Goal: Transaction & Acquisition: Purchase product/service

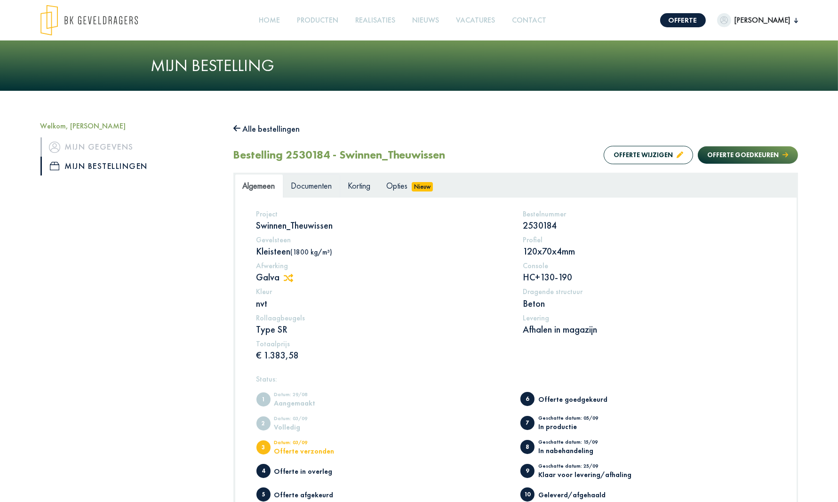
click at [312, 187] on span "Documenten" at bounding box center [311, 185] width 41 height 11
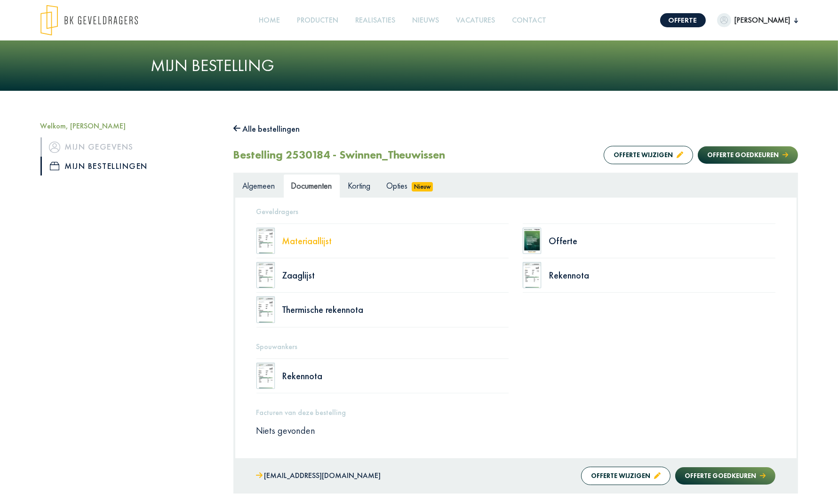
click at [308, 242] on div "Materiaallijst" at bounding box center [395, 240] width 227 height 9
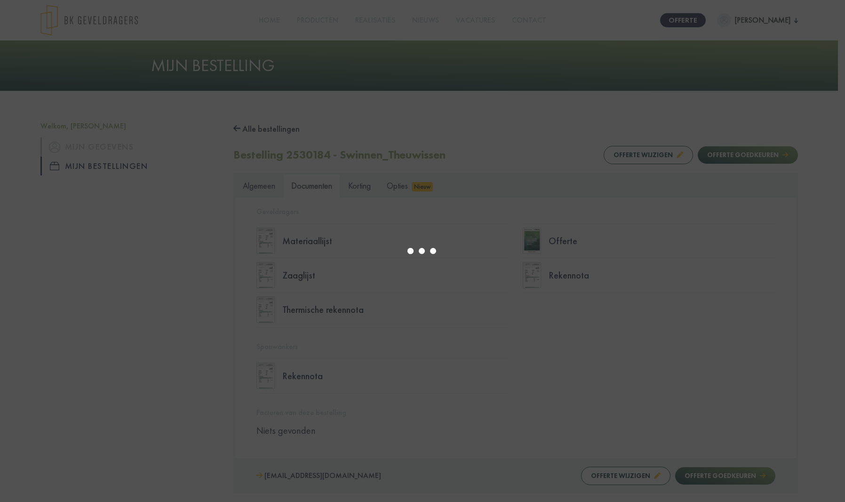
select select "******"
type input "*"
select select "****"
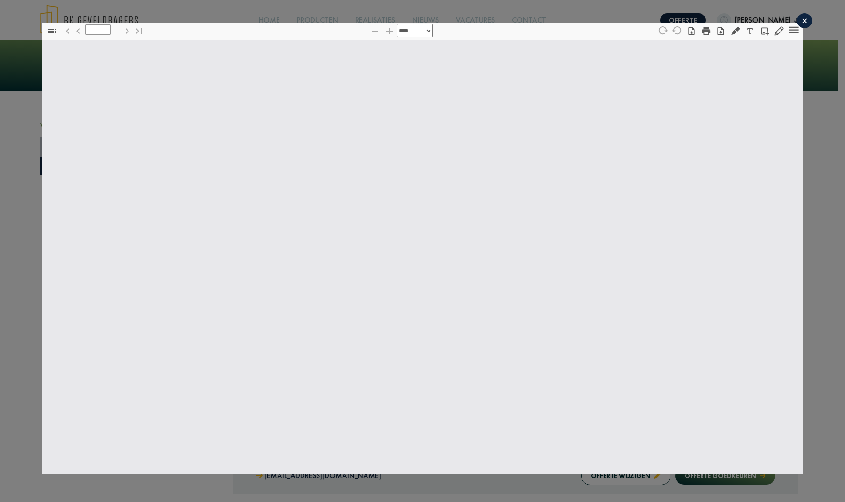
type input "*"
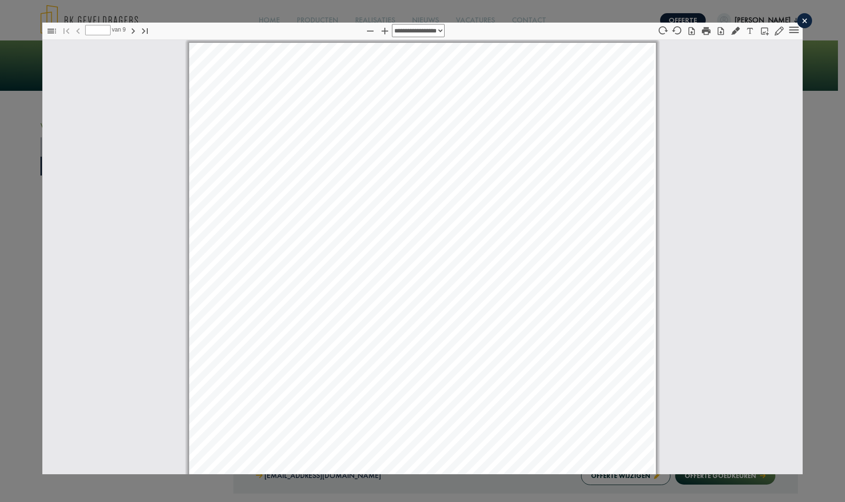
select select "****"
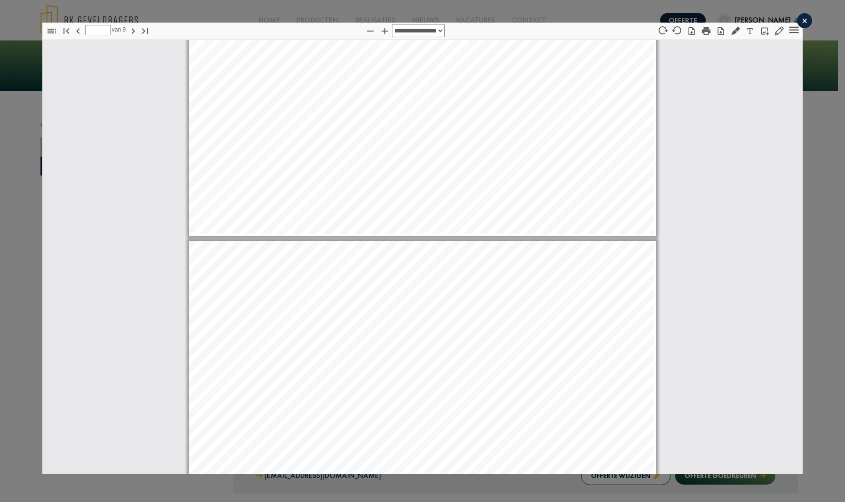
type input "*"
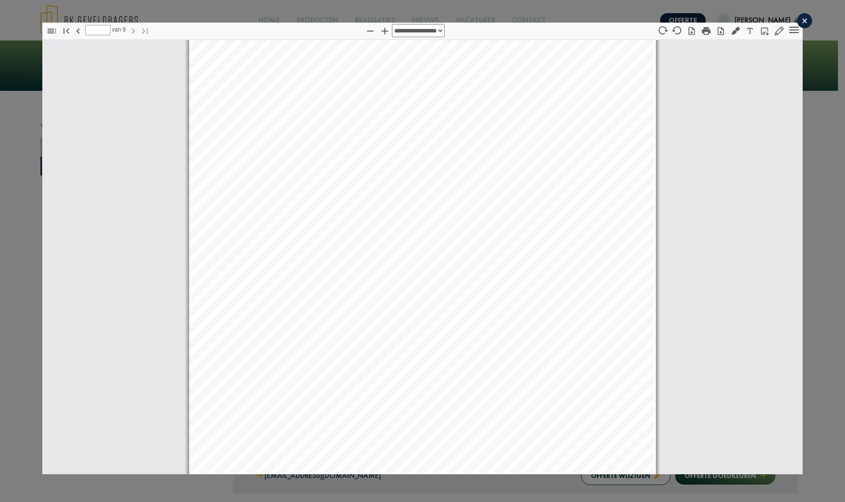
scroll to position [5410, 0]
click at [801, 18] on div "×" at bounding box center [804, 20] width 15 height 15
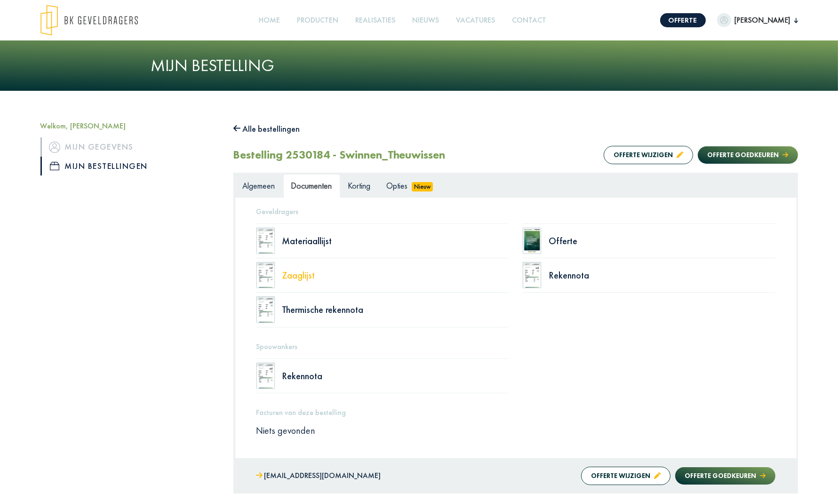
click at [305, 275] on div "Zaaglijst" at bounding box center [395, 275] width 227 height 9
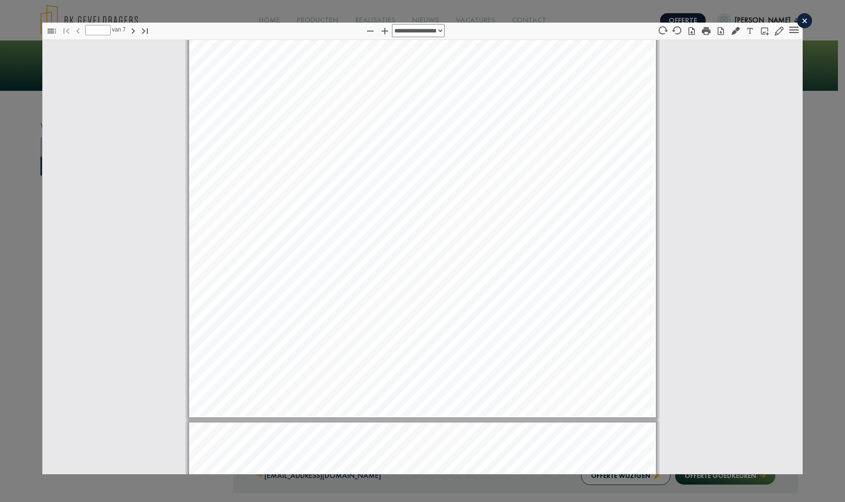
scroll to position [616, 0]
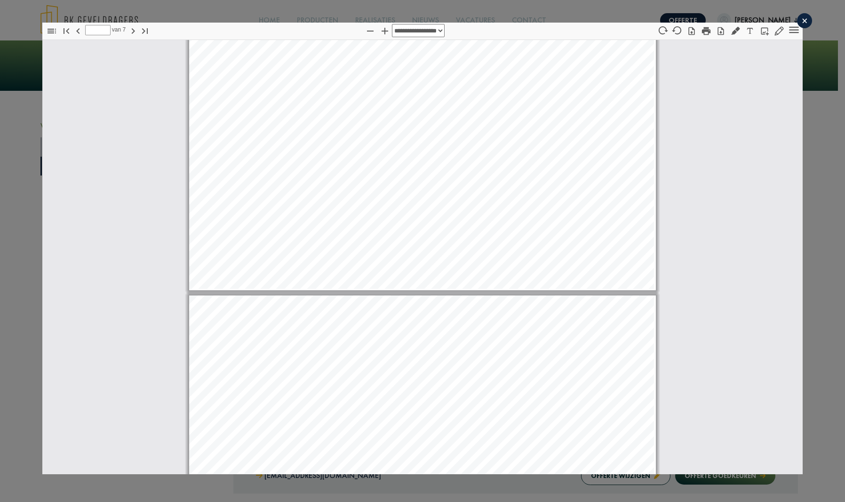
type input "*"
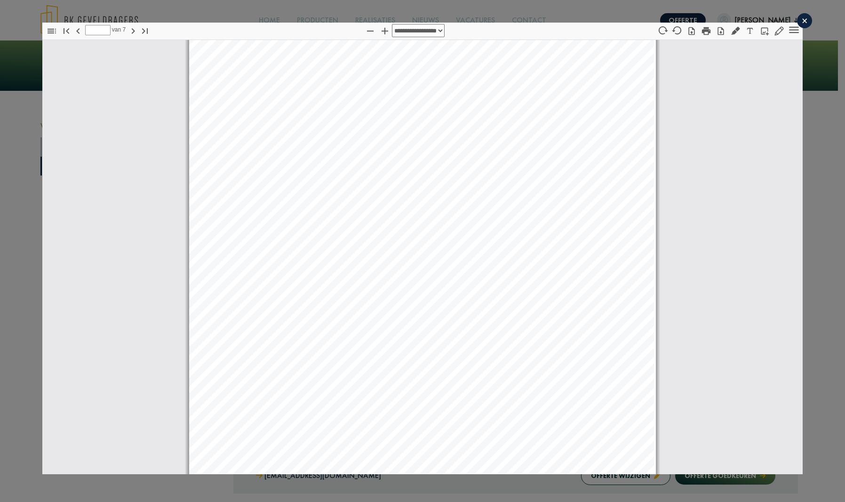
scroll to position [1510, 0]
click at [797, 21] on div "×" at bounding box center [804, 20] width 15 height 15
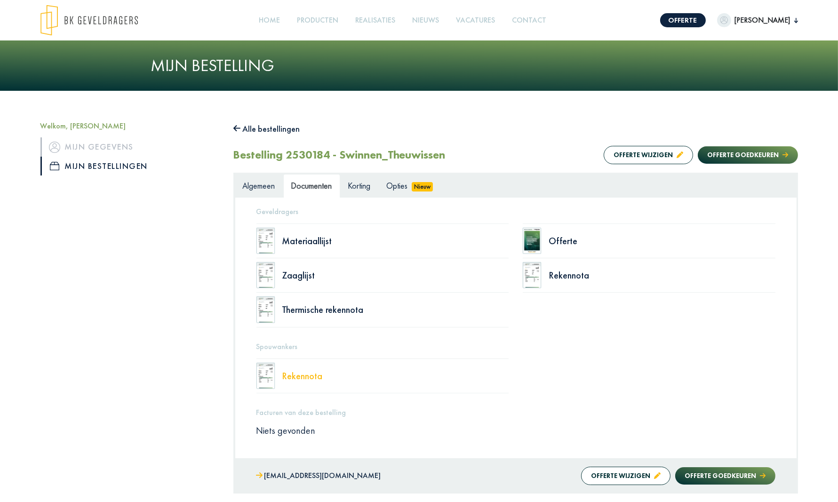
click at [305, 375] on div "Rekennota" at bounding box center [395, 375] width 227 height 9
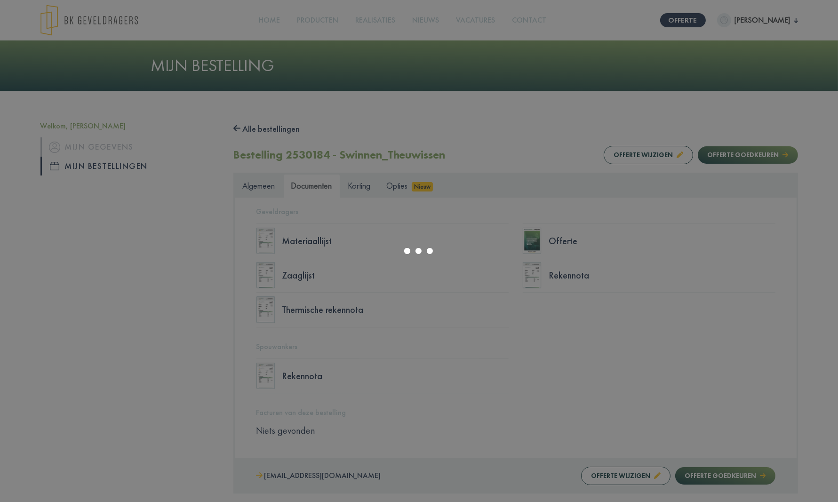
click at [299, 375] on div at bounding box center [419, 251] width 838 height 502
click at [561, 242] on div at bounding box center [419, 251] width 838 height 502
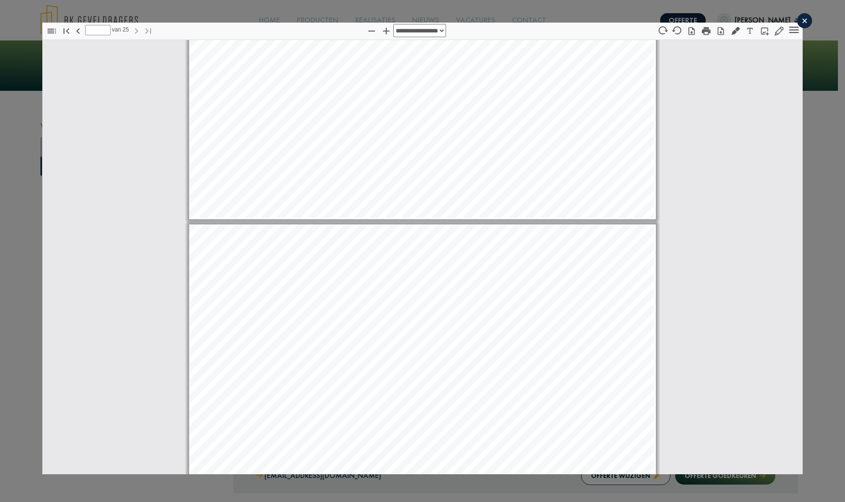
scroll to position [15777, 0]
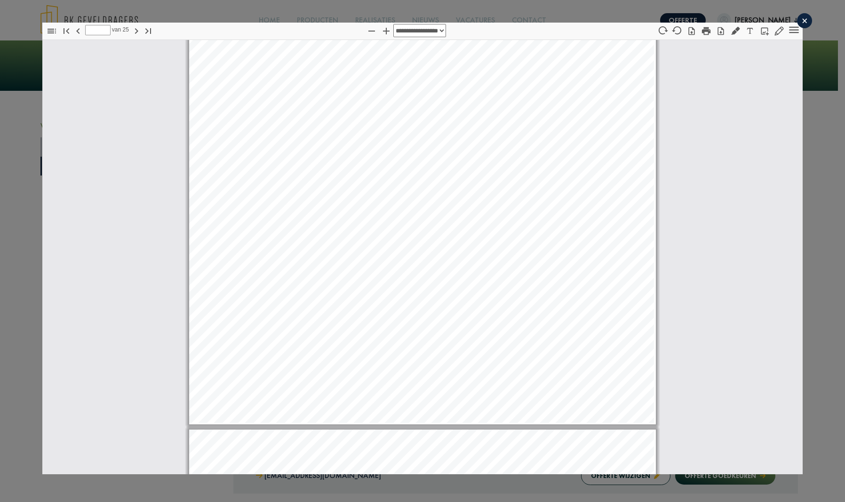
type input "**"
click at [800, 22] on div "×" at bounding box center [804, 20] width 15 height 15
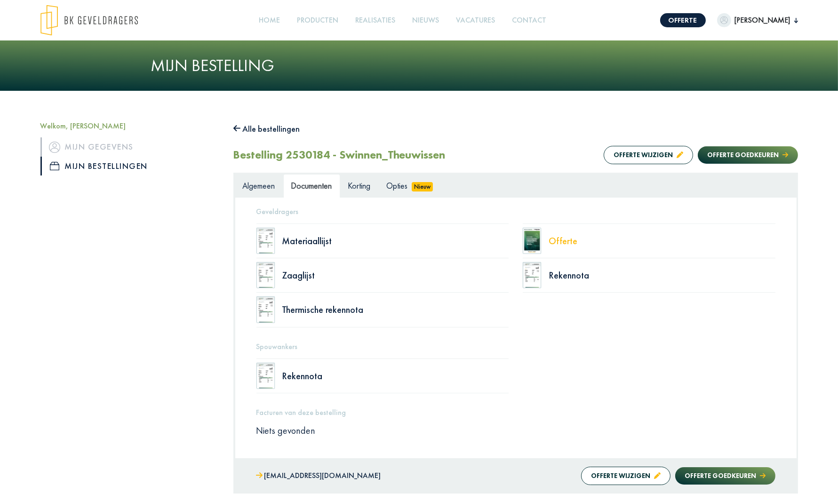
click at [566, 238] on div "Offerte" at bounding box center [662, 240] width 227 height 9
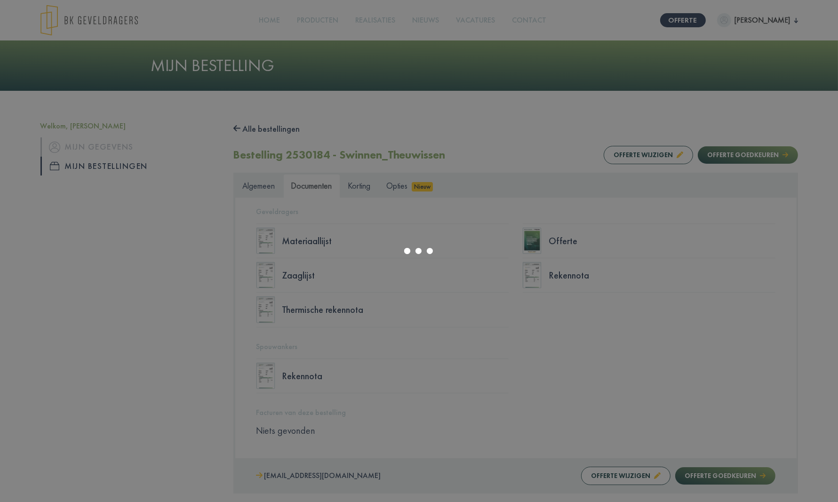
select select "******"
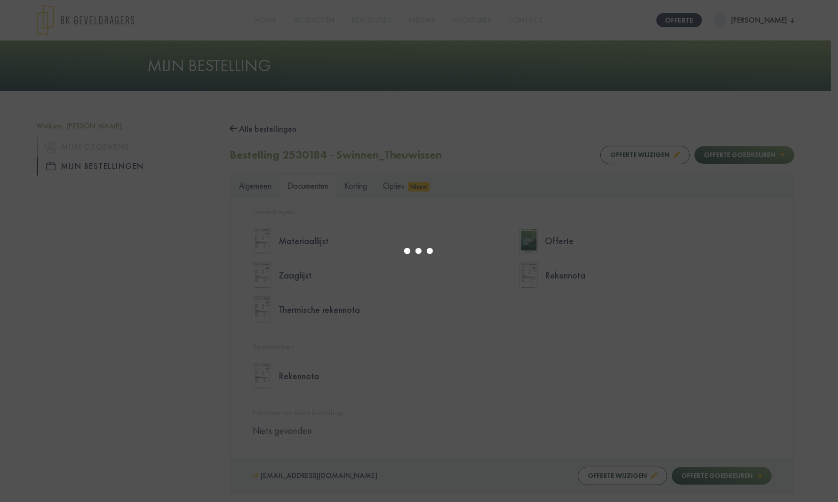
type input "*"
select select "****"
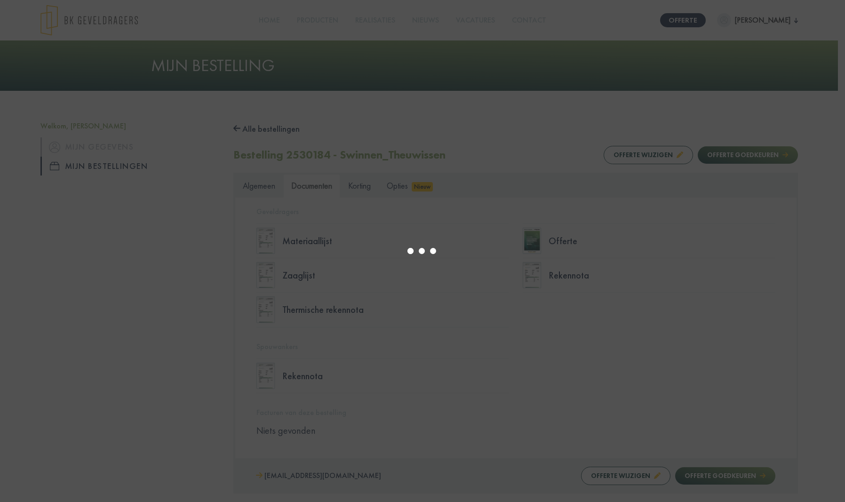
type input "*"
select select "****"
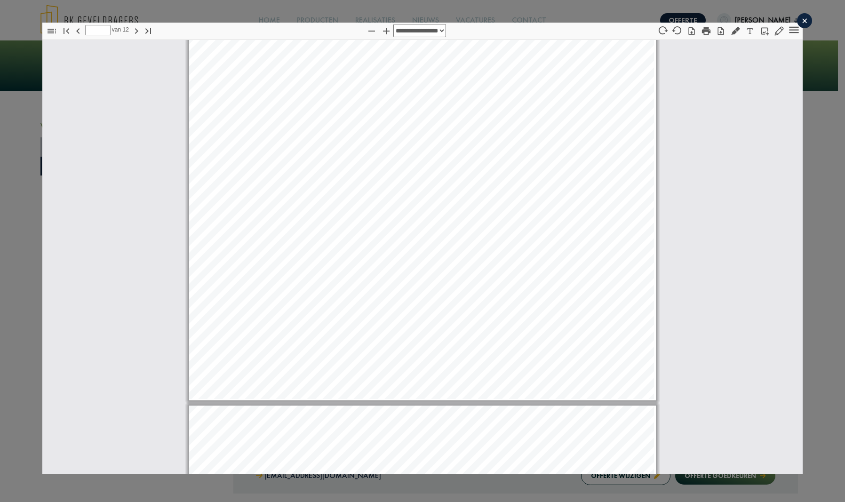
scroll to position [4960, 0]
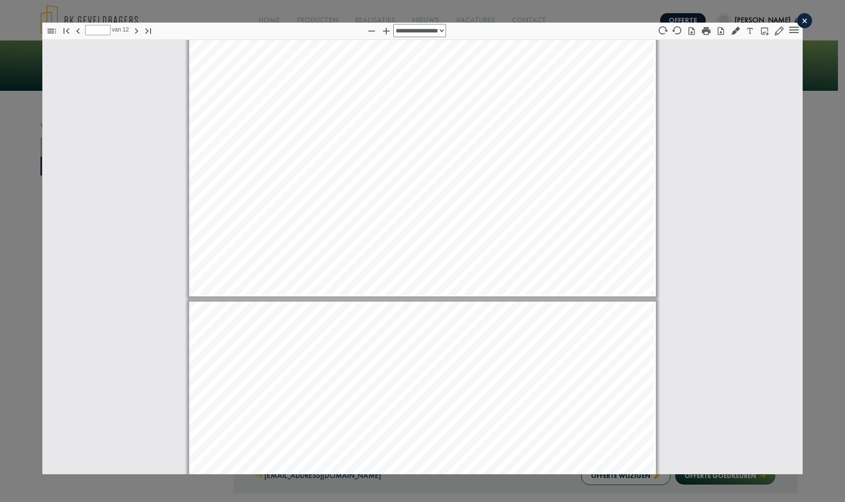
type input "*"
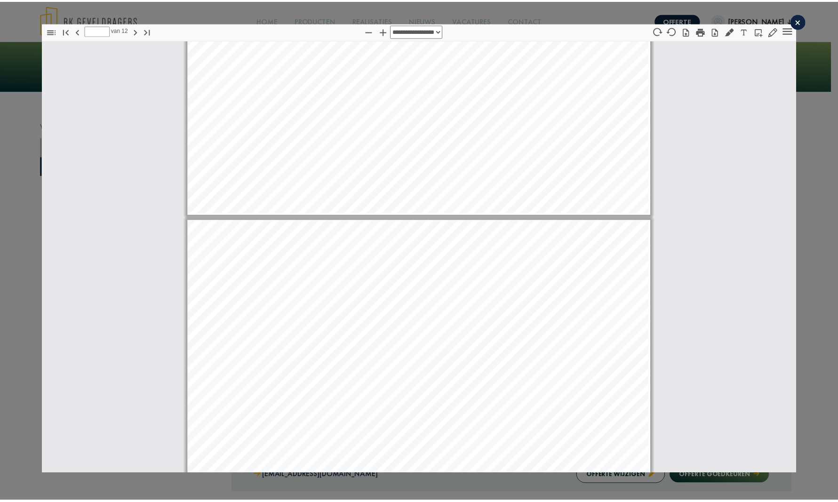
scroll to position [5148, 0]
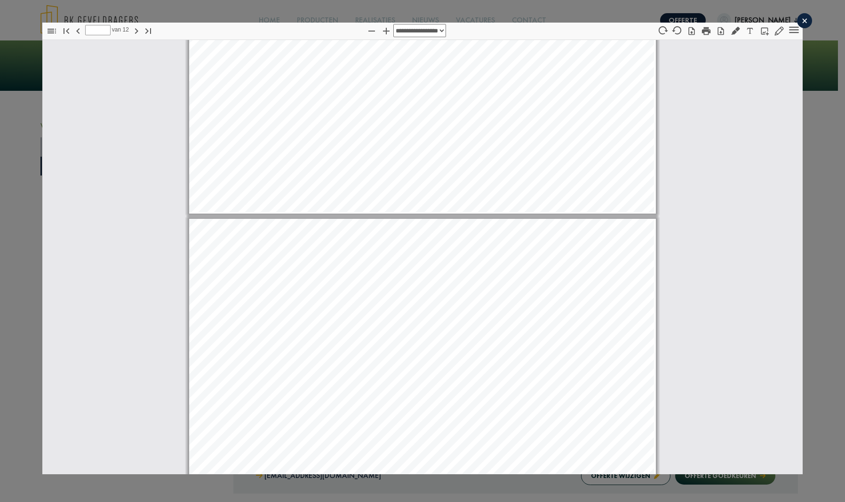
click at [797, 19] on div "×" at bounding box center [804, 20] width 15 height 15
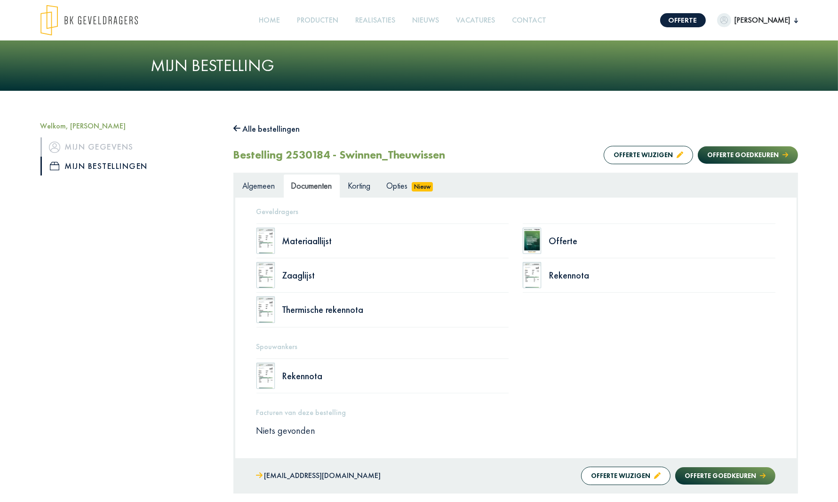
click at [88, 166] on link "Mijn bestellingen" at bounding box center [129, 166] width 179 height 19
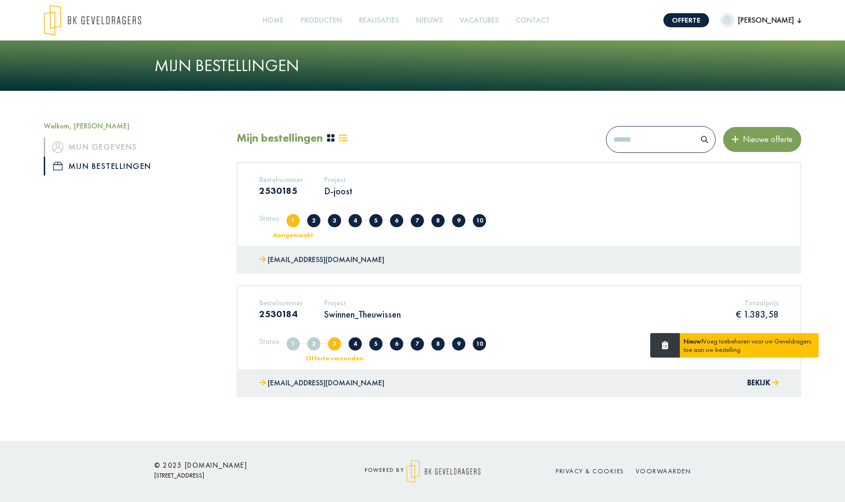
click at [710, 344] on div "Nieuw! Voeg toebehoren voor uw Geveldragers toe aan uw bestelling" at bounding box center [749, 345] width 139 height 24
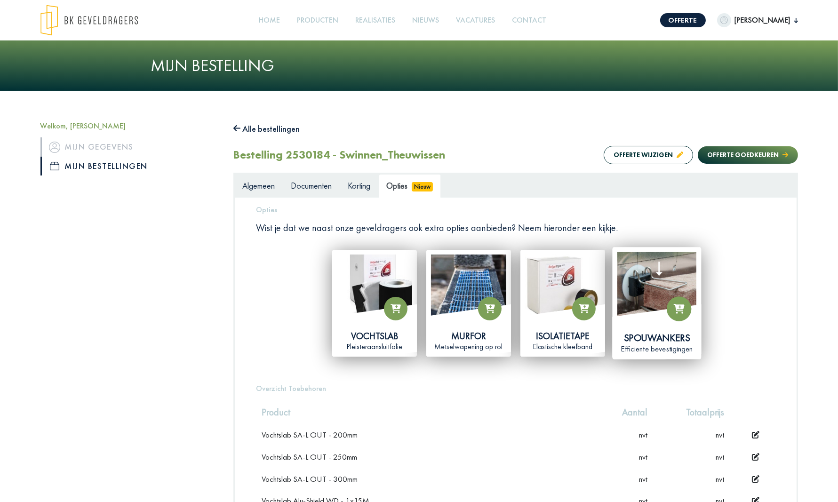
click at [647, 297] on img at bounding box center [656, 291] width 79 height 79
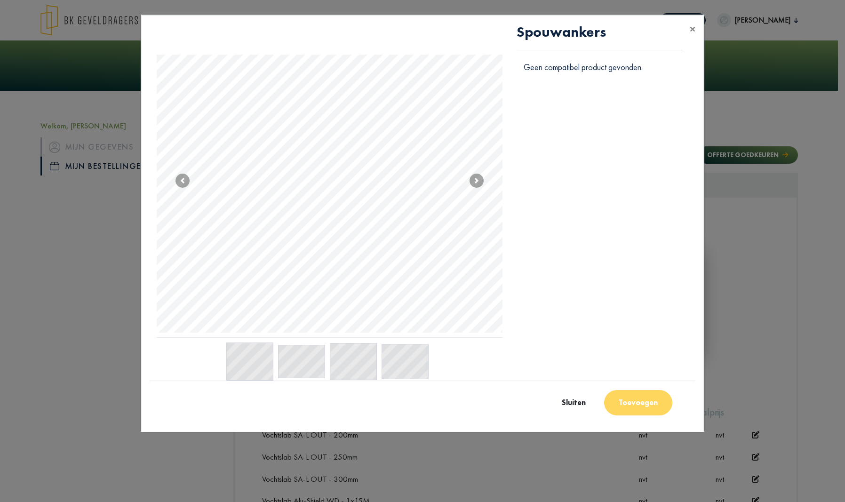
click at [690, 29] on div "Spouwankers" at bounding box center [600, 42] width 180 height 36
click at [693, 30] on span "×" at bounding box center [693, 29] width 6 height 15
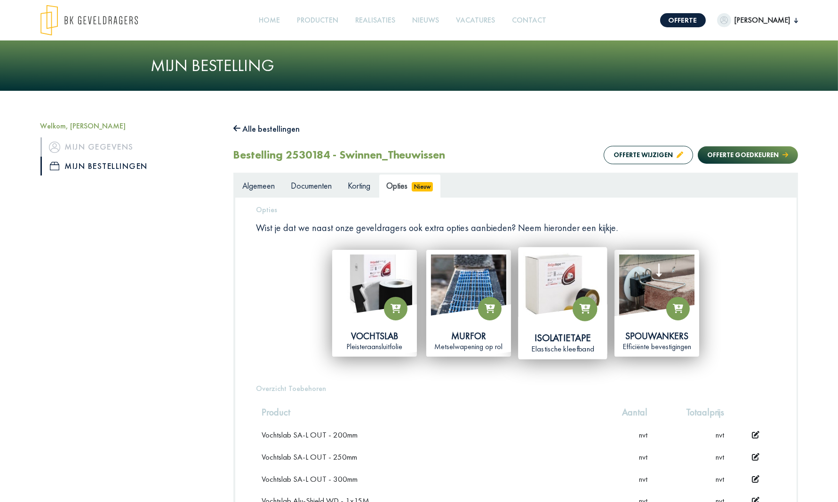
click at [546, 304] on img at bounding box center [562, 291] width 79 height 79
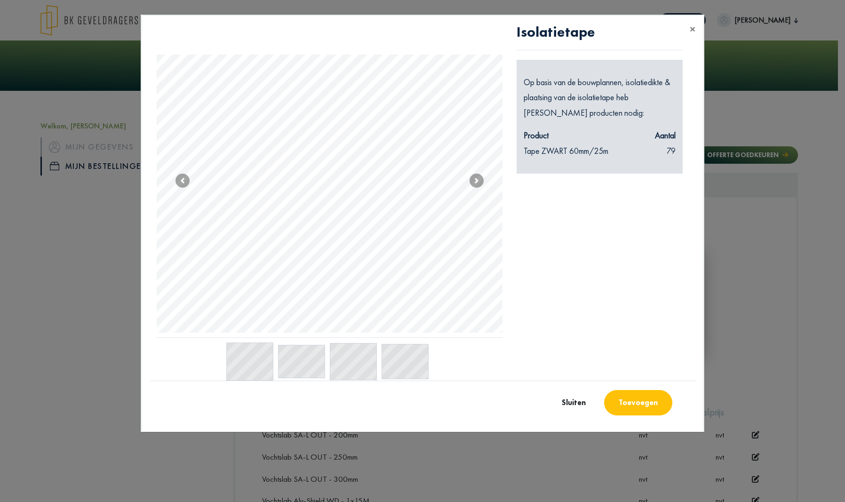
click at [627, 401] on button "Toevoegen" at bounding box center [638, 402] width 68 height 25
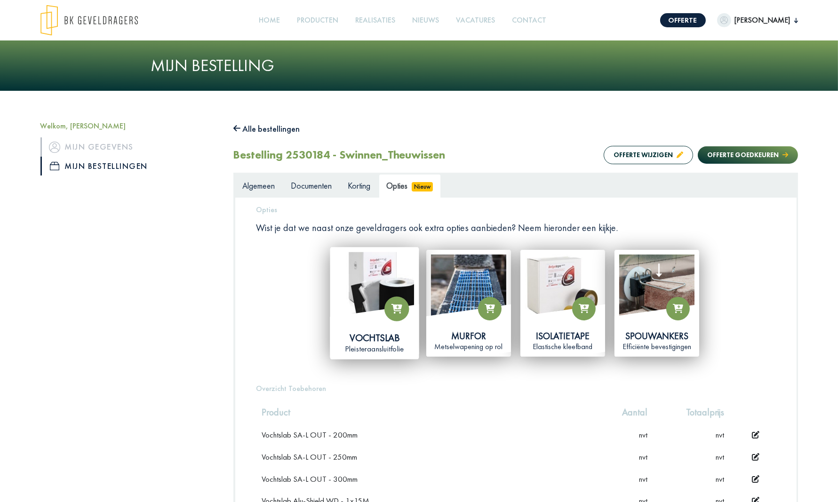
click at [358, 307] on img at bounding box center [374, 291] width 79 height 79
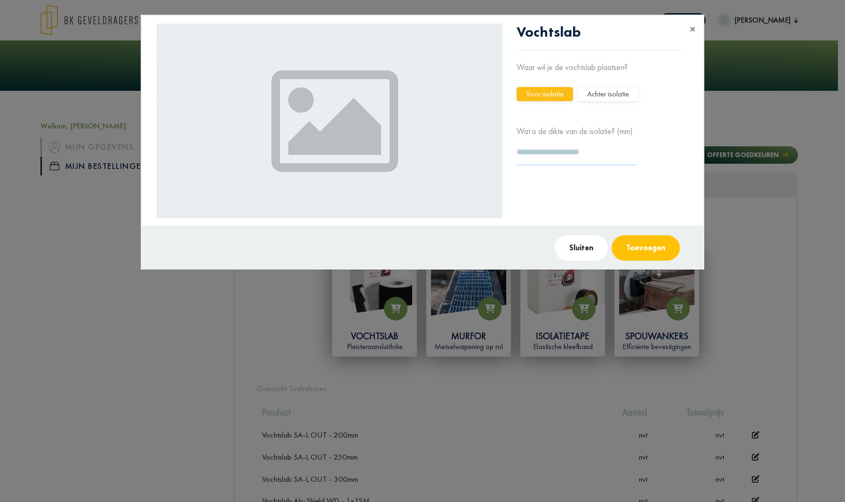
click at [548, 152] on input "***" at bounding box center [577, 152] width 120 height 26
click at [627, 154] on input "***" at bounding box center [577, 152] width 120 height 26
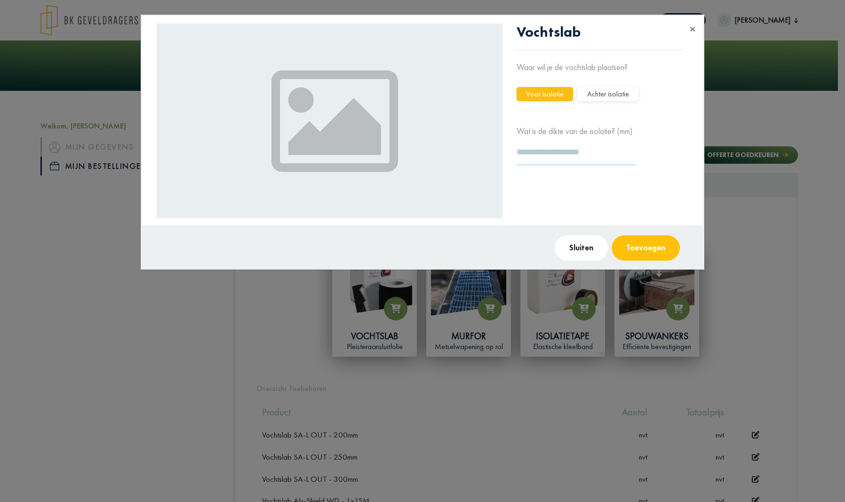
click at [627, 154] on input "***" at bounding box center [577, 152] width 120 height 26
type input "***"
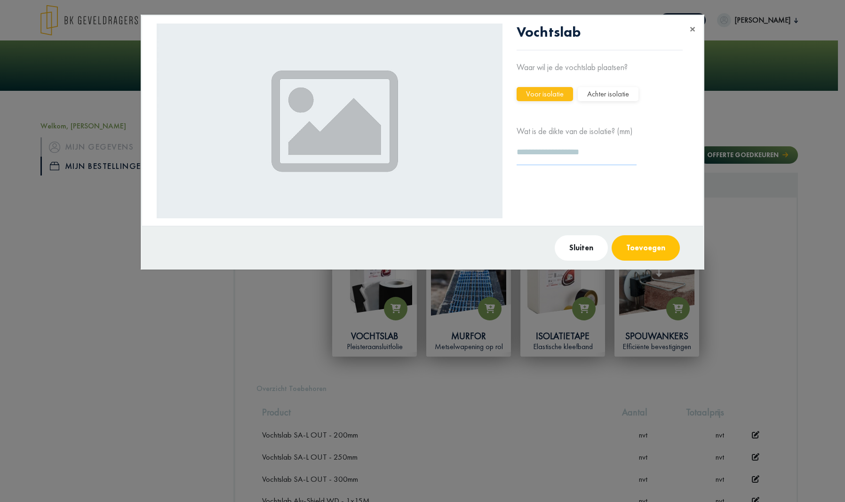
click at [627, 154] on input "***" at bounding box center [577, 152] width 120 height 26
click at [595, 92] on button "Achter isolatie" at bounding box center [608, 94] width 61 height 14
click at [638, 244] on button "Toevoegen" at bounding box center [646, 247] width 68 height 25
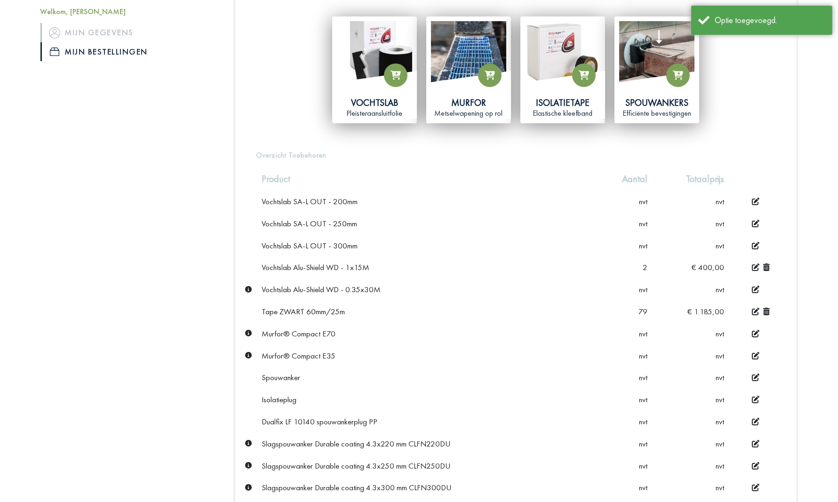
scroll to position [235, 0]
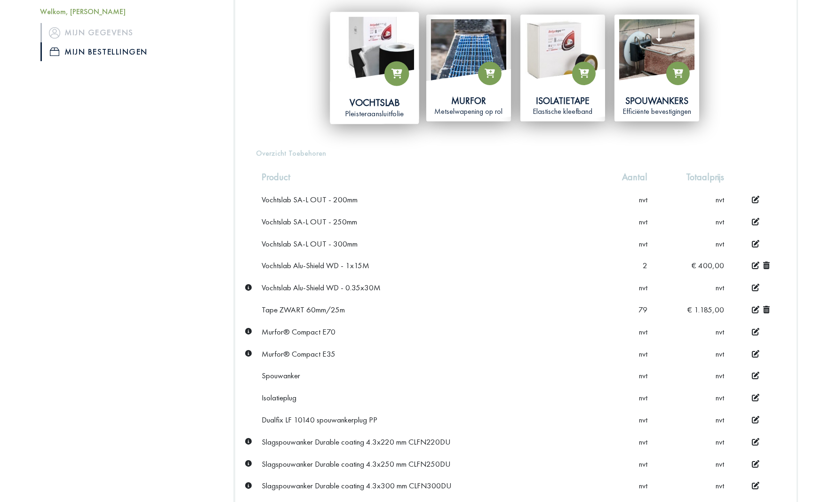
click at [377, 65] on img at bounding box center [374, 56] width 79 height 79
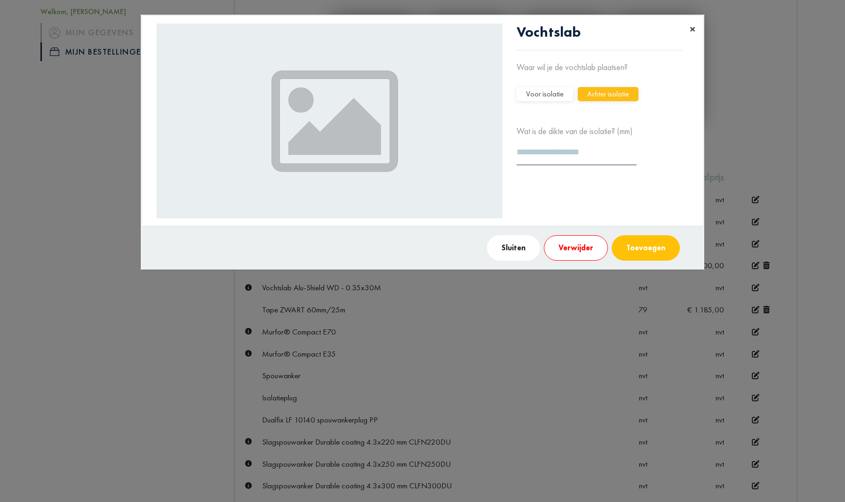
click at [693, 28] on span "×" at bounding box center [693, 29] width 6 height 15
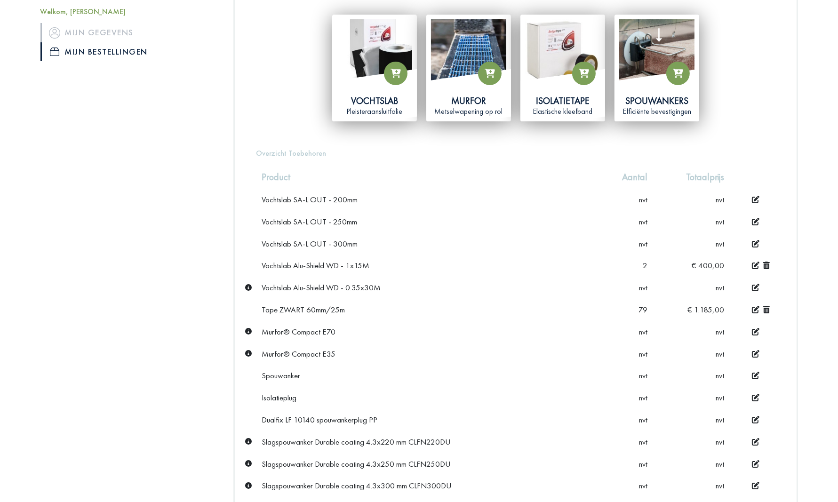
click at [765, 309] on icon at bounding box center [766, 310] width 7 height 8
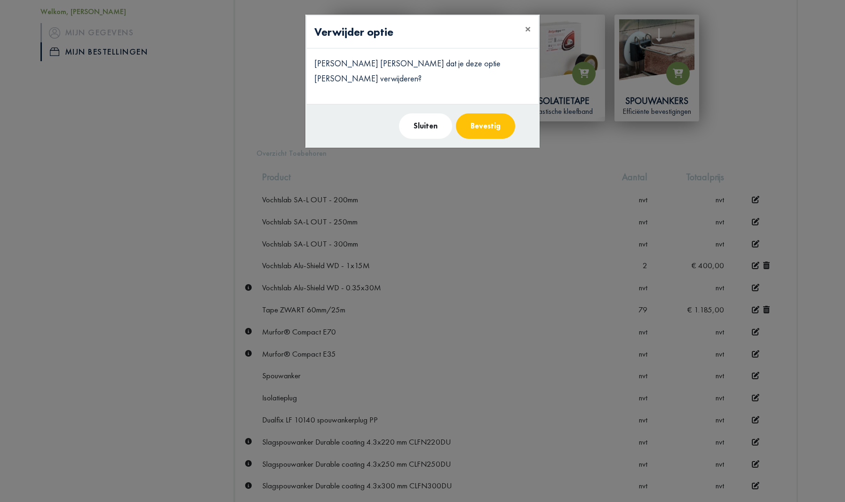
click at [477, 113] on button "Bevestig" at bounding box center [485, 125] width 59 height 25
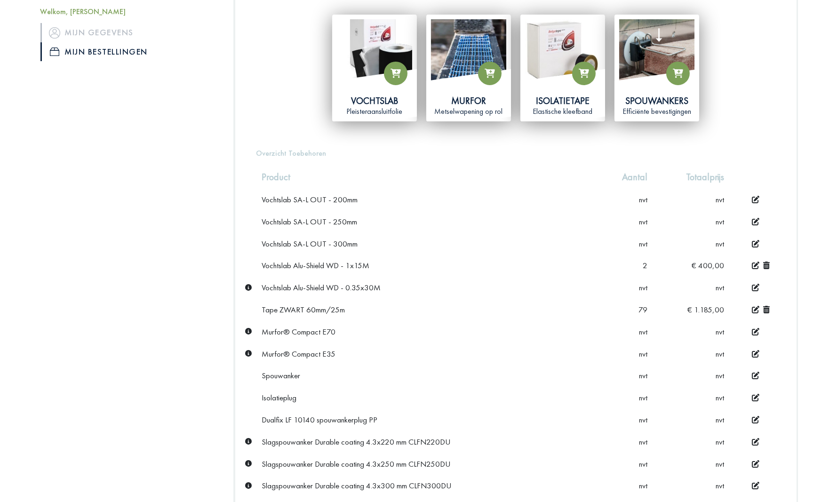
click at [769, 263] on icon at bounding box center [766, 266] width 7 height 8
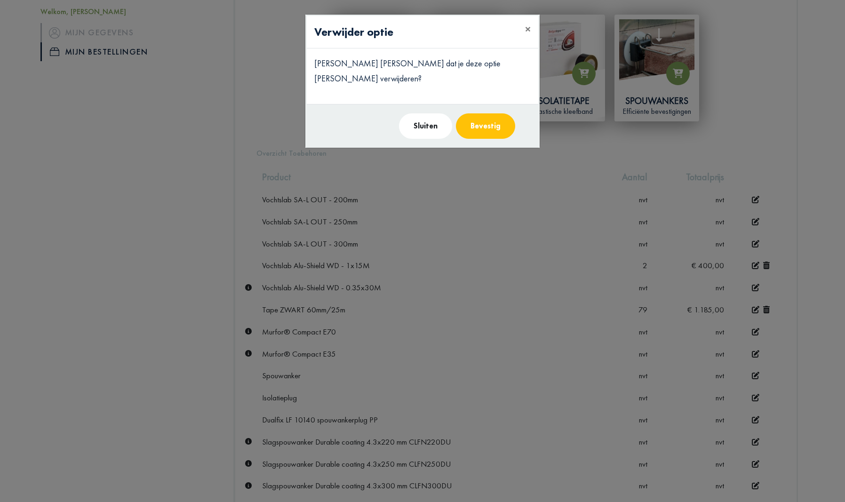
click at [481, 113] on button "Bevestig" at bounding box center [485, 125] width 59 height 25
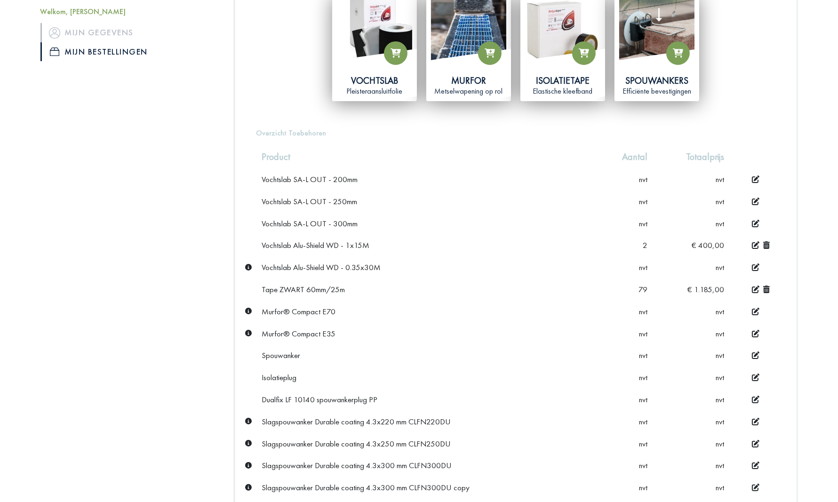
scroll to position [255, 0]
click at [754, 243] on icon at bounding box center [756, 246] width 8 height 8
click at [627, 245] on icon at bounding box center [625, 245] width 7 height 8
click at [581, 258] on td "Vochtslab Alu-Shield WD - 0.35x30M" at bounding box center [426, 268] width 340 height 22
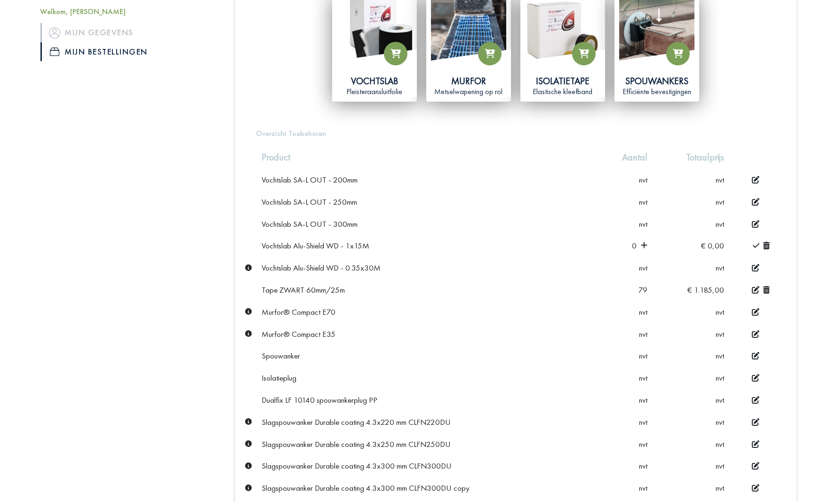
click at [529, 312] on div "Murfor® Compact E70" at bounding box center [426, 312] width 329 height 10
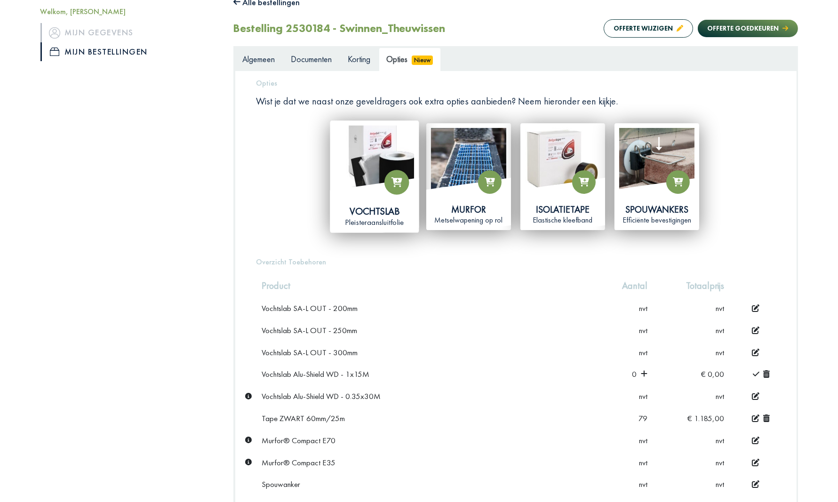
scroll to position [114, 0]
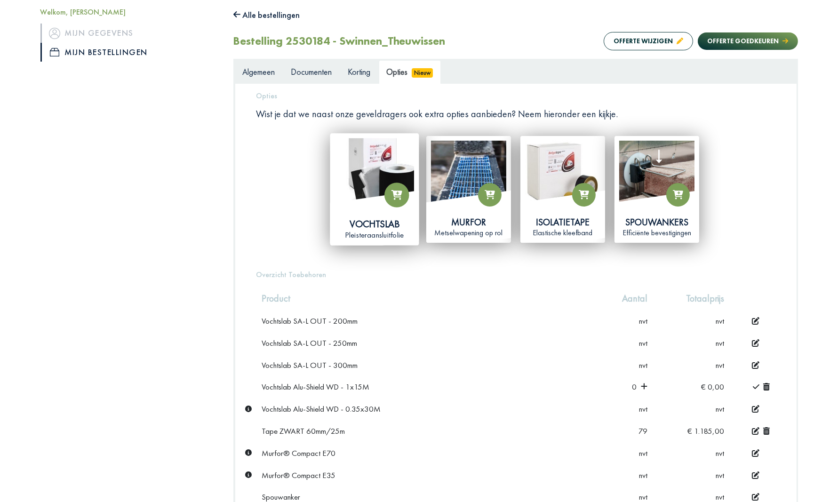
click at [360, 187] on img at bounding box center [374, 177] width 79 height 79
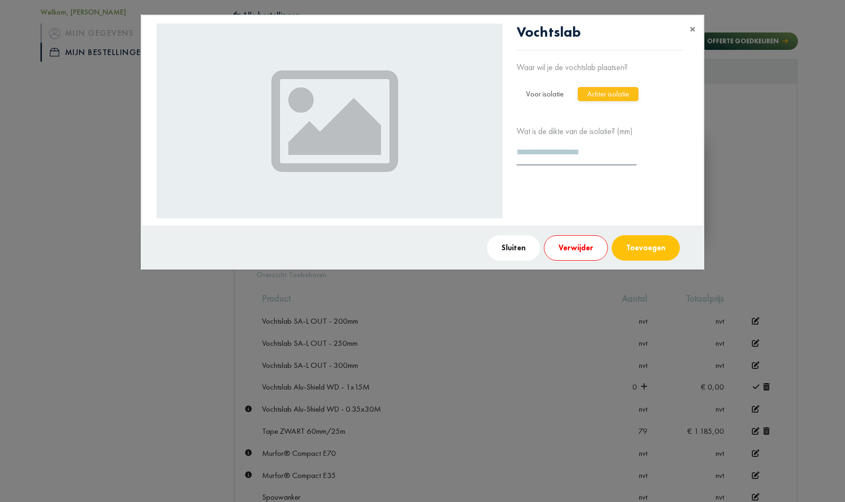
click at [553, 93] on button "Voor isolatie" at bounding box center [545, 94] width 56 height 14
click at [633, 244] on button "Toevoegen" at bounding box center [646, 247] width 68 height 25
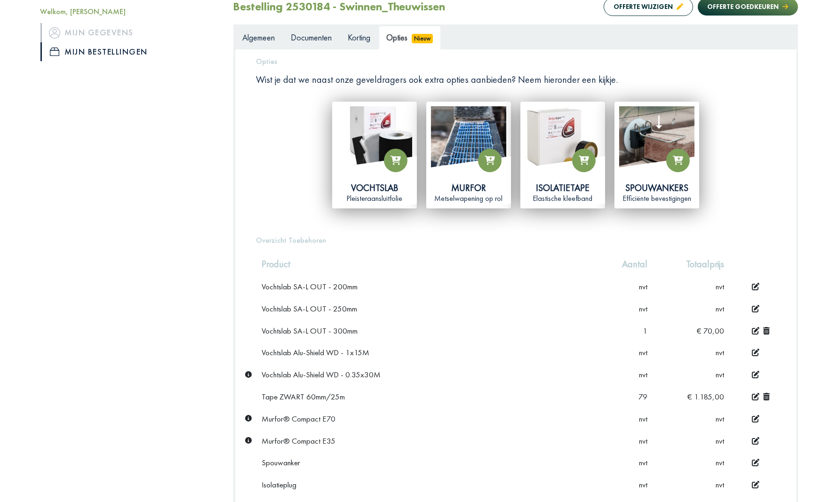
scroll to position [161, 0]
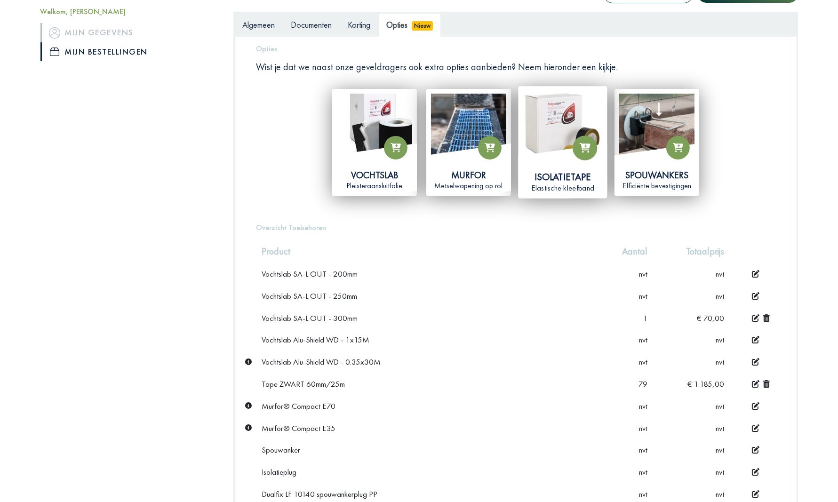
click at [553, 143] on img at bounding box center [562, 130] width 79 height 79
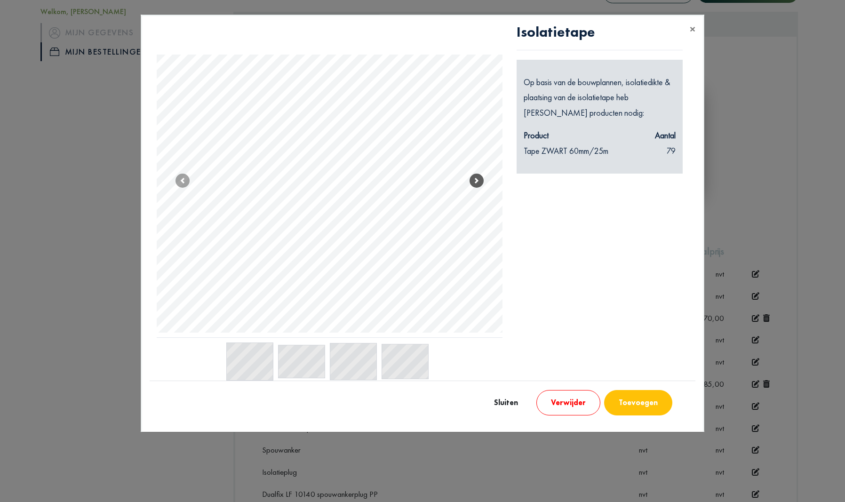
click at [479, 178] on span at bounding box center [477, 181] width 14 height 14
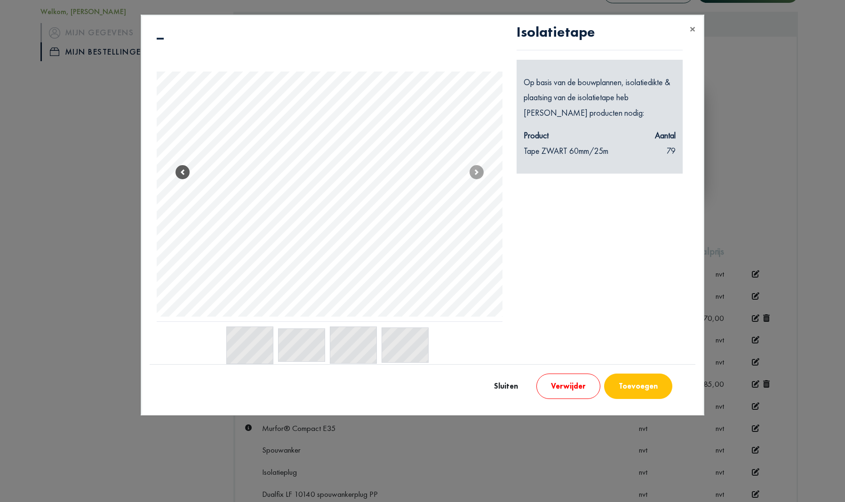
click at [179, 169] on span at bounding box center [183, 172] width 14 height 14
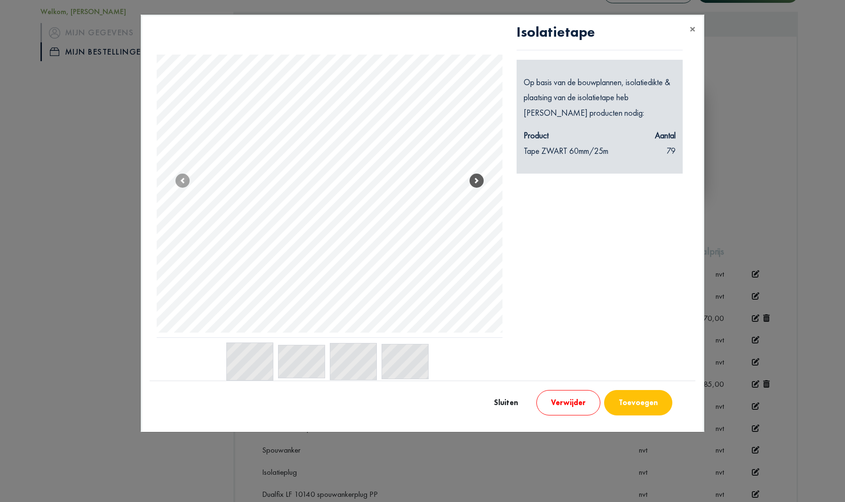
click at [475, 181] on span at bounding box center [477, 181] width 14 height 14
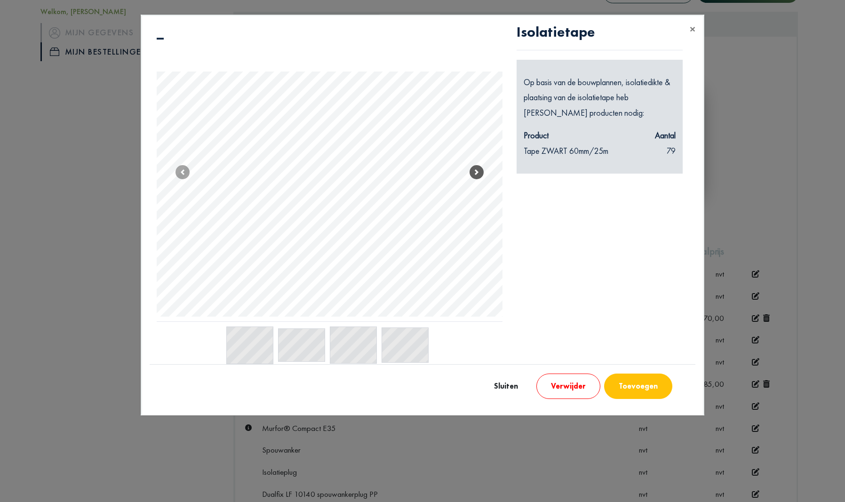
click at [478, 170] on span at bounding box center [477, 172] width 14 height 14
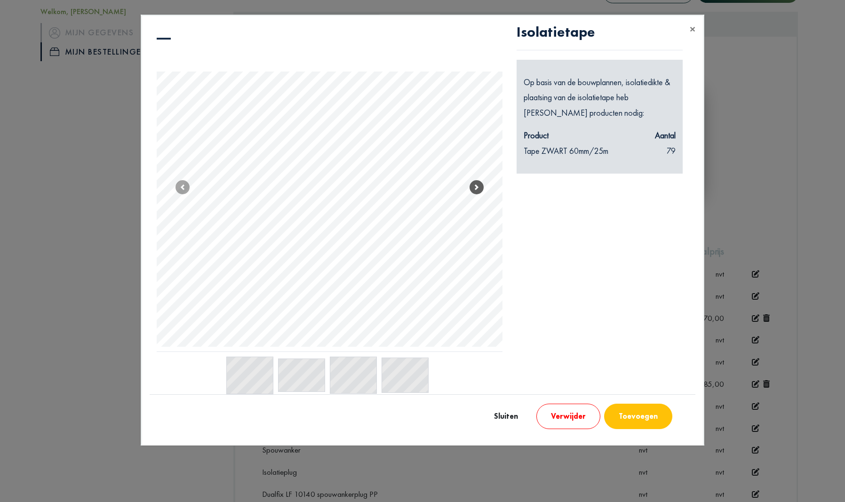
click at [478, 171] on link "Next" at bounding box center [477, 188] width 52 height 328
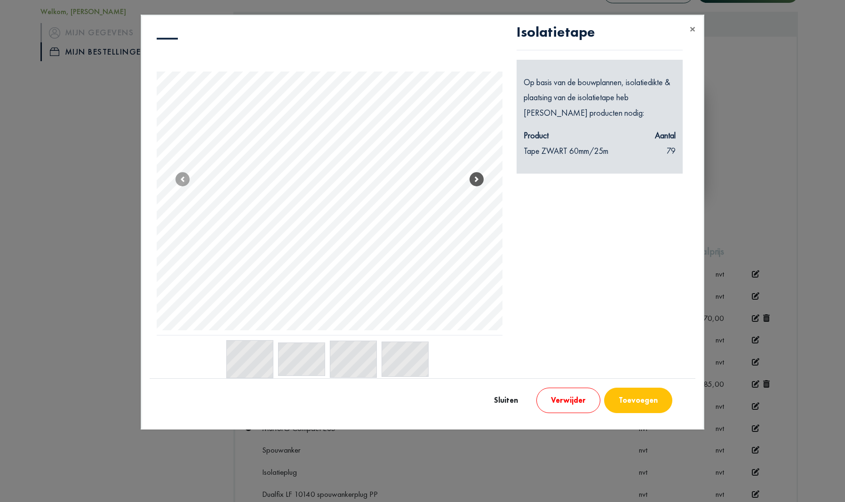
click at [478, 171] on link "Next" at bounding box center [477, 180] width 52 height 312
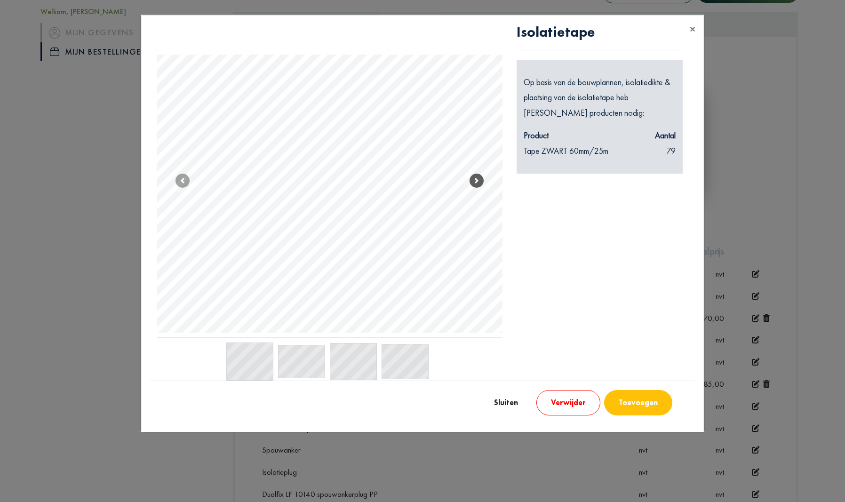
click at [478, 171] on link "Next" at bounding box center [477, 181] width 52 height 314
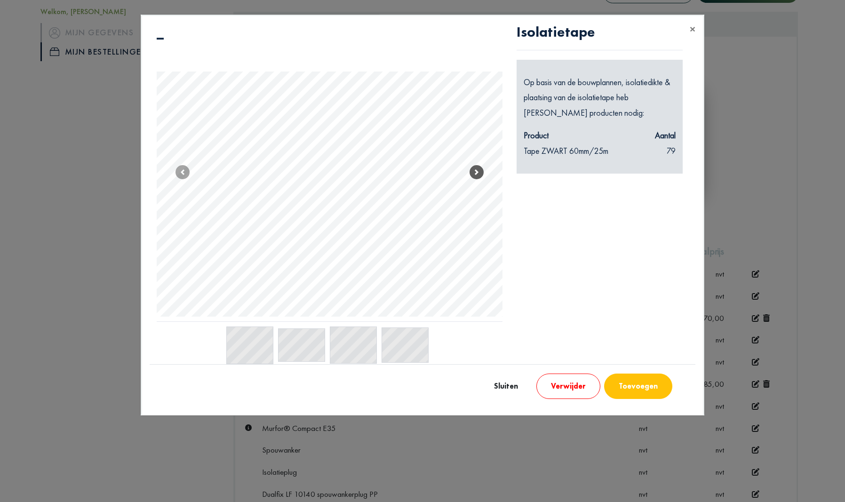
click at [477, 171] on span at bounding box center [477, 172] width 14 height 14
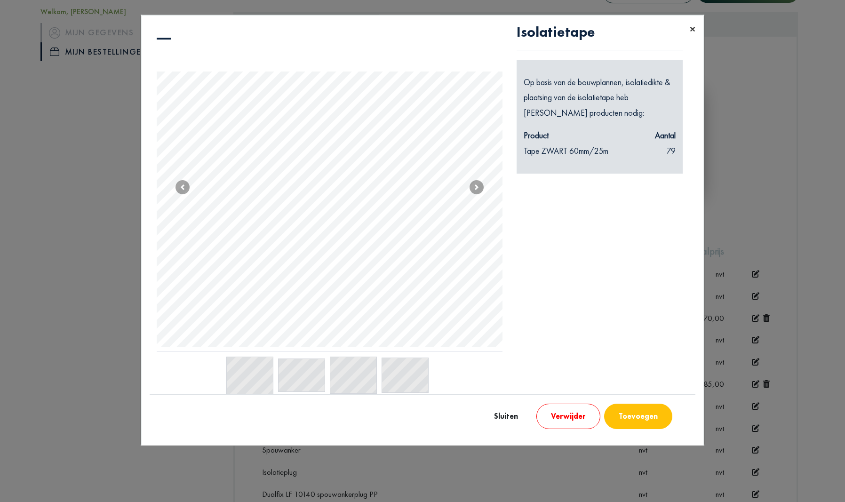
click at [693, 32] on span "×" at bounding box center [693, 29] width 6 height 15
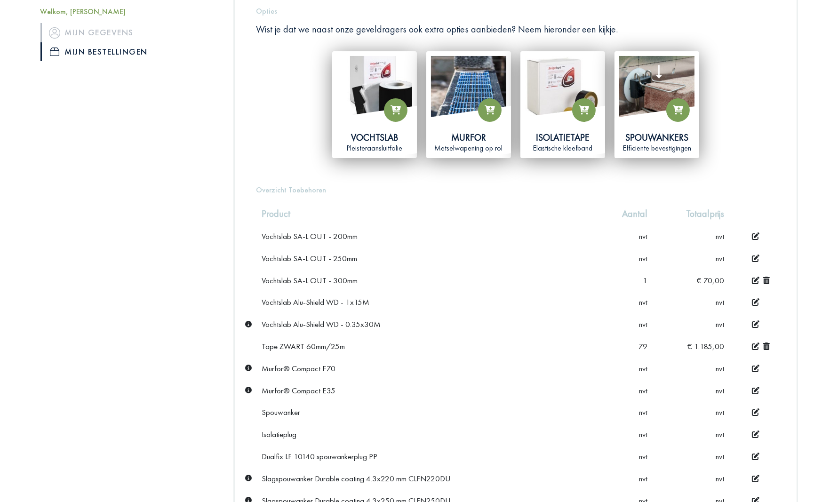
scroll to position [255, 0]
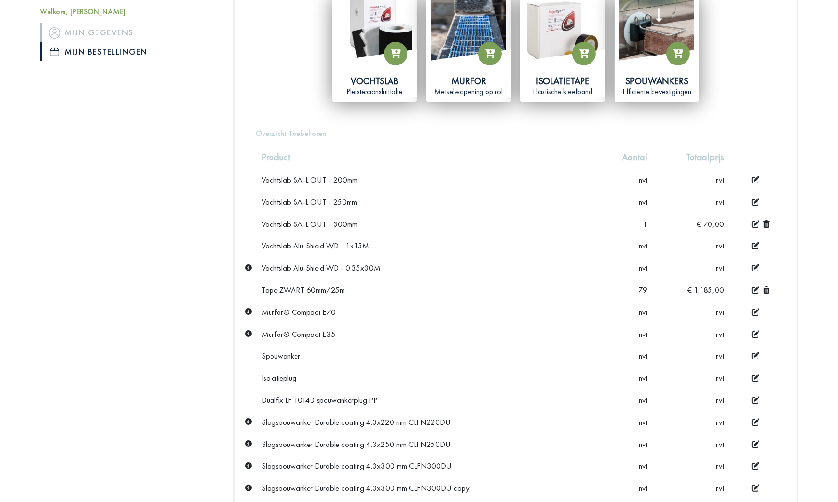
click at [755, 286] on icon at bounding box center [756, 290] width 8 height 8
click at [623, 286] on icon at bounding box center [622, 290] width 7 height 8
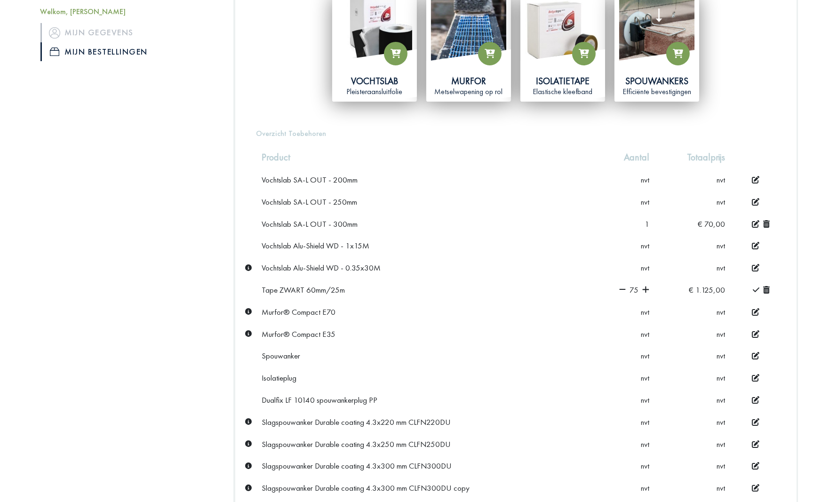
click at [623, 286] on icon at bounding box center [622, 290] width 7 height 8
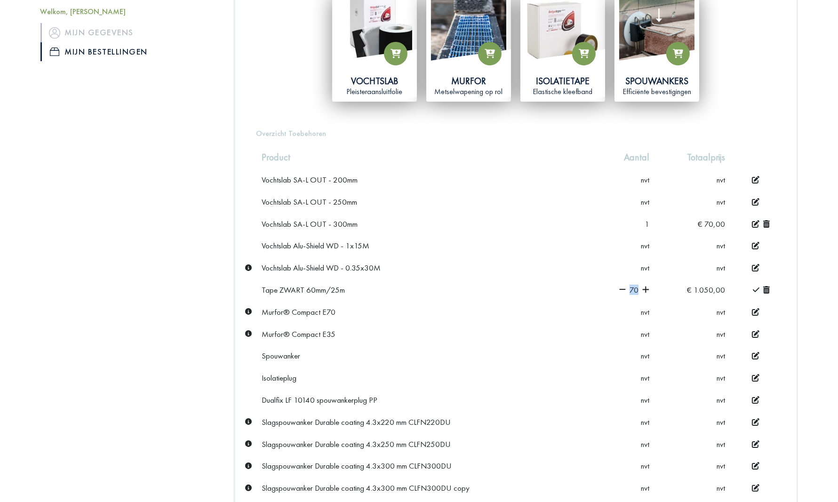
click at [623, 286] on icon at bounding box center [622, 290] width 7 height 8
copy app-quantity-selector "74"
click at [769, 288] on icon at bounding box center [766, 290] width 7 height 8
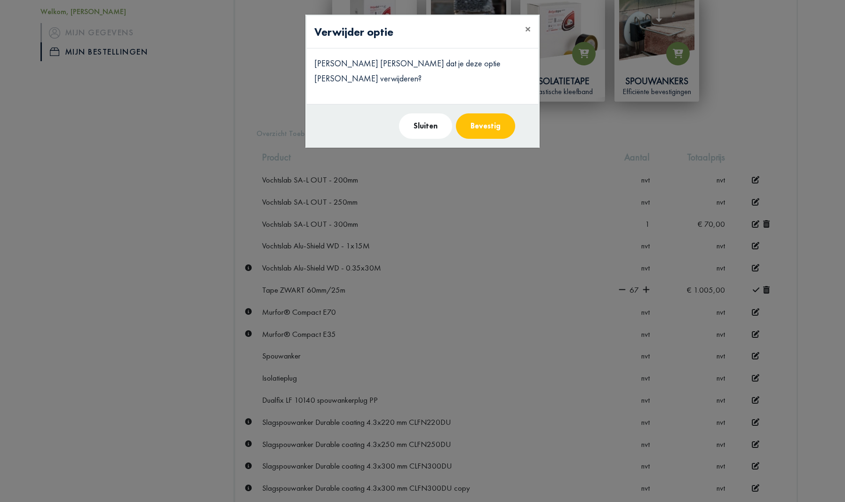
click at [492, 113] on button "Bevestig" at bounding box center [485, 125] width 59 height 25
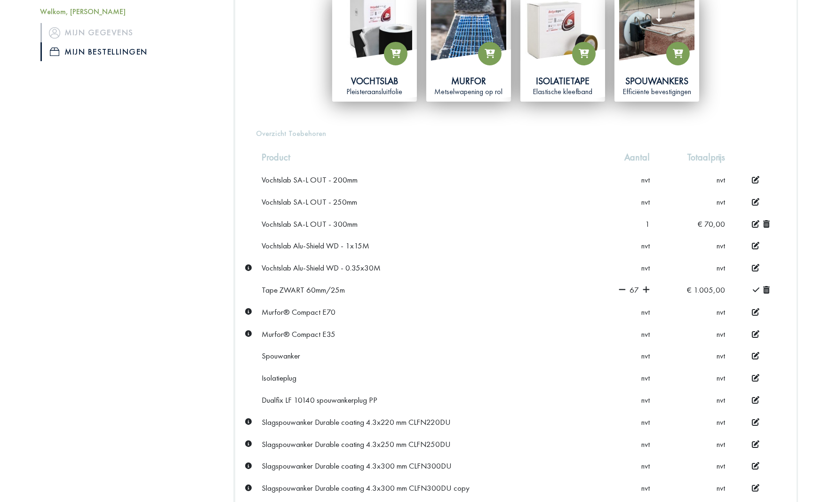
click at [766, 286] on icon at bounding box center [766, 290] width 7 height 8
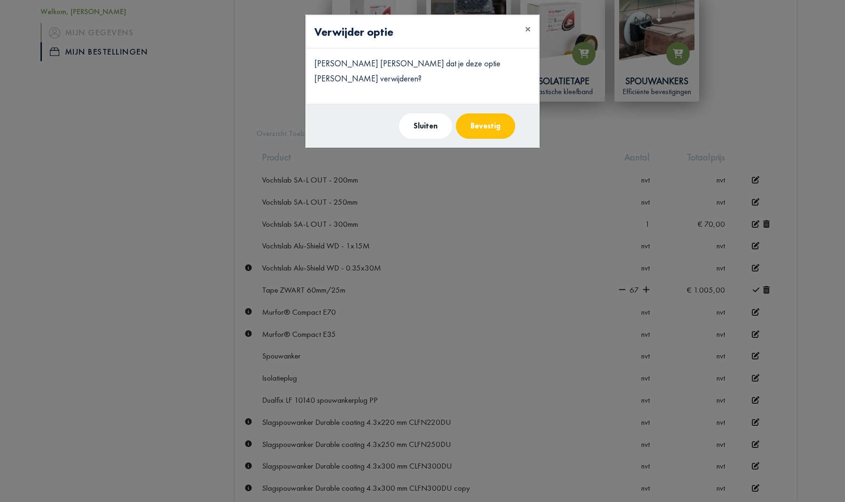
click at [495, 116] on button "Bevestig" at bounding box center [485, 125] width 59 height 25
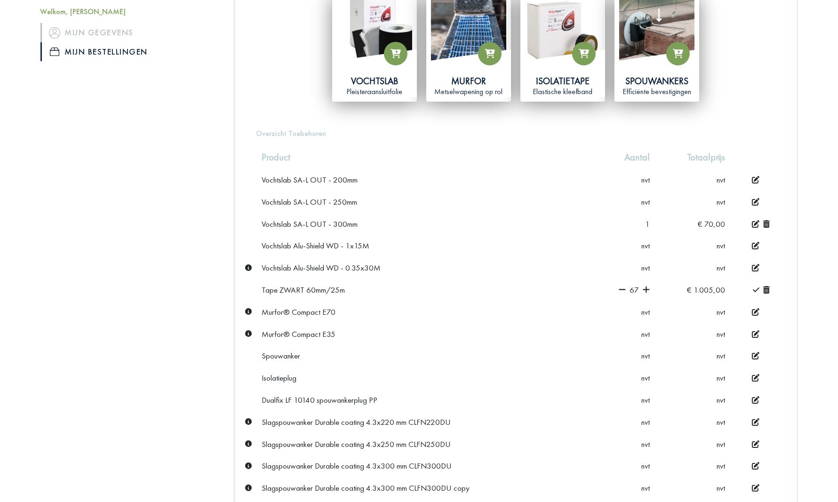
click at [644, 219] on td "1" at bounding box center [623, 224] width 64 height 22
click at [647, 224] on span "1" at bounding box center [647, 224] width 5 height 10
click at [753, 221] on icon at bounding box center [756, 224] width 8 height 8
click at [629, 221] on icon at bounding box center [626, 224] width 7 height 8
click at [657, 244] on td "nvt" at bounding box center [692, 246] width 75 height 22
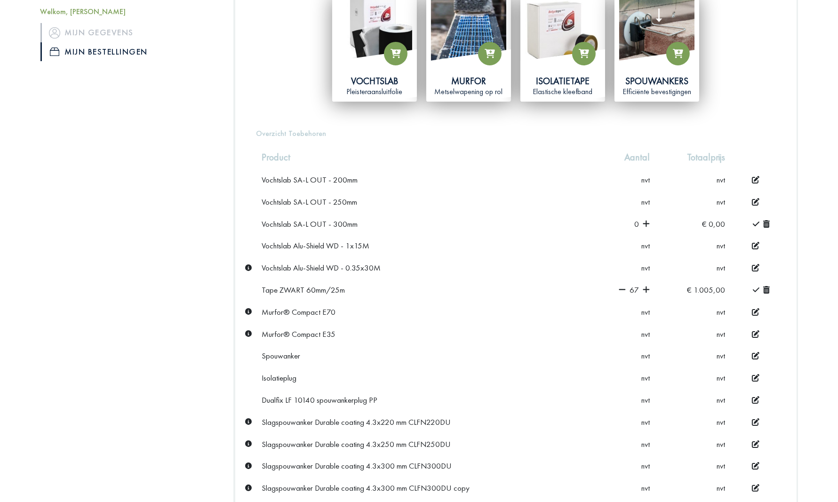
click at [599, 251] on td "nvt" at bounding box center [623, 246] width 64 height 22
click at [621, 289] on icon at bounding box center [622, 289] width 7 height 1
click at [621, 287] on icon at bounding box center [622, 290] width 7 height 8
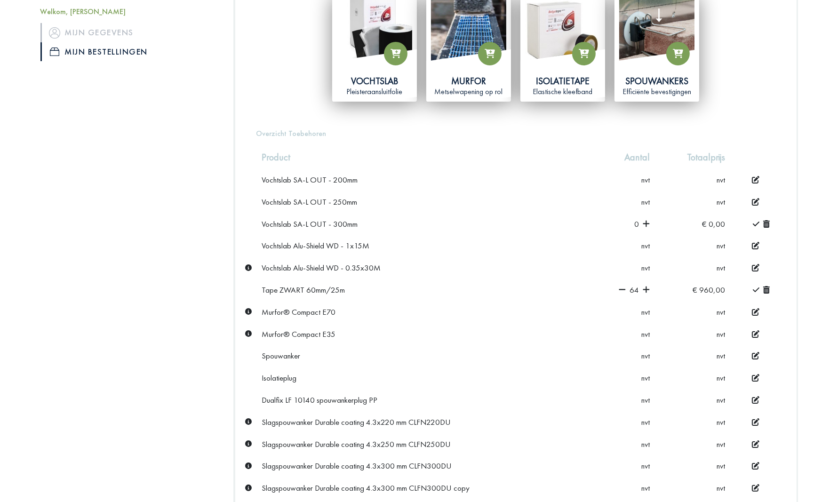
click at [621, 289] on icon at bounding box center [622, 289] width 7 height 1
click at [621, 287] on icon at bounding box center [622, 290] width 7 height 8
click at [621, 289] on icon at bounding box center [622, 289] width 7 height 1
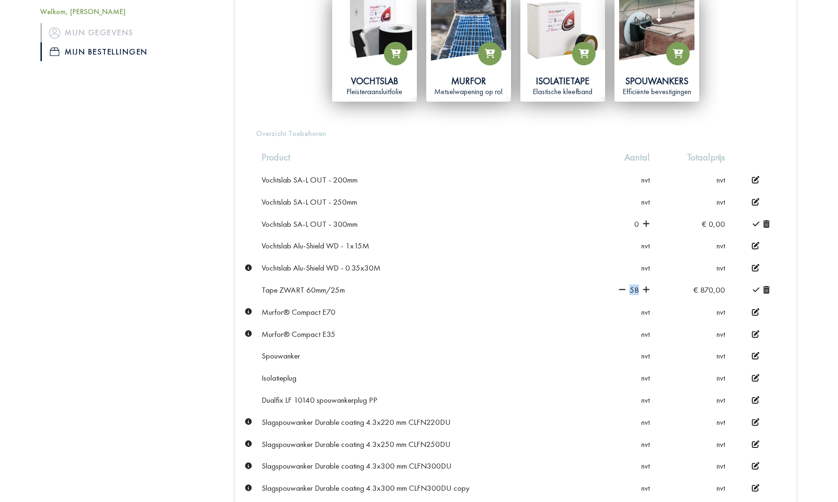
click at [621, 289] on icon at bounding box center [622, 289] width 7 height 1
click at [621, 287] on icon at bounding box center [622, 290] width 7 height 8
click at [621, 289] on icon at bounding box center [622, 289] width 7 height 1
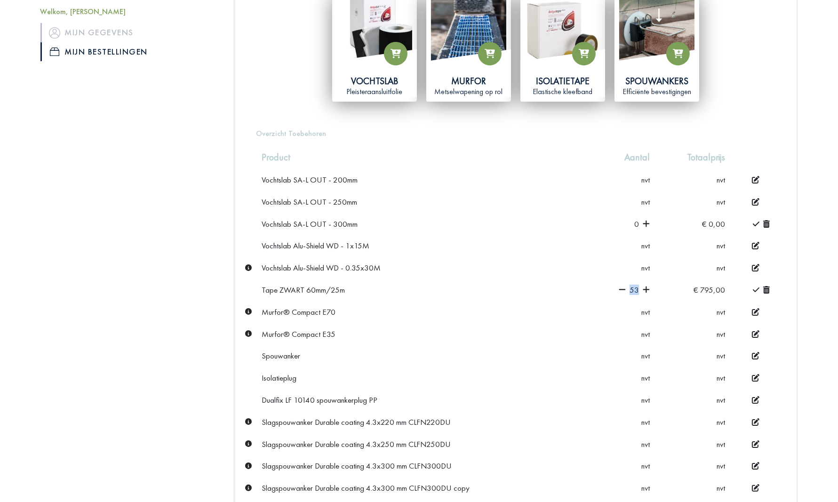
click at [621, 289] on icon at bounding box center [622, 289] width 7 height 1
click at [620, 287] on td "52" at bounding box center [623, 290] width 64 height 22
click at [620, 287] on icon at bounding box center [622, 290] width 7 height 8
click at [620, 287] on td "52" at bounding box center [623, 290] width 64 height 22
click at [620, 287] on td "51" at bounding box center [623, 290] width 63 height 22
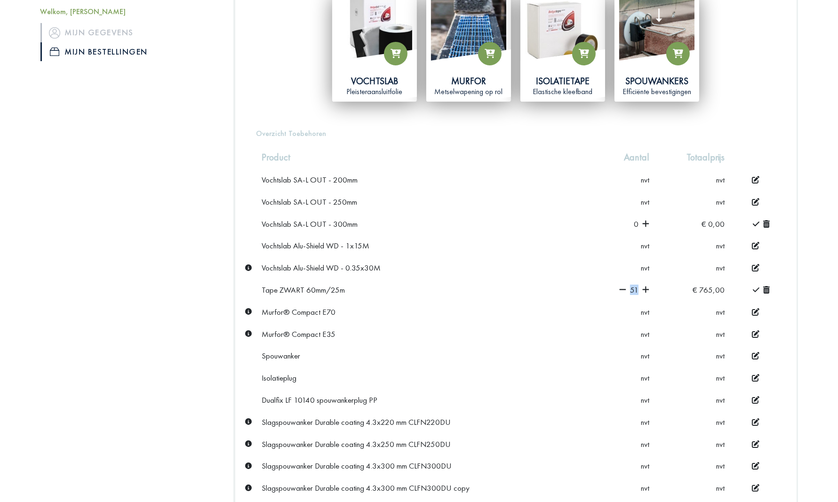
click at [620, 287] on td "51" at bounding box center [623, 290] width 63 height 22
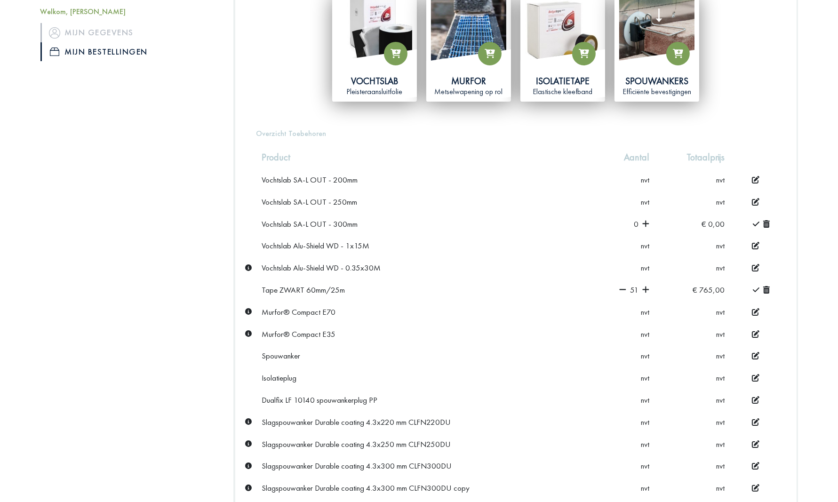
click at [621, 287] on icon at bounding box center [622, 290] width 7 height 8
click at [623, 286] on icon at bounding box center [622, 290] width 7 height 8
click at [625, 286] on icon at bounding box center [622, 290] width 7 height 8
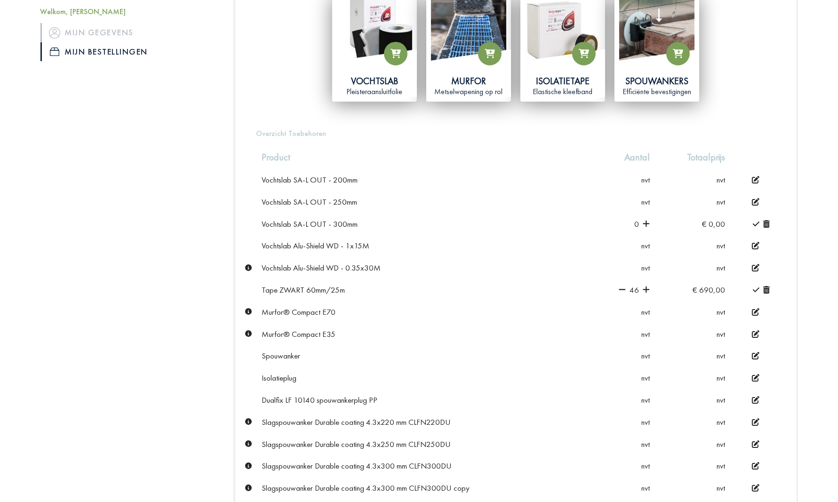
click at [625, 286] on icon at bounding box center [622, 290] width 7 height 8
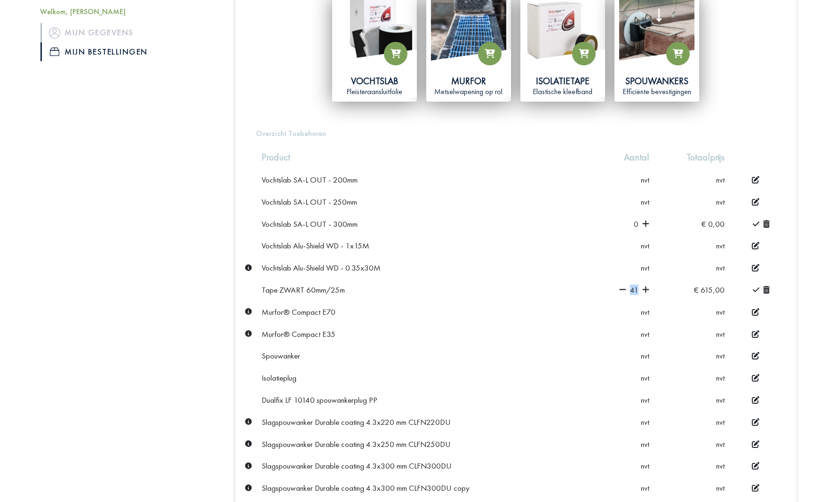
click at [625, 286] on icon at bounding box center [622, 290] width 7 height 8
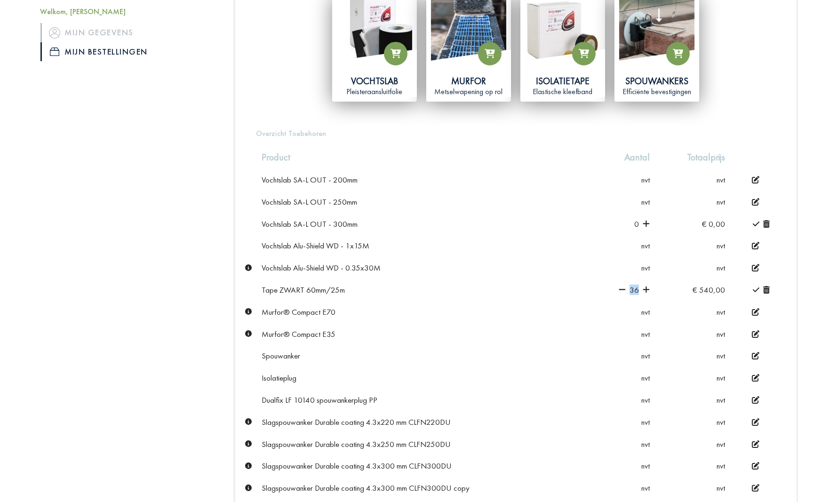
click at [625, 286] on icon at bounding box center [622, 290] width 7 height 8
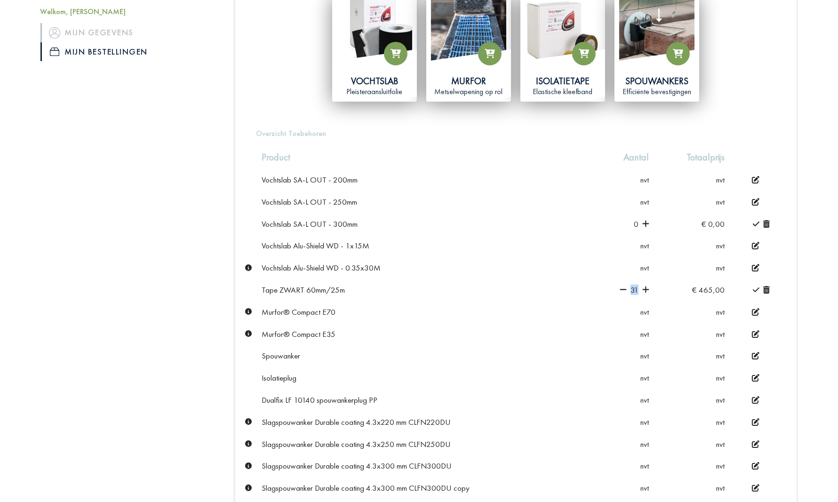
click at [625, 286] on icon at bounding box center [623, 290] width 7 height 8
click at [625, 286] on icon at bounding box center [622, 290] width 7 height 8
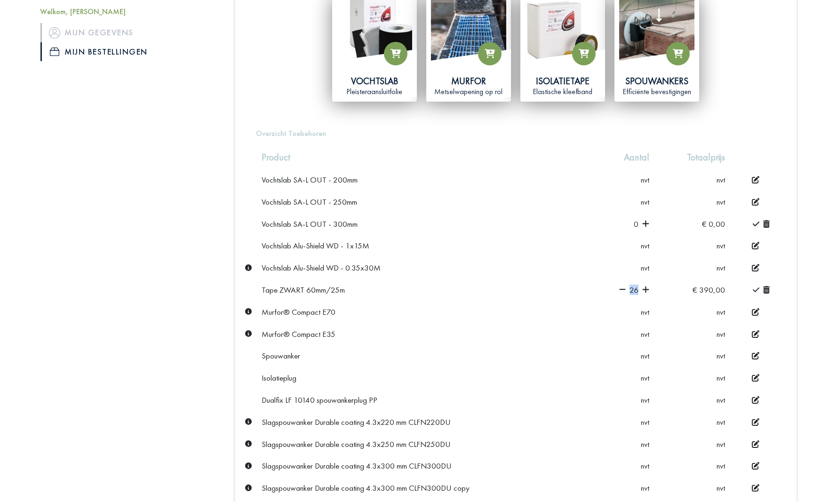
click at [625, 286] on icon at bounding box center [622, 290] width 7 height 8
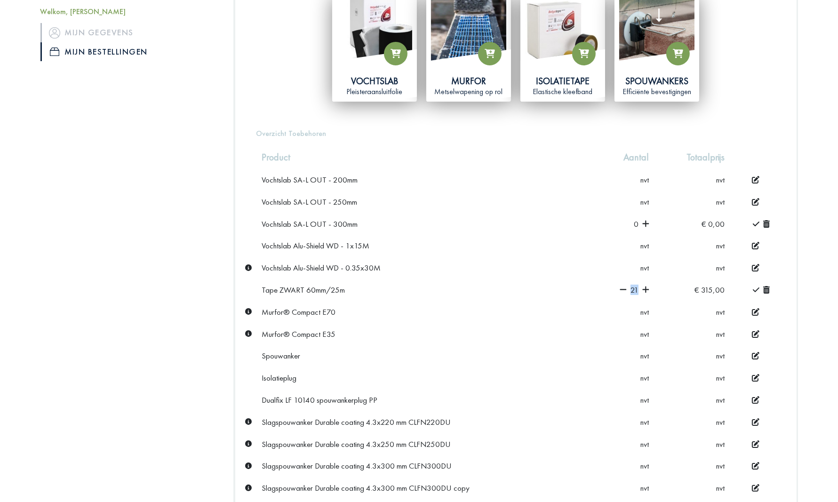
click at [625, 286] on icon at bounding box center [623, 290] width 7 height 8
click at [625, 286] on icon at bounding box center [622, 290] width 7 height 8
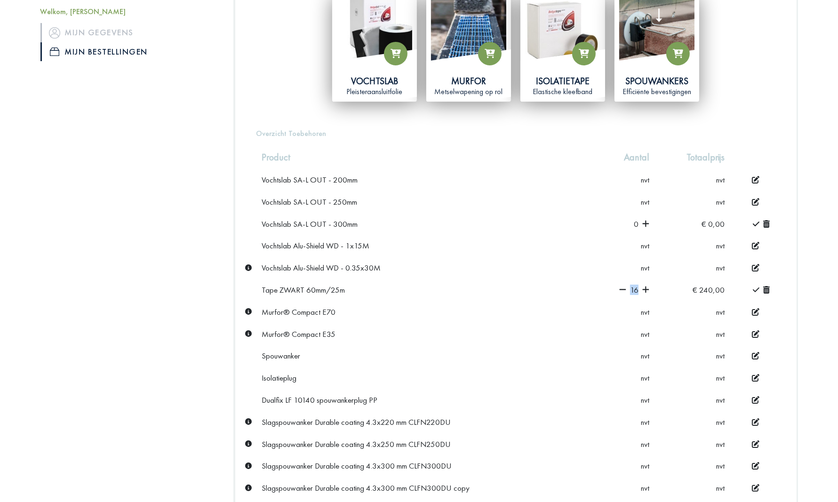
click at [625, 286] on icon at bounding box center [622, 290] width 7 height 8
click at [625, 286] on icon at bounding box center [623, 290] width 7 height 8
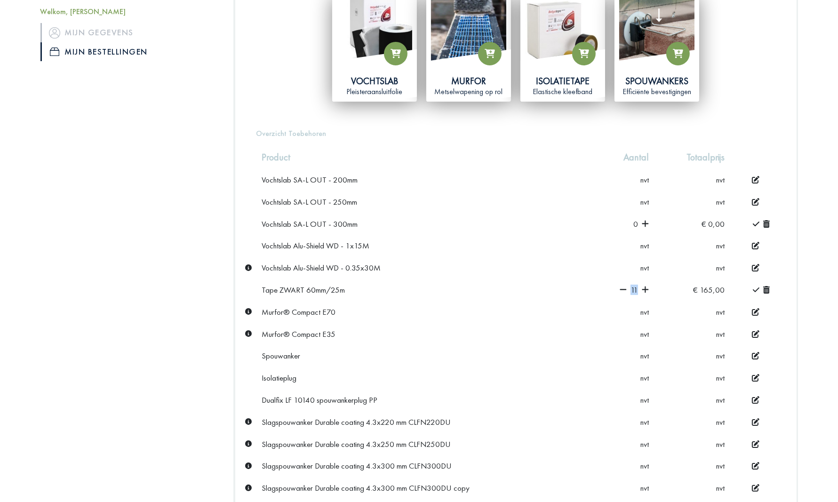
click at [625, 286] on icon at bounding box center [623, 290] width 7 height 8
click at [625, 286] on icon at bounding box center [622, 290] width 7 height 8
click at [625, 286] on icon at bounding box center [625, 290] width 7 height 8
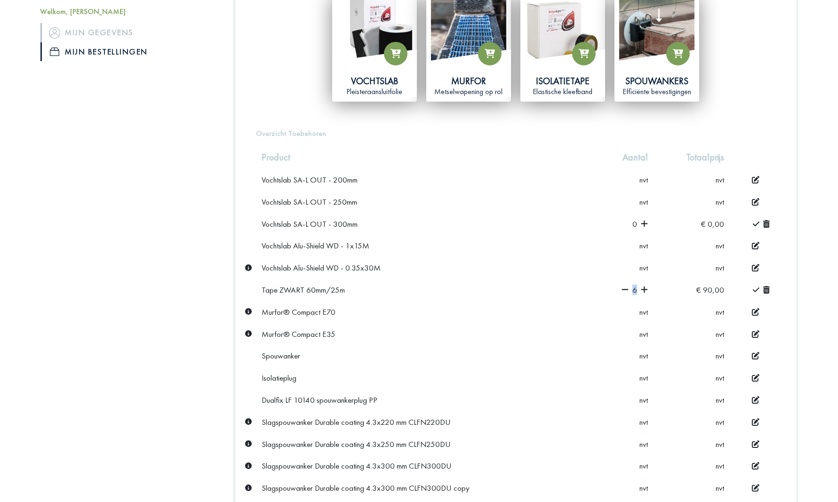
click at [624, 286] on icon at bounding box center [625, 290] width 7 height 8
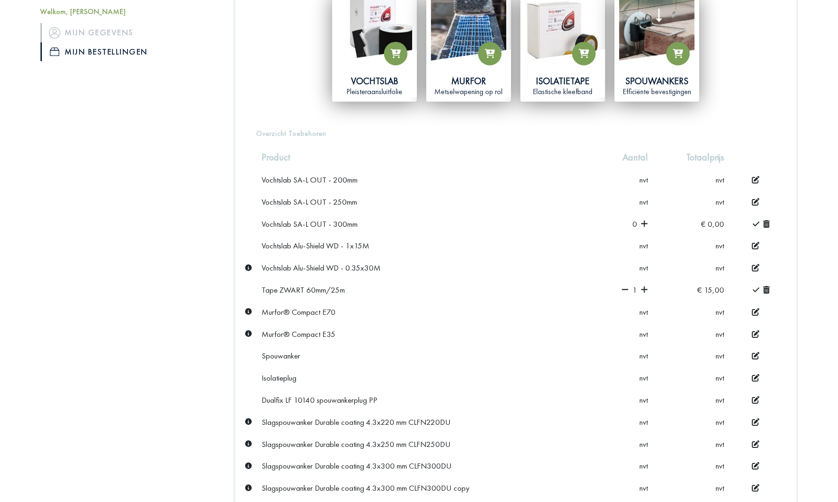
click at [624, 286] on icon at bounding box center [625, 290] width 7 height 8
click at [624, 286] on td "0" at bounding box center [624, 290] width 57 height 22
click at [766, 287] on icon at bounding box center [766, 290] width 7 height 8
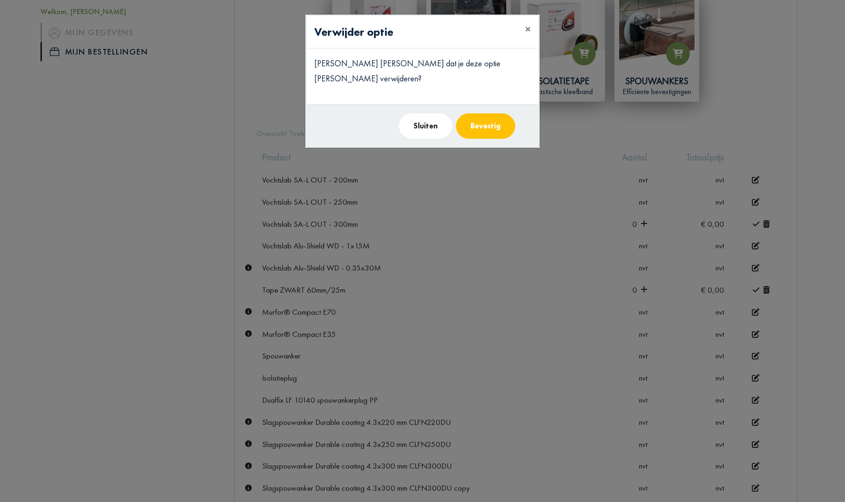
click at [507, 113] on button "Bevestig" at bounding box center [485, 125] width 59 height 25
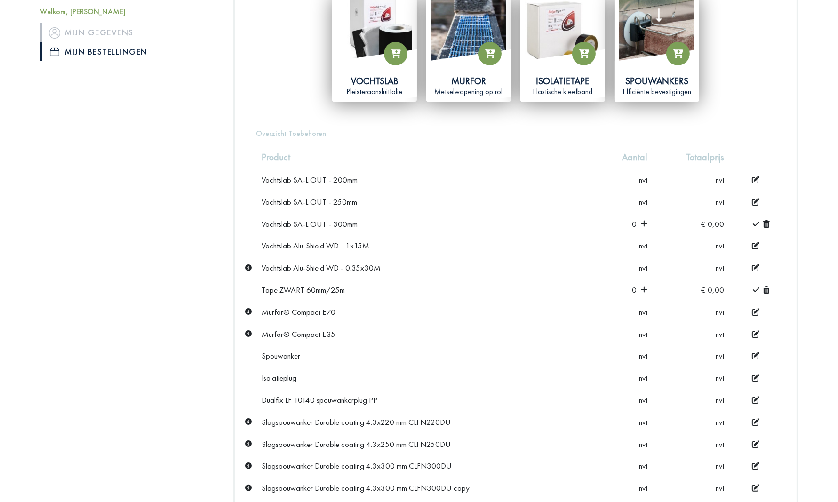
click at [755, 286] on icon at bounding box center [756, 290] width 7 height 8
click at [753, 221] on icon at bounding box center [756, 224] width 7 height 8
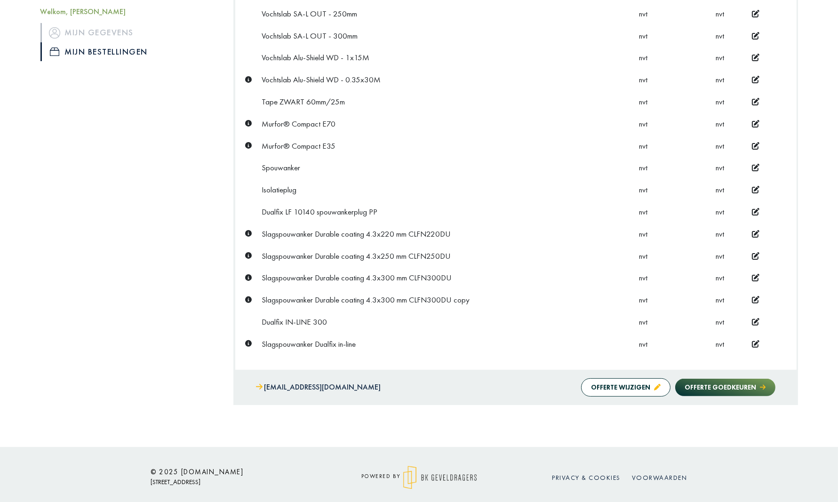
click at [278, 207] on div "Dualfix LF 10140 spouwankerplug PP" at bounding box center [426, 212] width 329 height 10
click at [715, 208] on td "nvt" at bounding box center [691, 212] width 77 height 22
click at [755, 208] on icon at bounding box center [756, 212] width 8 height 8
click at [646, 208] on icon at bounding box center [644, 211] width 7 height 7
click at [758, 186] on icon at bounding box center [756, 190] width 8 height 8
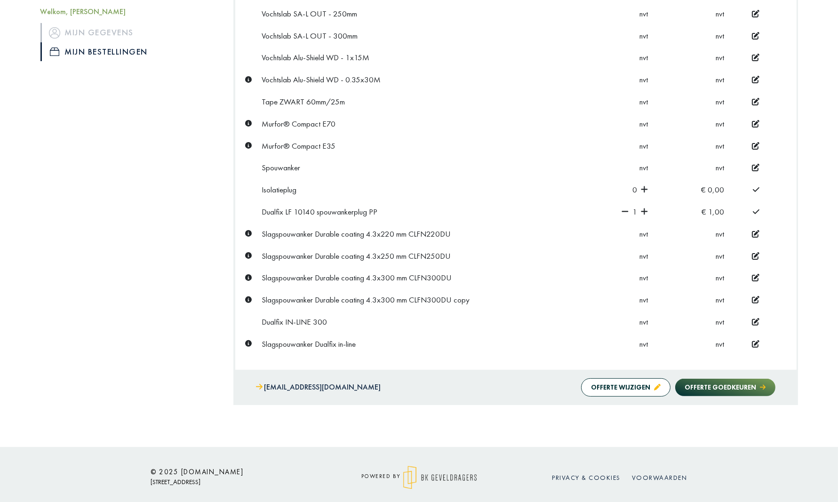
click at [642, 186] on icon at bounding box center [644, 189] width 7 height 8
click at [643, 185] on icon at bounding box center [644, 189] width 7 height 8
click at [627, 187] on icon at bounding box center [625, 189] width 7 height 8
click at [759, 163] on span at bounding box center [764, 168] width 10 height 10
click at [753, 164] on icon at bounding box center [756, 168] width 8 height 8
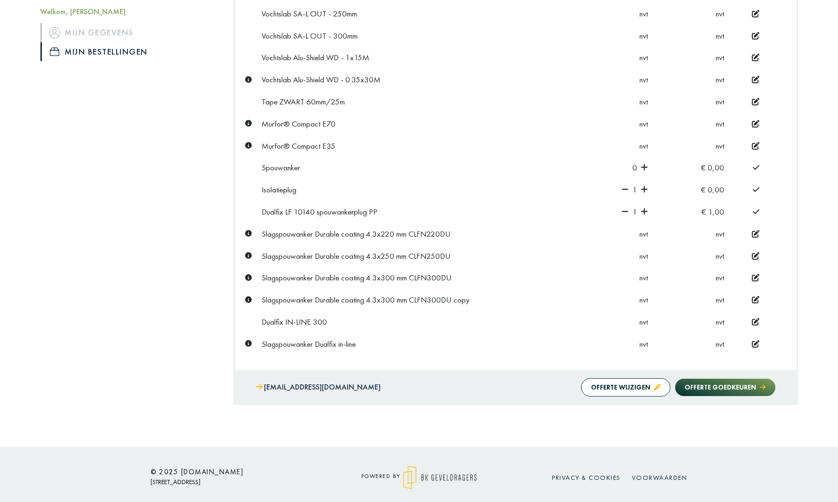
click at [646, 165] on icon at bounding box center [644, 167] width 7 height 7
click at [625, 163] on icon at bounding box center [625, 167] width 7 height 8
click at [754, 143] on icon at bounding box center [756, 146] width 8 height 8
click at [643, 142] on icon at bounding box center [644, 146] width 7 height 8
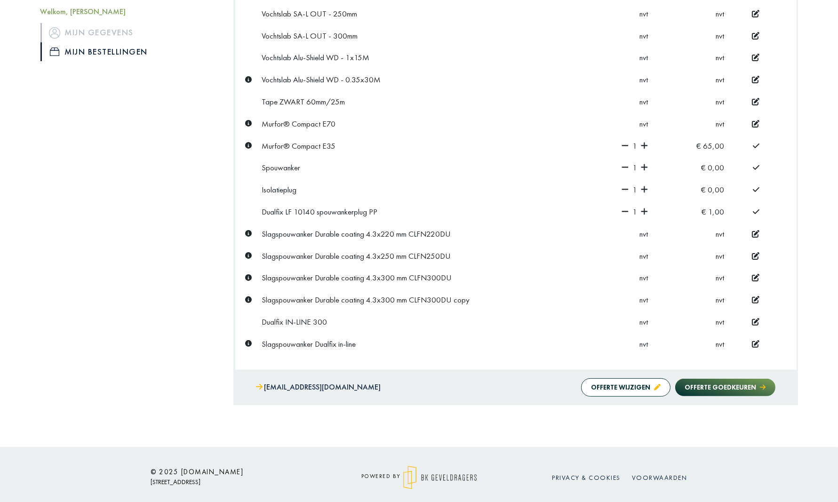
click at [755, 120] on icon at bounding box center [756, 124] width 8 height 8
click at [648, 122] on icon at bounding box center [644, 124] width 7 height 8
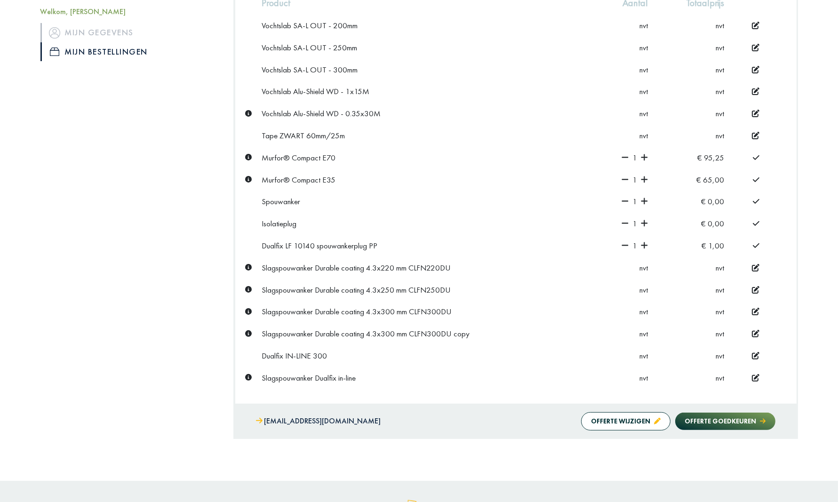
scroll to position [396, 0]
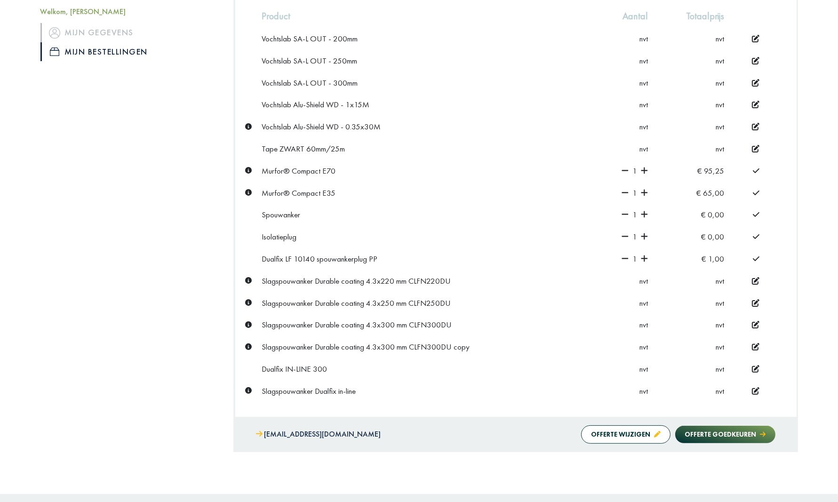
click at [752, 146] on icon at bounding box center [756, 149] width 8 height 8
click at [646, 145] on icon at bounding box center [644, 148] width 7 height 7
click at [753, 125] on icon at bounding box center [756, 127] width 8 height 8
click at [644, 125] on icon at bounding box center [644, 126] width 7 height 8
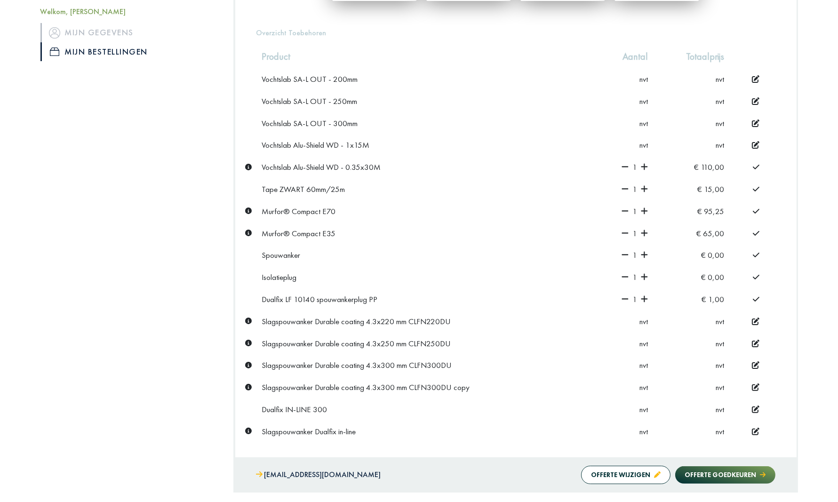
scroll to position [302, 0]
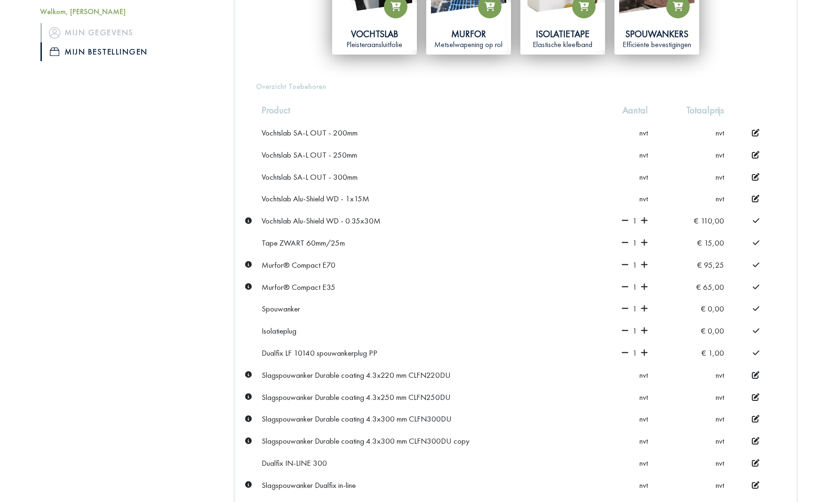
click at [753, 197] on icon at bounding box center [756, 199] width 8 height 8
click at [644, 196] on icon at bounding box center [644, 198] width 7 height 8
click at [754, 175] on icon at bounding box center [756, 177] width 8 height 8
click at [645, 175] on icon at bounding box center [644, 176] width 7 height 7
drag, startPoint x: 753, startPoint y: 155, endPoint x: 731, endPoint y: 157, distance: 22.6
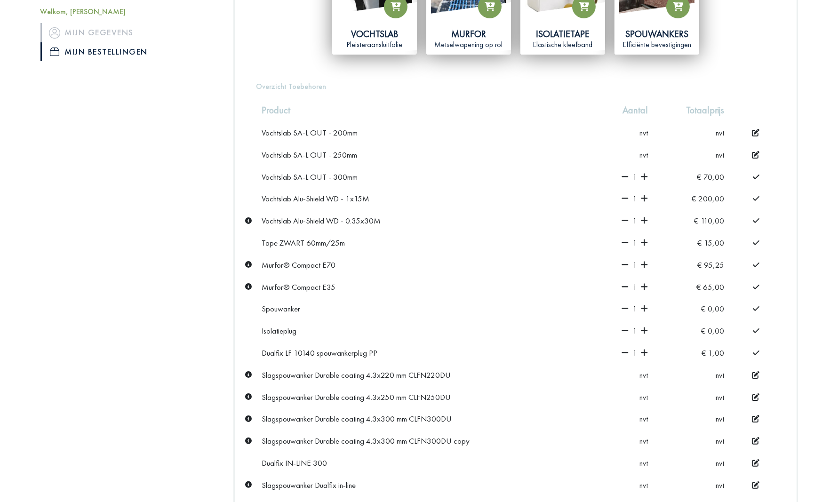
click at [753, 155] on icon at bounding box center [756, 155] width 8 height 8
click at [641, 153] on app-quantity-selector "0" at bounding box center [640, 155] width 16 height 10
click at [647, 154] on icon at bounding box center [644, 155] width 7 height 8
click at [754, 131] on icon at bounding box center [756, 133] width 8 height 8
click at [646, 131] on icon at bounding box center [644, 132] width 7 height 7
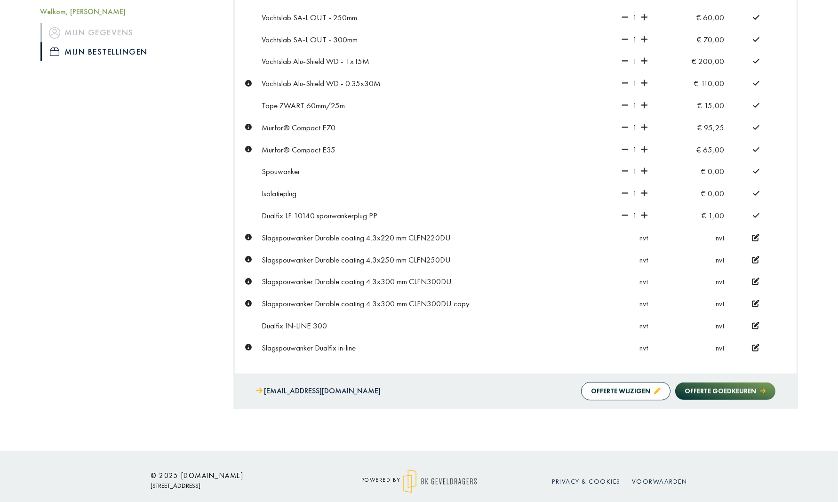
scroll to position [443, 0]
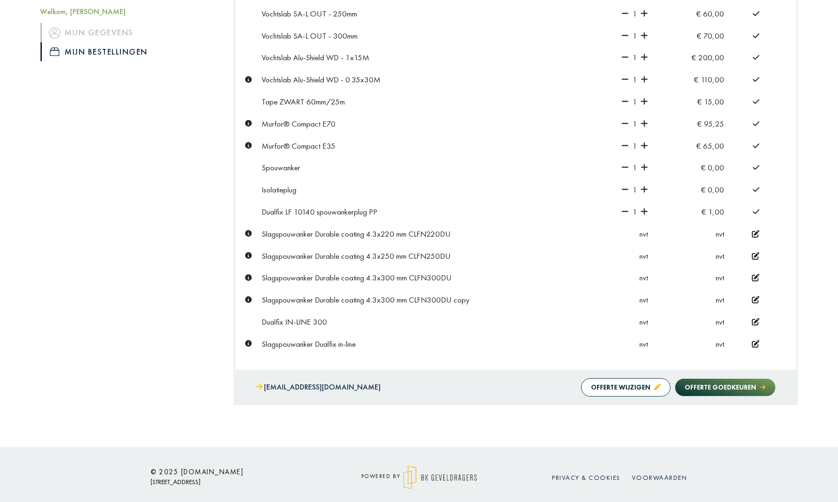
click at [758, 230] on icon at bounding box center [756, 234] width 8 height 8
click at [646, 230] on icon at bounding box center [644, 234] width 7 height 8
click at [757, 252] on icon at bounding box center [756, 256] width 8 height 8
click at [646, 252] on icon at bounding box center [644, 256] width 7 height 8
click at [754, 274] on icon at bounding box center [756, 278] width 8 height 8
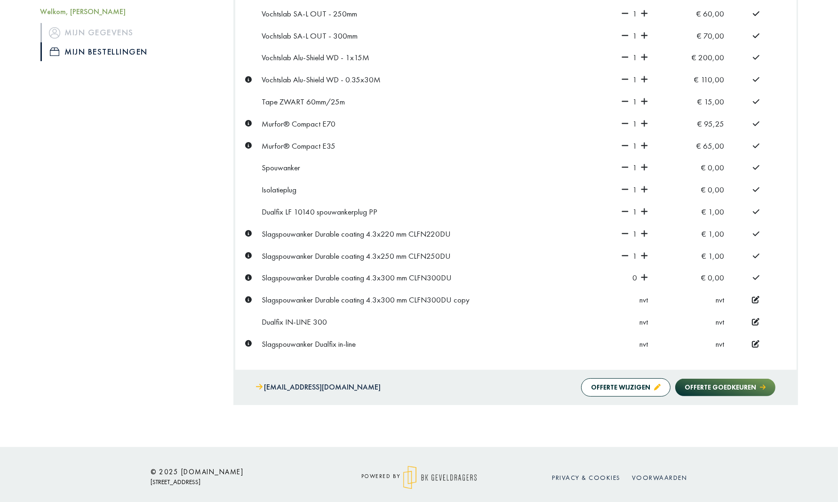
click at [646, 274] on icon at bounding box center [644, 277] width 7 height 7
click at [757, 296] on icon at bounding box center [756, 300] width 8 height 8
click at [646, 296] on icon at bounding box center [644, 299] width 7 height 7
click at [757, 318] on icon at bounding box center [756, 322] width 8 height 8
click at [645, 318] on icon at bounding box center [644, 322] width 7 height 8
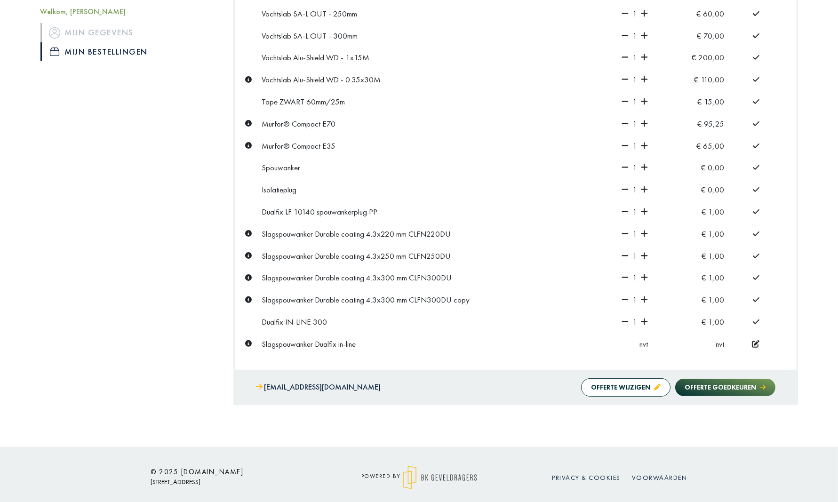
click at [755, 340] on icon at bounding box center [756, 344] width 8 height 8
click at [645, 340] on icon at bounding box center [645, 343] width 7 height 7
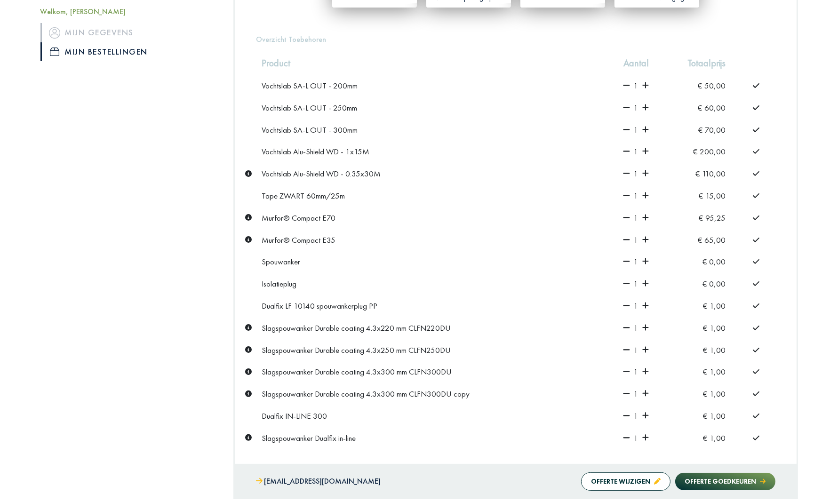
scroll to position [396, 0]
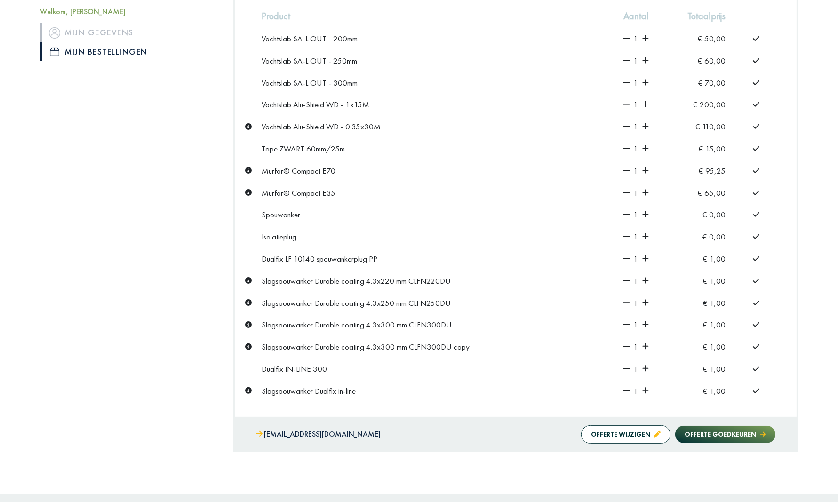
click at [507, 386] on div "Slagspouwanker Dualfix in-line" at bounding box center [426, 391] width 329 height 10
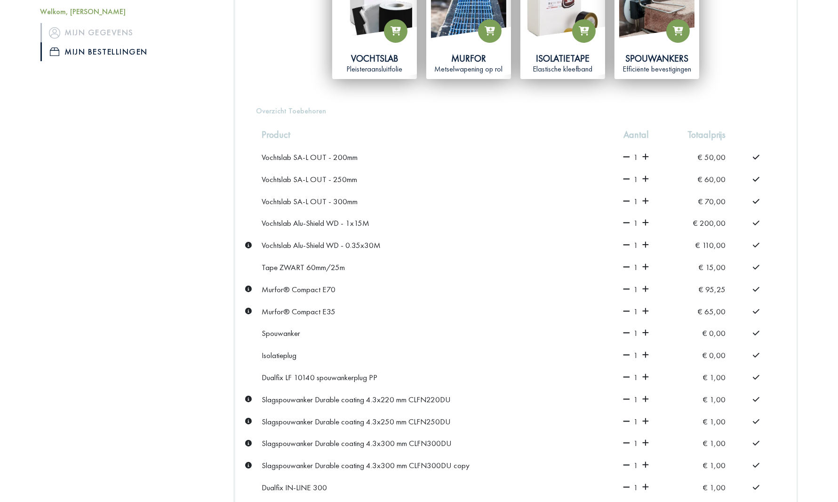
scroll to position [255, 0]
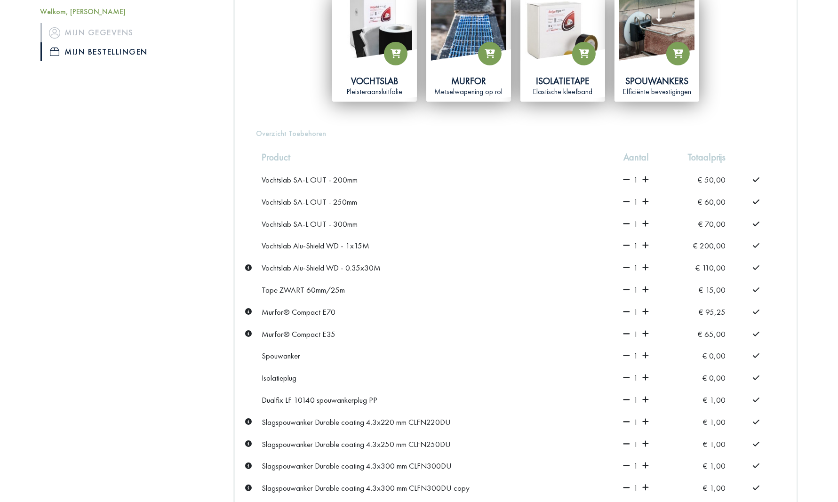
click at [628, 178] on icon at bounding box center [626, 180] width 7 height 8
click at [626, 199] on icon at bounding box center [626, 202] width 7 height 8
click at [625, 221] on icon at bounding box center [626, 224] width 7 height 8
click at [625, 245] on icon at bounding box center [626, 245] width 7 height 1
click at [626, 267] on icon at bounding box center [626, 267] width 7 height 1
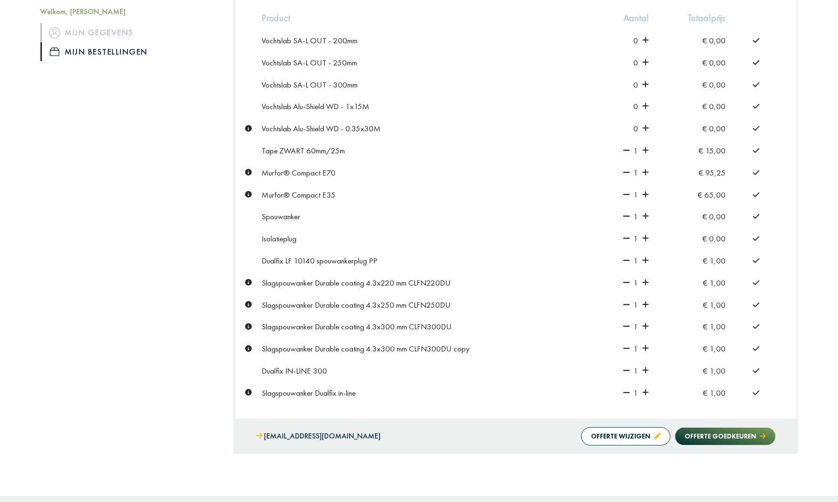
scroll to position [396, 0]
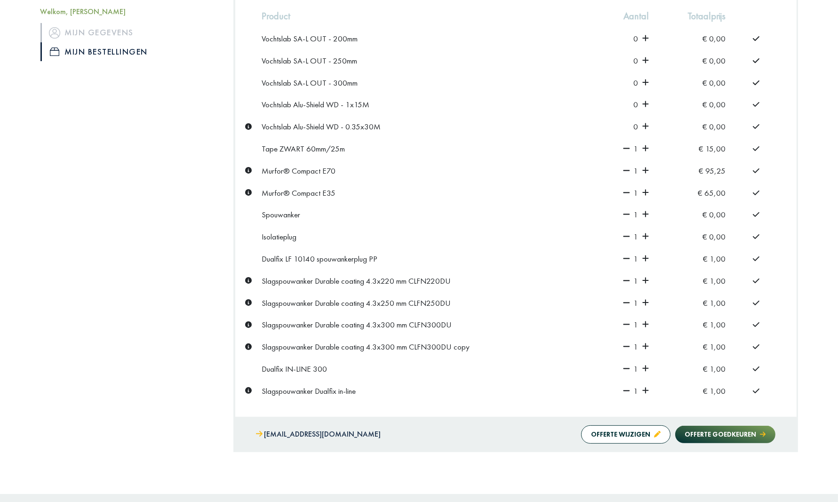
click at [625, 148] on icon at bounding box center [626, 148] width 7 height 1
click at [628, 169] on icon at bounding box center [626, 171] width 7 height 8
click at [628, 189] on icon at bounding box center [626, 193] width 7 height 8
click at [627, 210] on icon at bounding box center [626, 214] width 7 height 8
click at [626, 232] on icon at bounding box center [626, 236] width 7 height 8
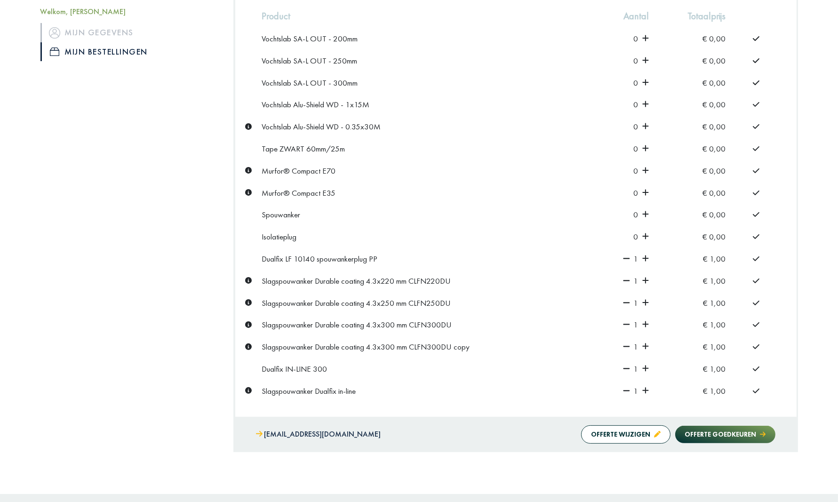
click at [627, 258] on icon at bounding box center [626, 258] width 7 height 1
click at [627, 280] on icon at bounding box center [626, 280] width 7 height 1
click at [625, 299] on icon at bounding box center [626, 303] width 7 height 8
drag, startPoint x: 628, startPoint y: 320, endPoint x: 630, endPoint y: 328, distance: 7.2
click at [629, 321] on icon at bounding box center [626, 324] width 7 height 8
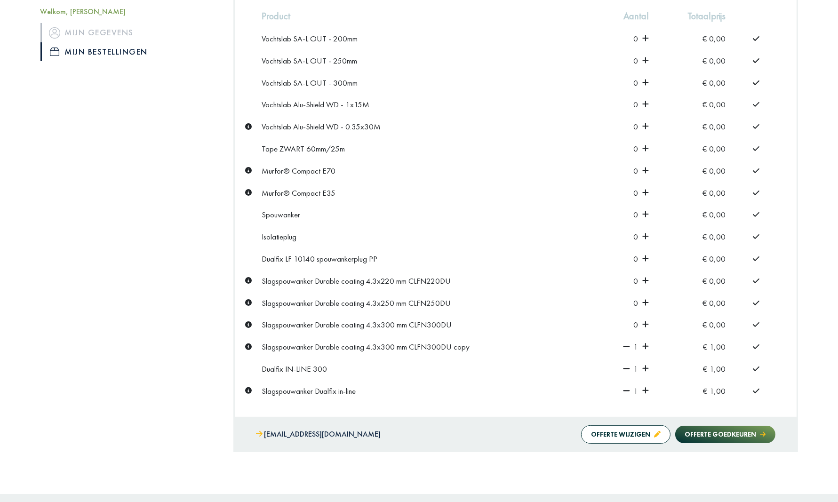
drag, startPoint x: 631, startPoint y: 336, endPoint x: 629, endPoint y: 345, distance: 9.7
click at [631, 337] on td "1" at bounding box center [626, 347] width 58 height 22
click at [627, 346] on icon at bounding box center [626, 346] width 7 height 1
click at [628, 365] on icon at bounding box center [626, 369] width 7 height 8
click at [628, 387] on icon at bounding box center [626, 391] width 7 height 8
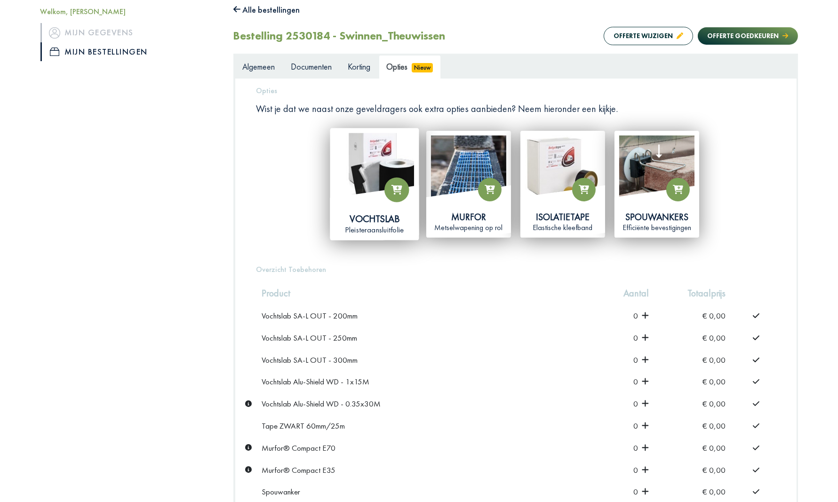
scroll to position [0, 0]
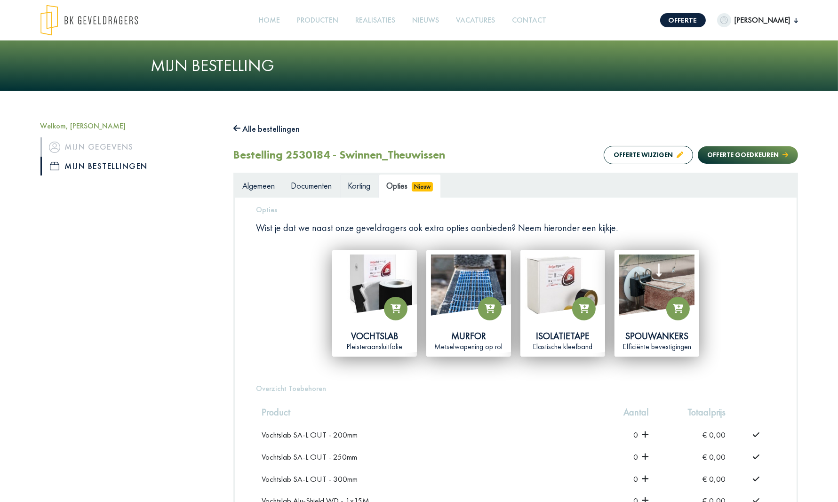
click at [360, 187] on span "Korting" at bounding box center [359, 185] width 23 height 11
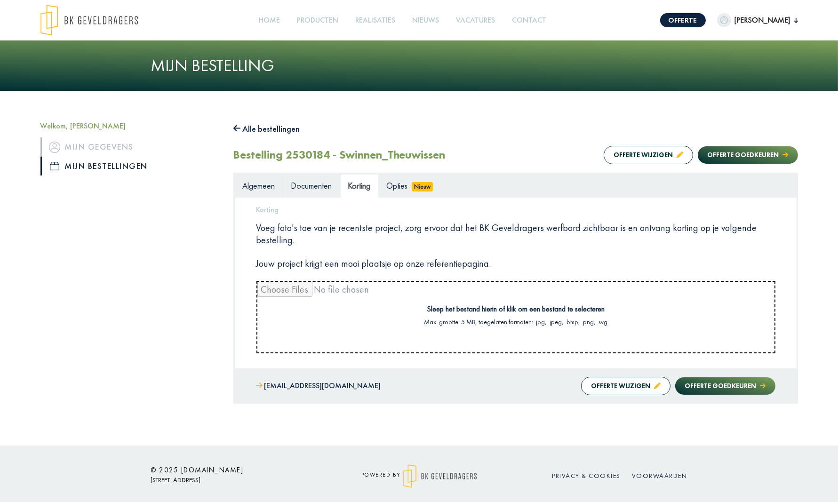
click at [324, 184] on span "Documenten" at bounding box center [311, 185] width 41 height 11
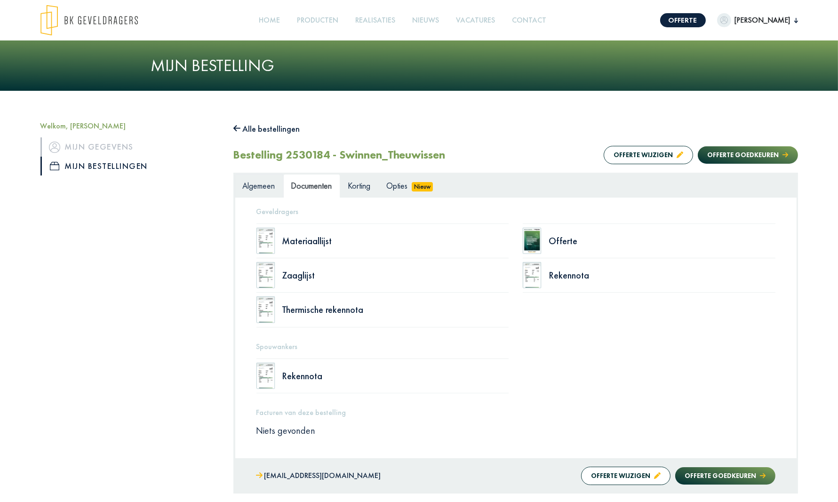
click at [268, 187] on span "Algemeen" at bounding box center [259, 185] width 32 height 11
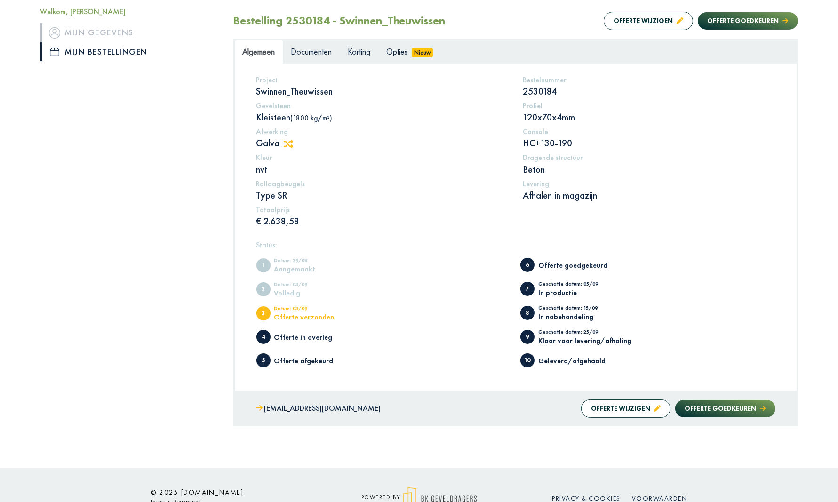
scroll to position [141, 0]
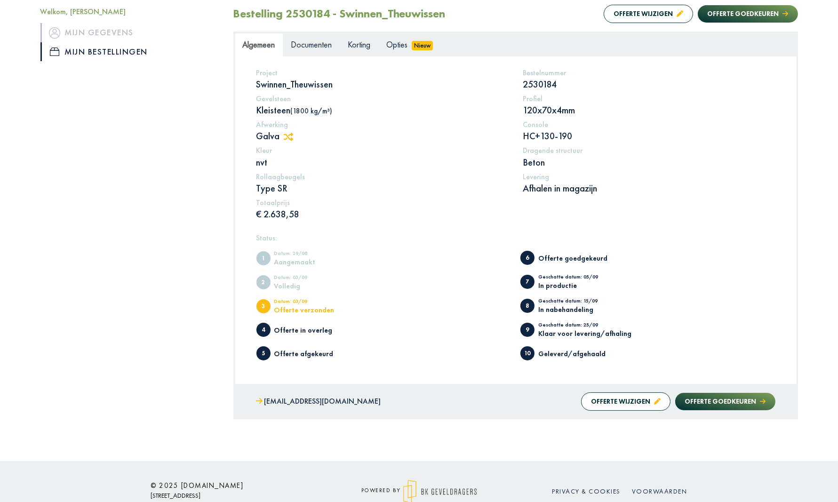
click at [625, 397] on button "Offerte wijzigen" at bounding box center [625, 401] width 89 height 18
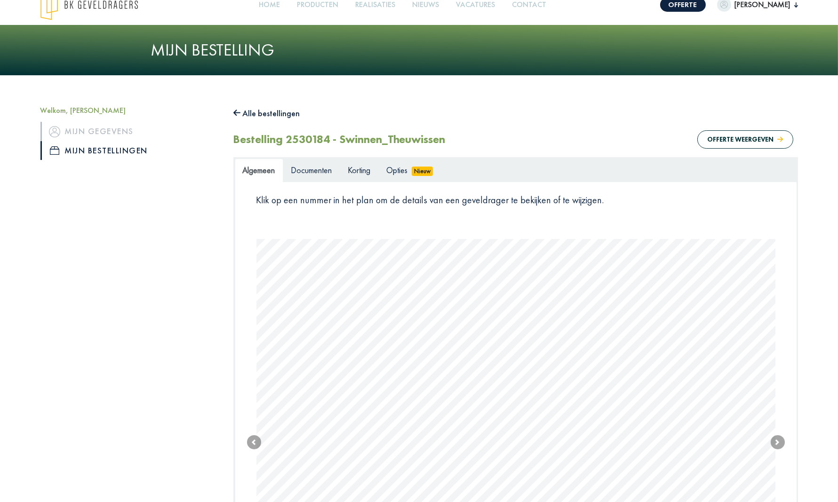
scroll to position [0, 0]
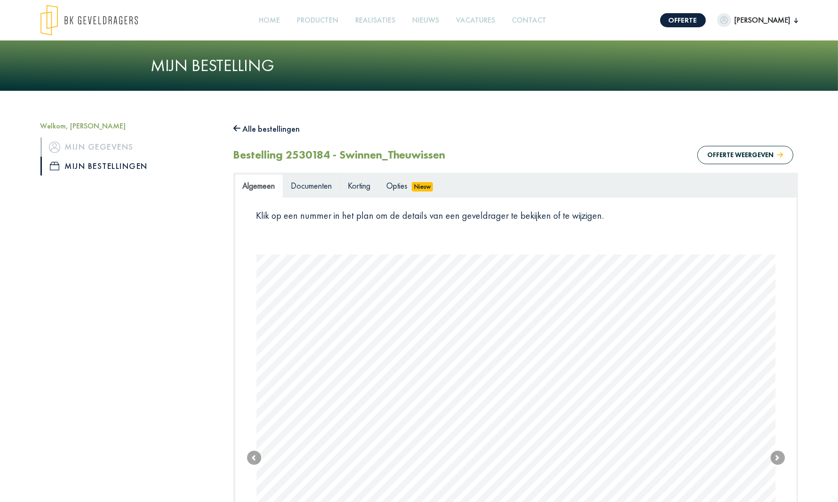
click at [314, 184] on span "Documenten" at bounding box center [311, 185] width 41 height 11
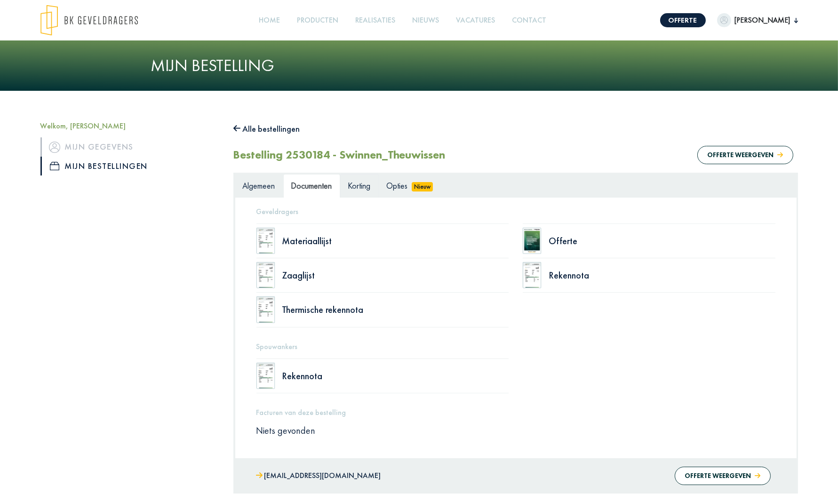
click at [369, 185] on span "Korting" at bounding box center [359, 185] width 23 height 11
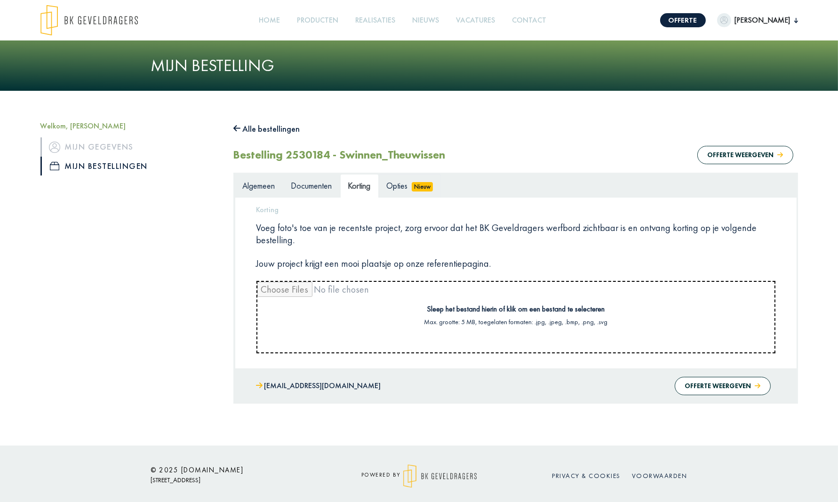
click at [403, 186] on span "Opties" at bounding box center [397, 185] width 21 height 11
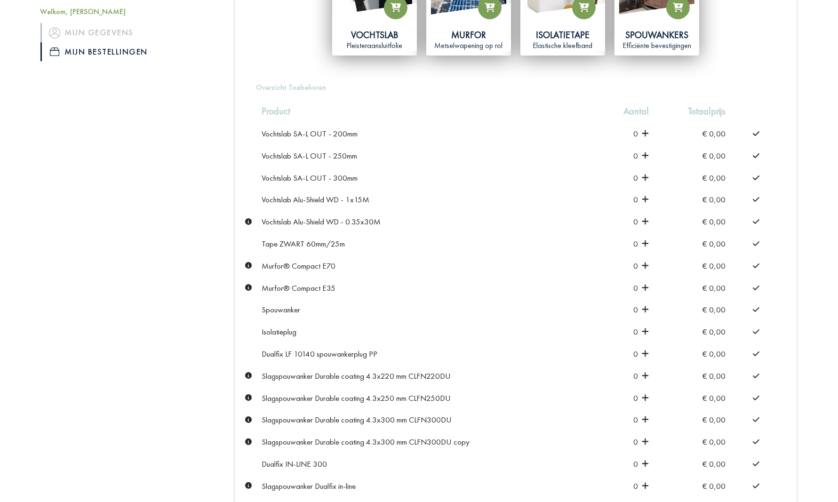
scroll to position [376, 0]
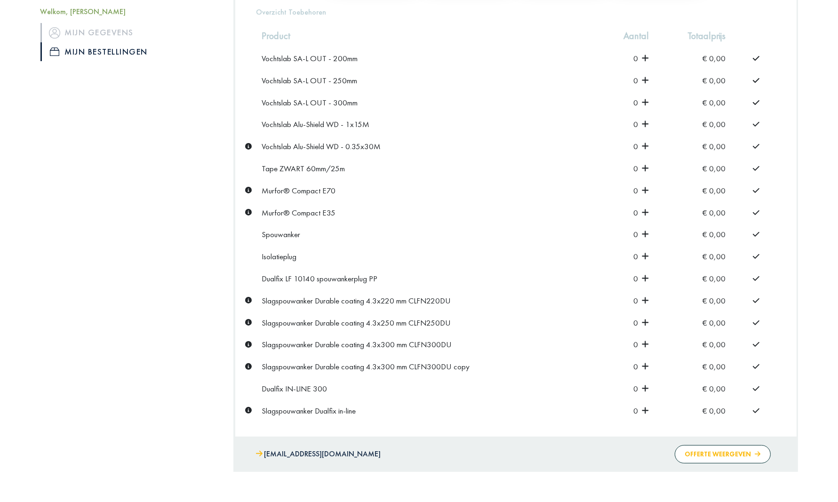
click at [723, 448] on button "Offerte weergeven" at bounding box center [723, 454] width 96 height 18
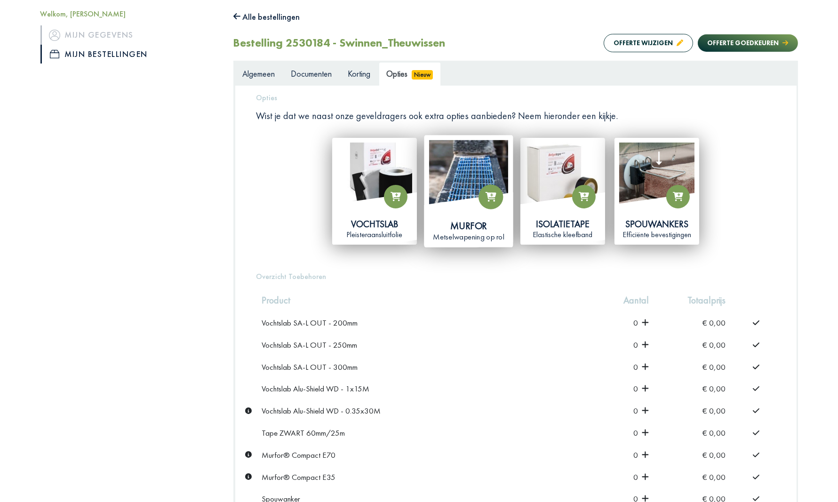
scroll to position [0, 0]
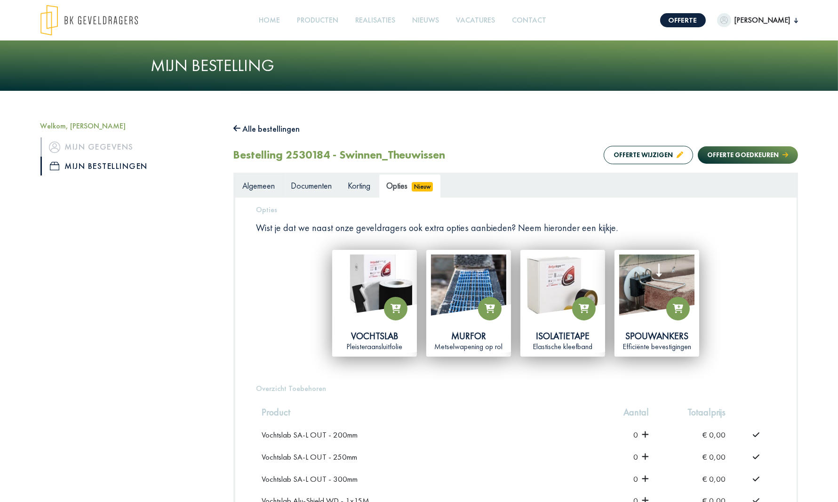
click at [264, 184] on span "Algemeen" at bounding box center [259, 185] width 32 height 11
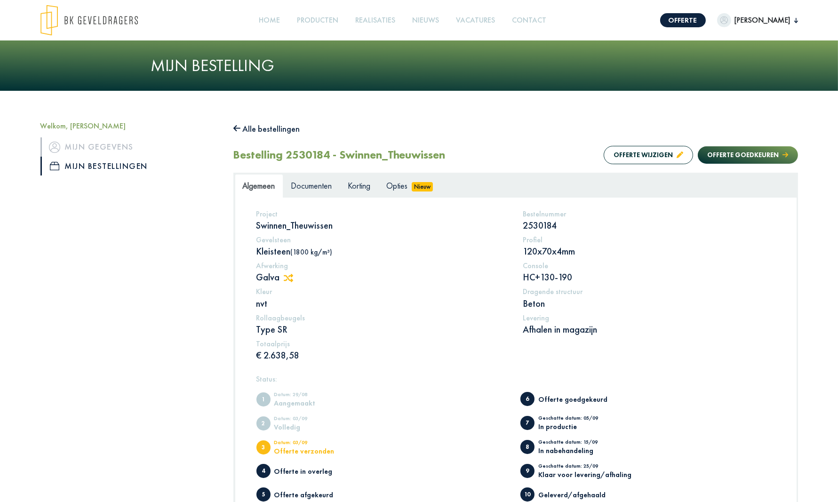
click at [280, 351] on p "€ 2.638,58" at bounding box center [382, 355] width 253 height 12
click at [239, 129] on icon at bounding box center [237, 129] width 8 height 7
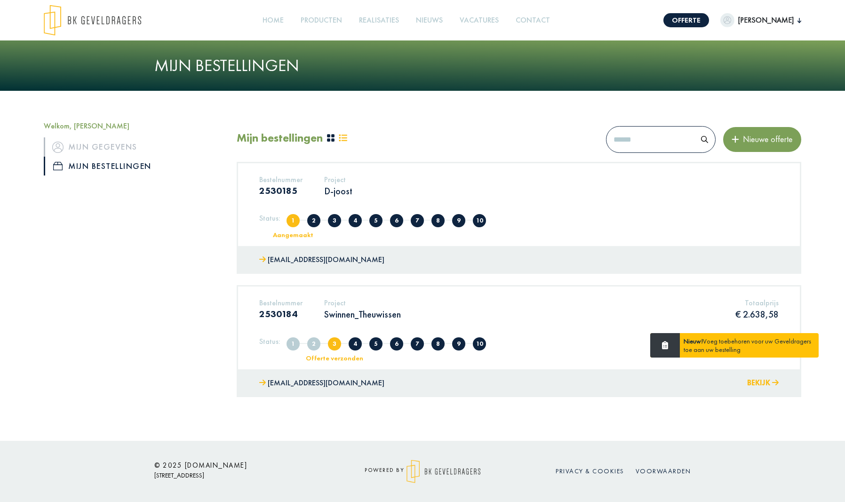
click at [768, 383] on button "Bekijk" at bounding box center [763, 383] width 32 height 14
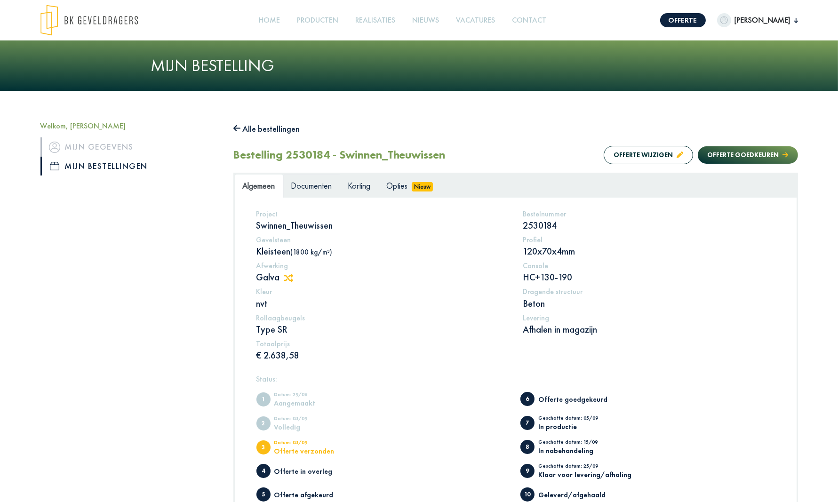
click at [322, 185] on span "Documenten" at bounding box center [311, 185] width 41 height 11
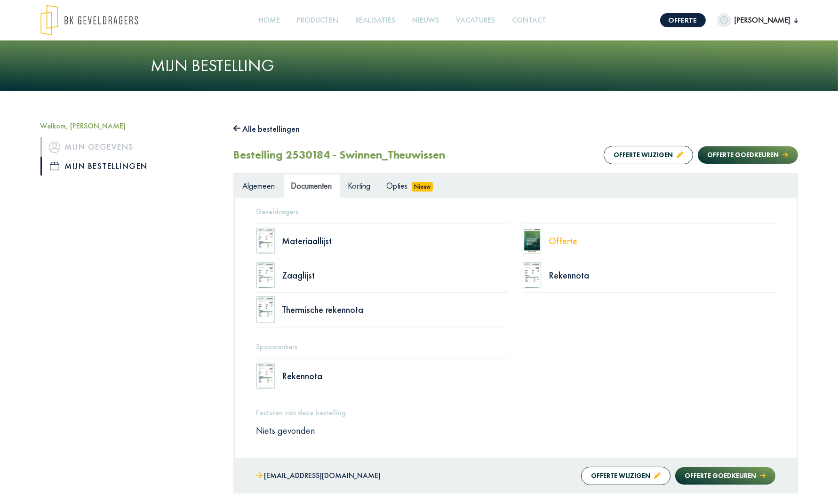
click at [567, 240] on div "Offerte" at bounding box center [662, 240] width 227 height 9
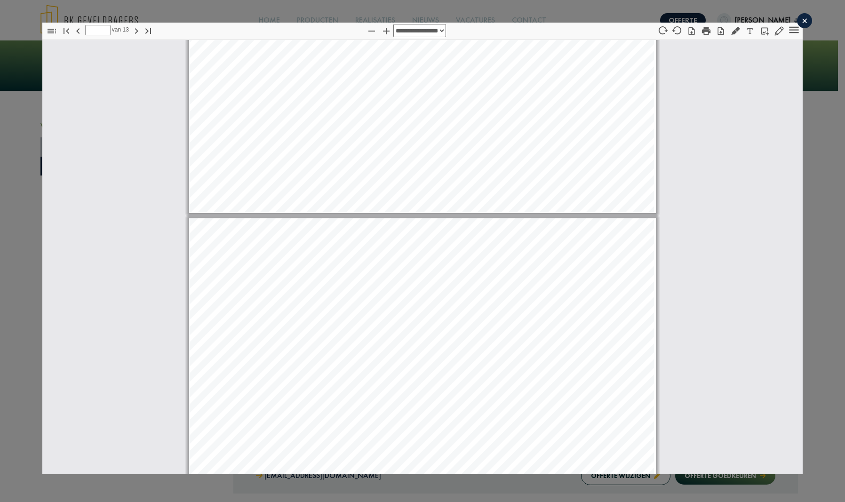
scroll to position [2472, 0]
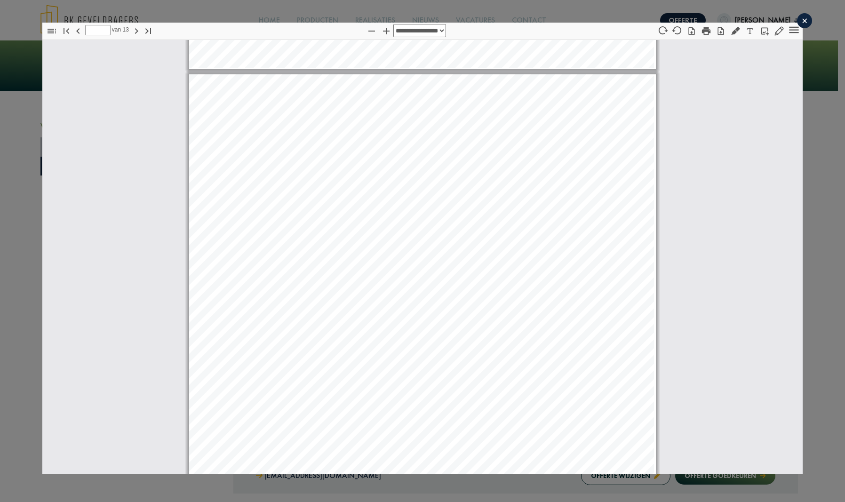
type input "*"
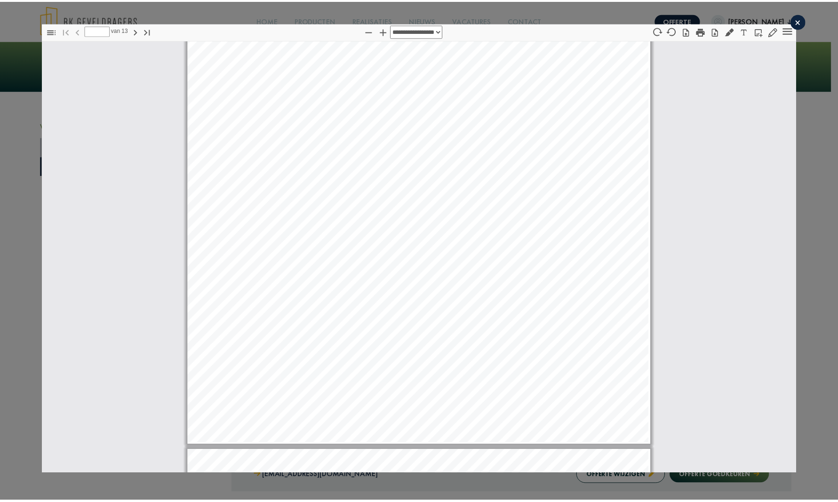
scroll to position [225, 0]
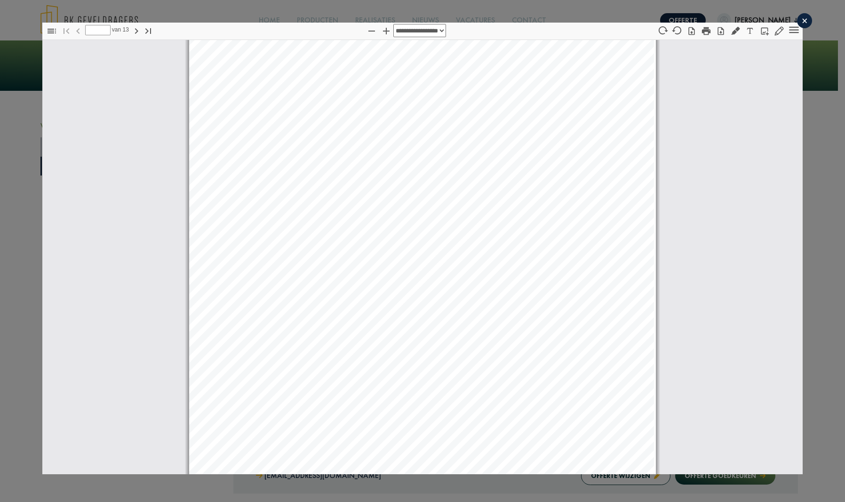
click at [798, 22] on div "×" at bounding box center [804, 20] width 15 height 15
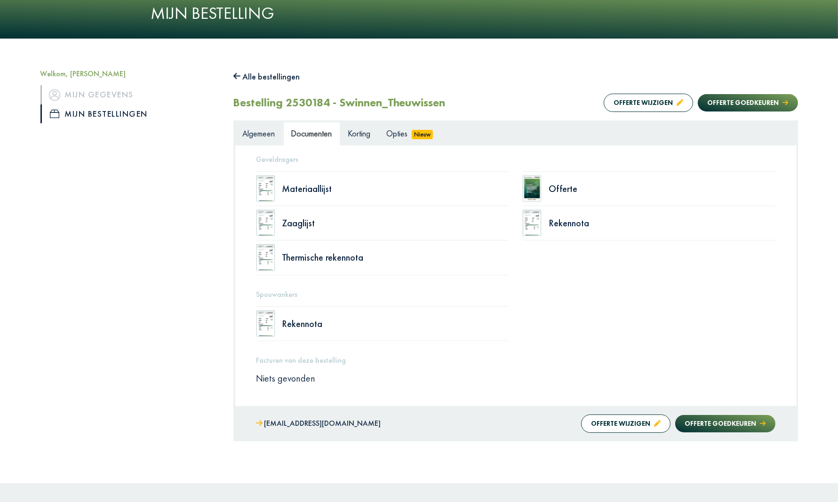
scroll to position [92, 0]
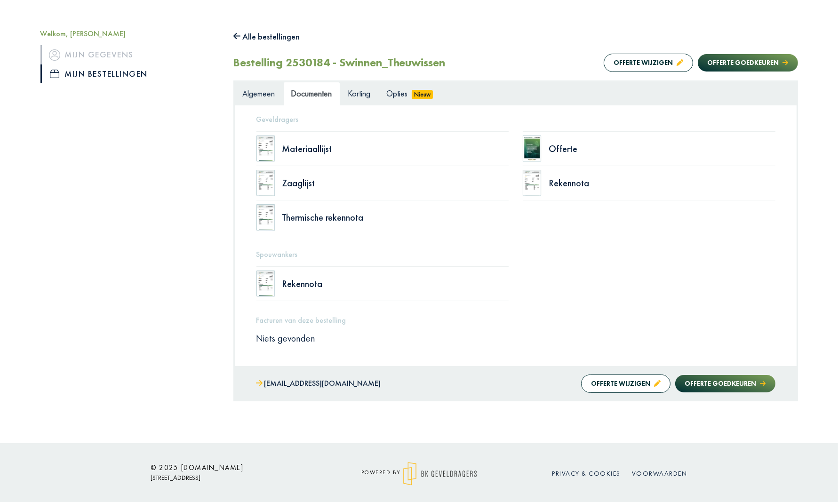
click at [599, 377] on button "Offerte wijzigen" at bounding box center [625, 384] width 89 height 18
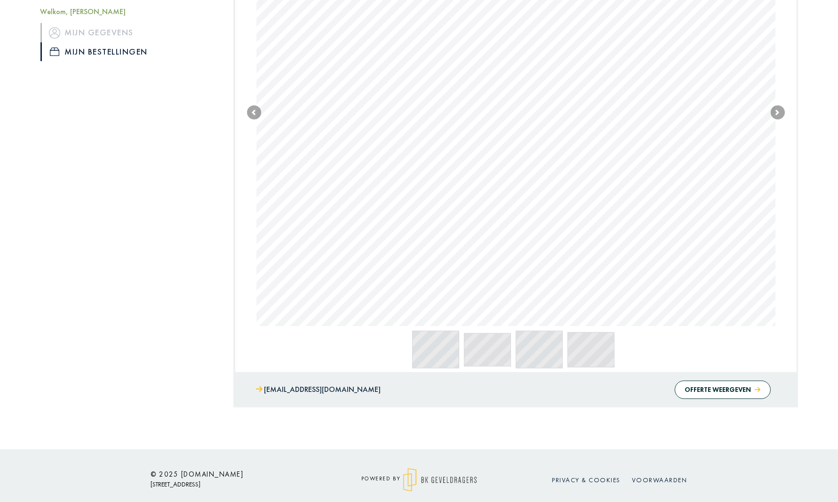
scroll to position [353, 0]
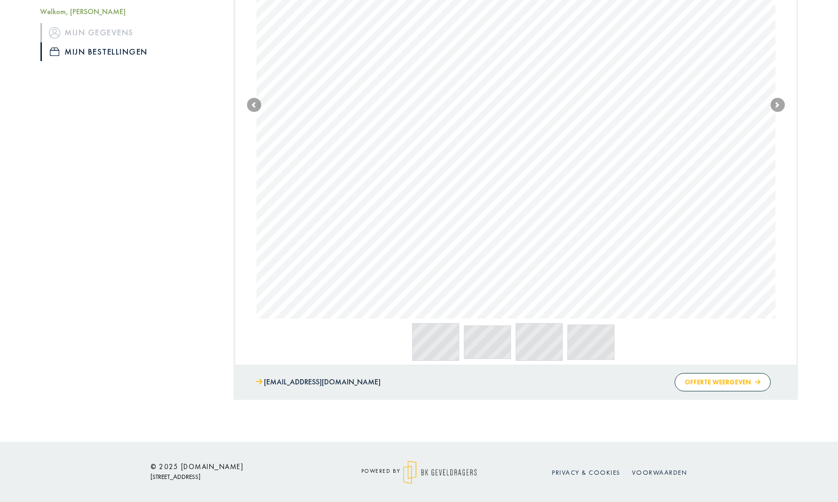
click at [705, 383] on button "Offerte weergeven" at bounding box center [723, 382] width 96 height 18
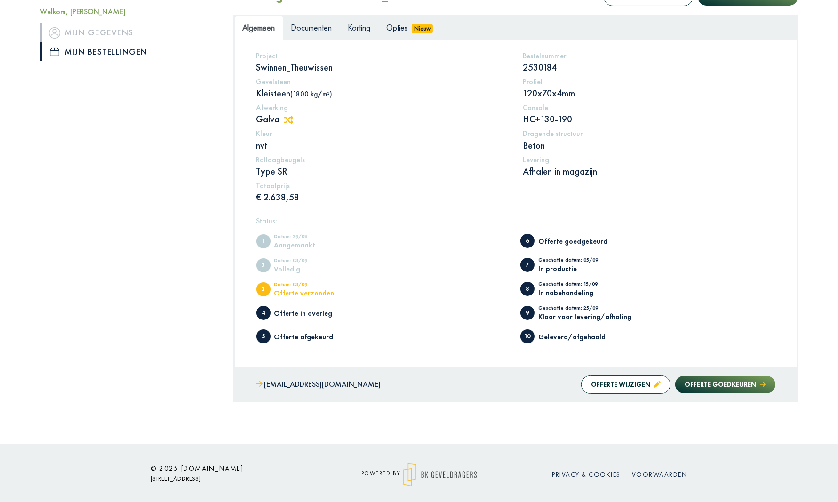
scroll to position [160, 0]
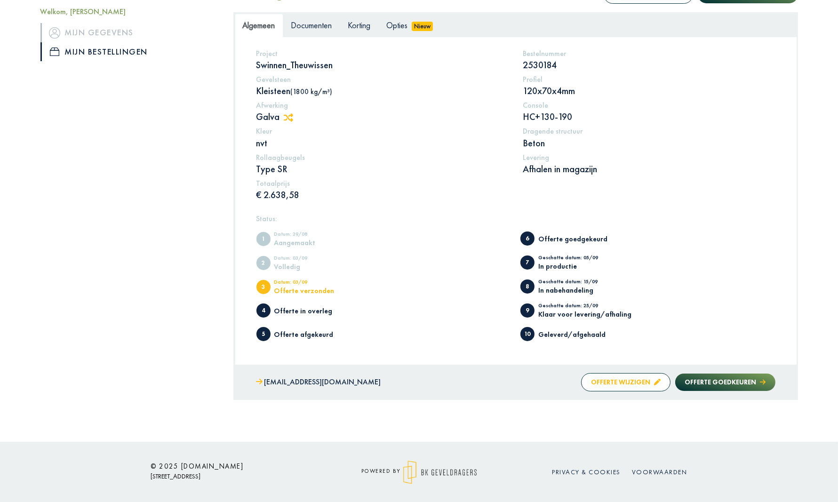
click at [619, 381] on button "Offerte wijzigen" at bounding box center [625, 382] width 89 height 18
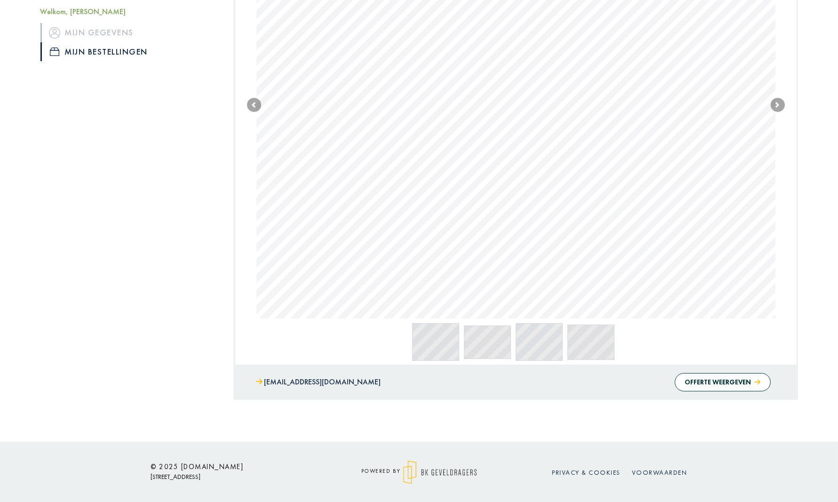
scroll to position [165, 0]
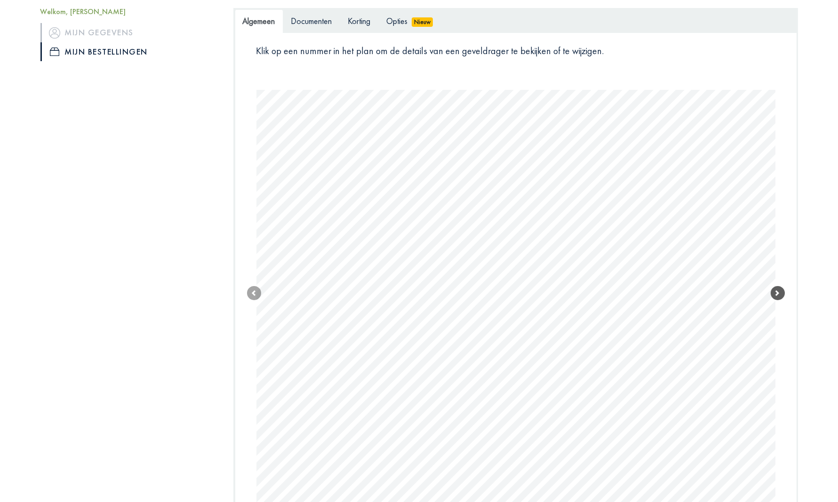
click at [776, 293] on span at bounding box center [778, 293] width 14 height 14
click at [776, 293] on link "Next" at bounding box center [778, 277] width 14 height 394
click at [774, 300] on span at bounding box center [778, 299] width 14 height 14
click at [775, 286] on span at bounding box center [778, 287] width 14 height 14
click at [775, 286] on span at bounding box center [778, 293] width 14 height 14
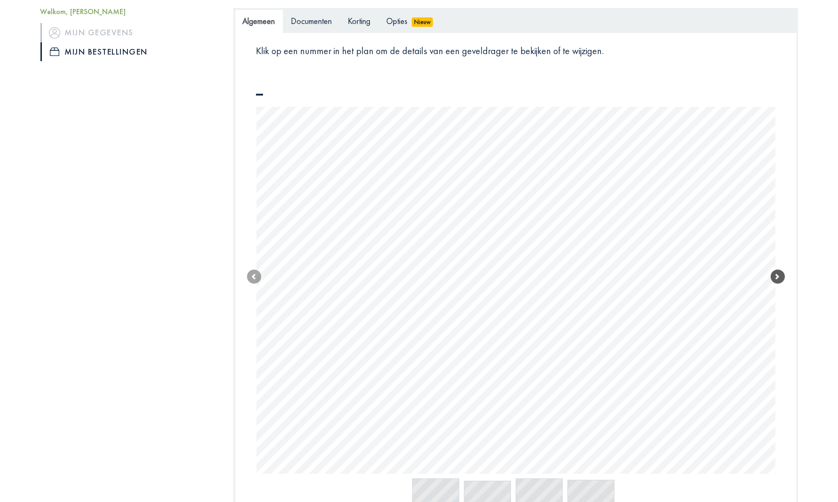
click at [775, 286] on link "Next" at bounding box center [778, 277] width 14 height 394
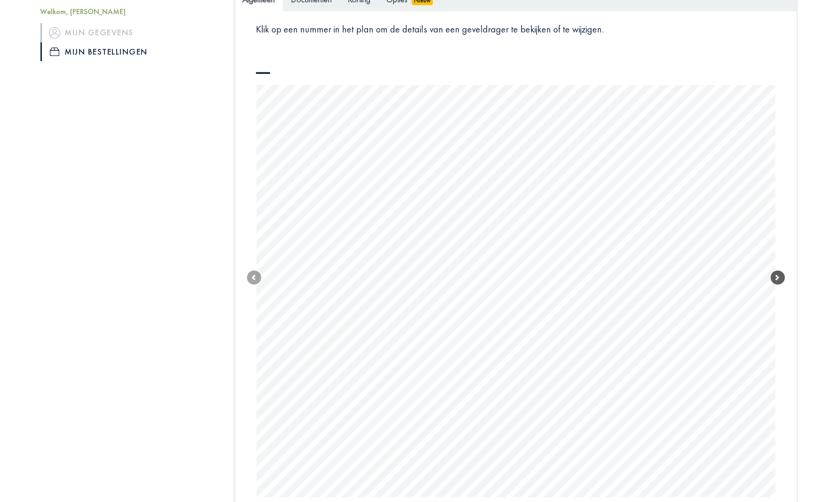
scroll to position [177, 0]
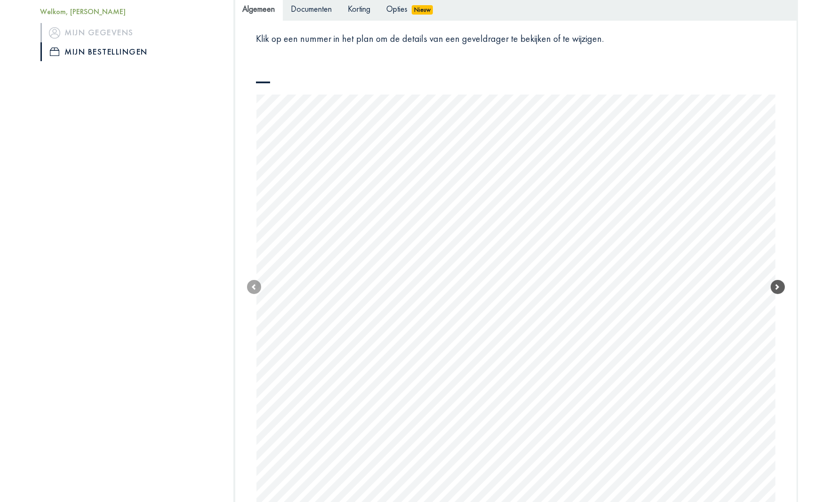
click at [776, 286] on span at bounding box center [778, 287] width 14 height 14
click at [776, 286] on link "Next" at bounding box center [778, 274] width 14 height 415
click at [776, 286] on span at bounding box center [778, 281] width 14 height 14
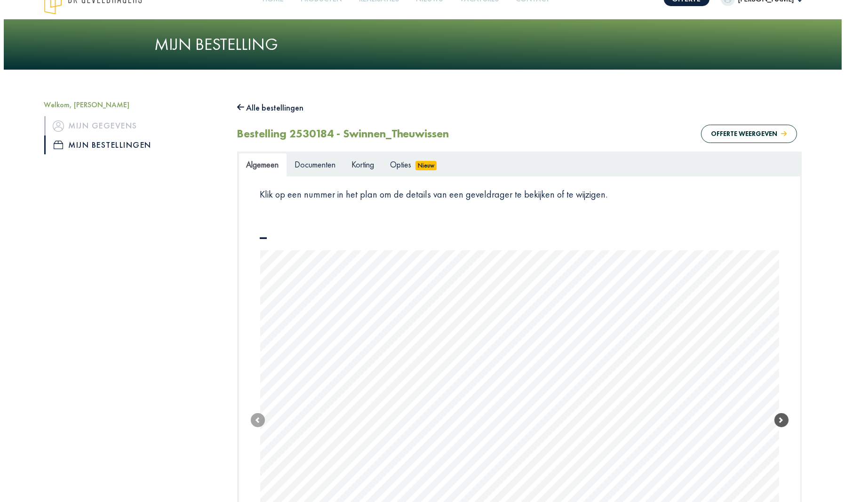
scroll to position [0, 0]
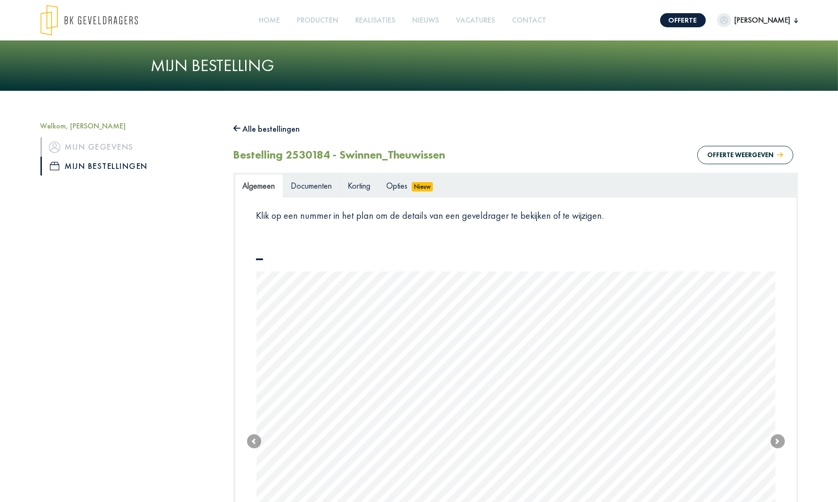
click at [302, 183] on span "Documenten" at bounding box center [311, 185] width 41 height 11
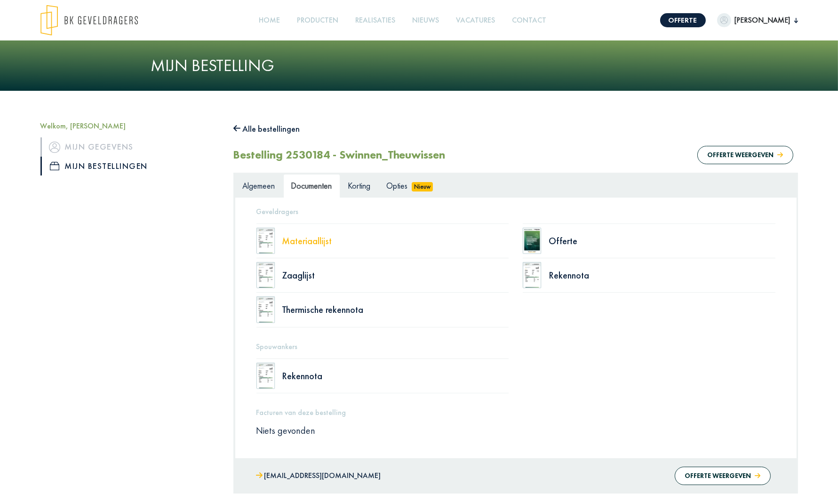
click at [309, 239] on div "Materiaallijst" at bounding box center [395, 240] width 227 height 9
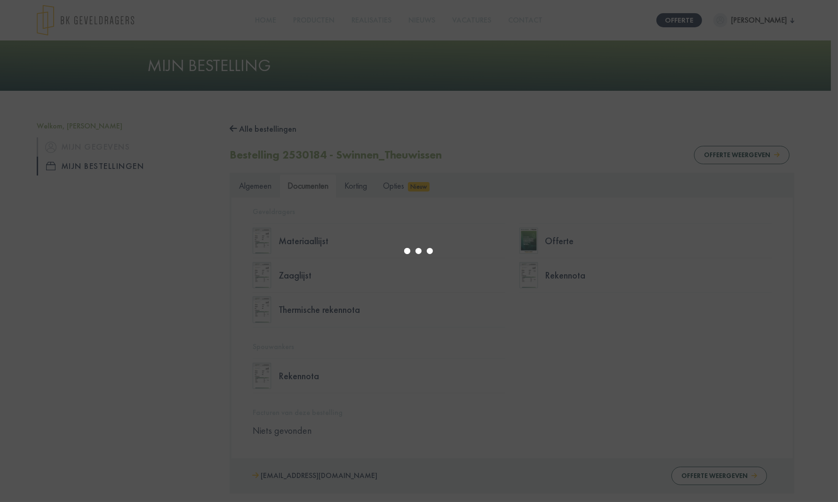
select select "******"
type input "*"
select select "****"
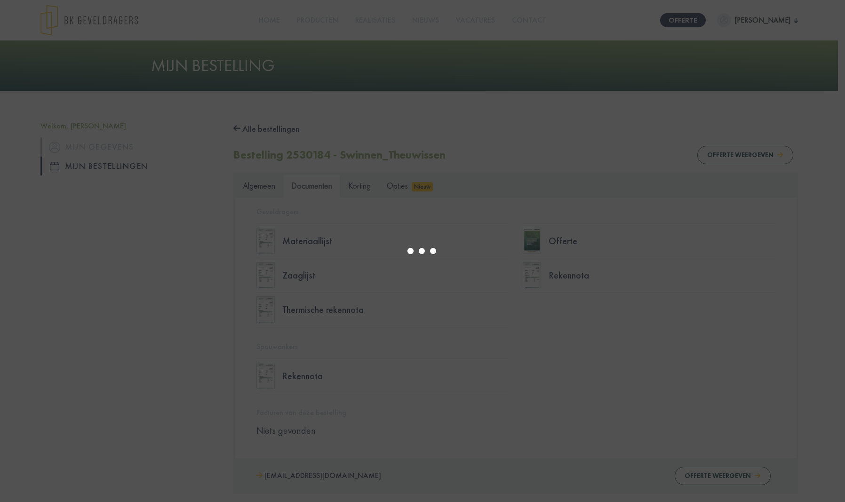
type input "*"
select select "****"
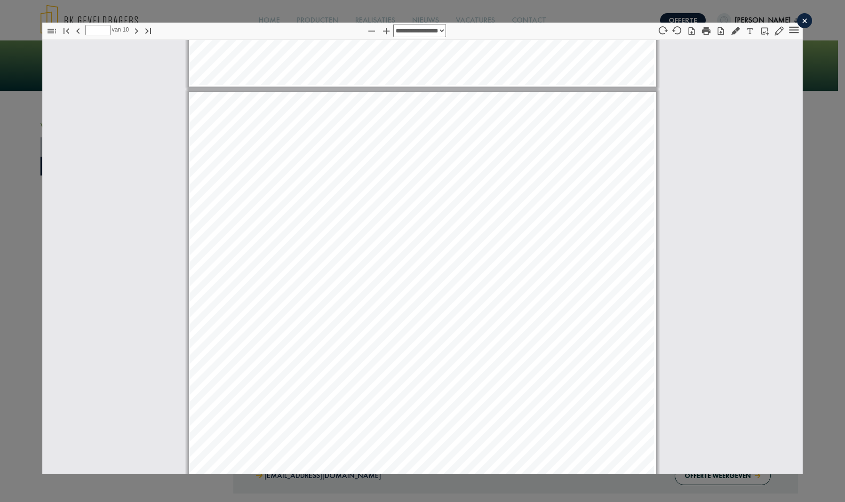
scroll to position [1887, 0]
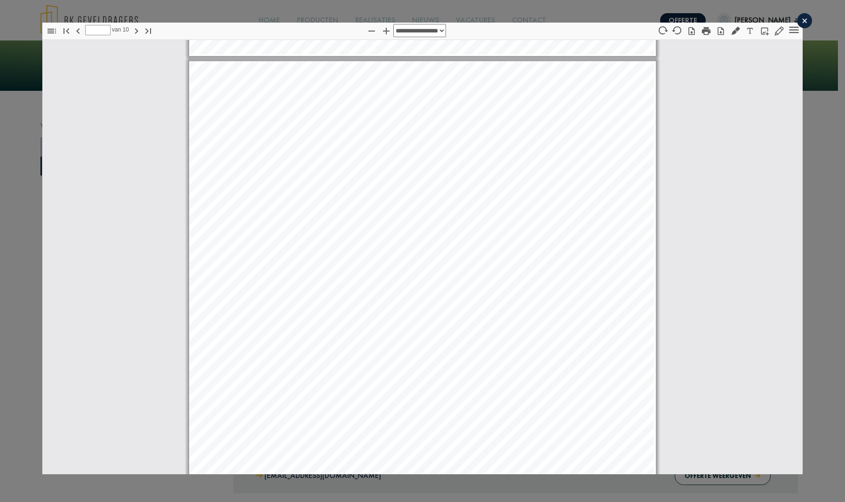
type input "*"
select select "**********"
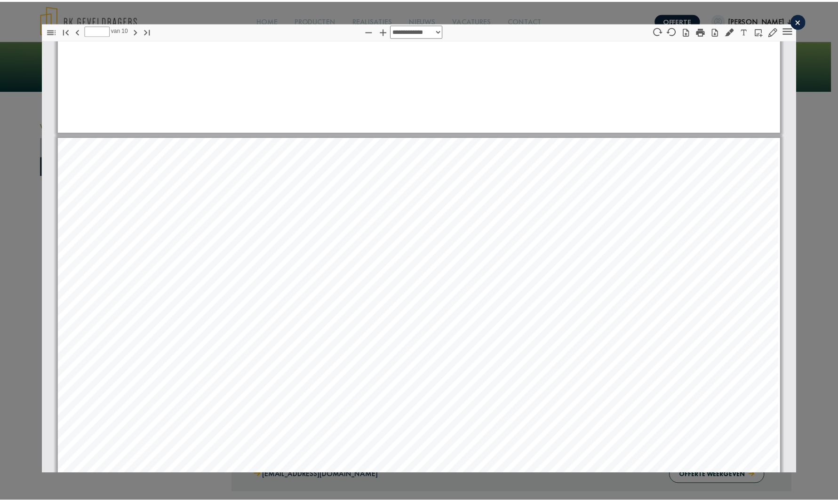
scroll to position [3198, 0]
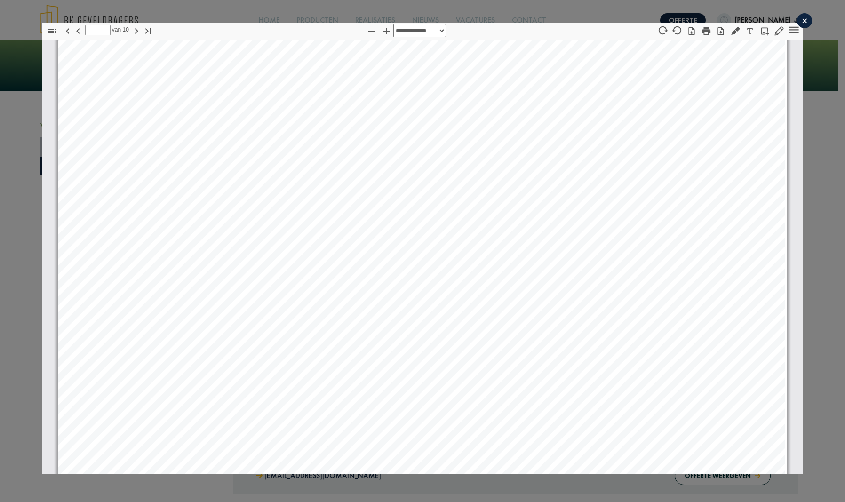
click at [797, 22] on div "×" at bounding box center [804, 20] width 15 height 15
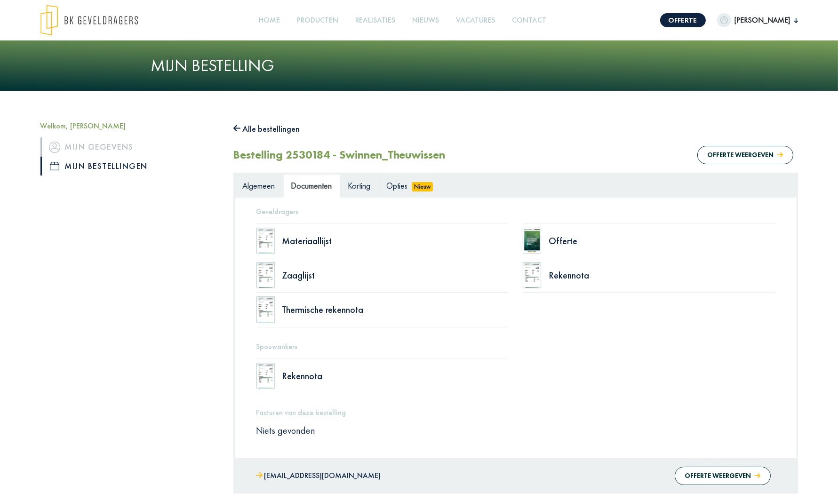
click at [400, 182] on span "Opties" at bounding box center [397, 185] width 21 height 11
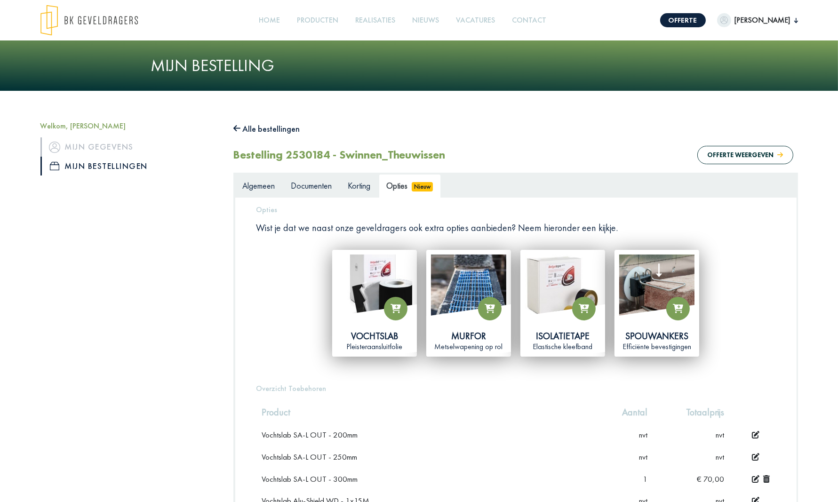
scroll to position [235, 0]
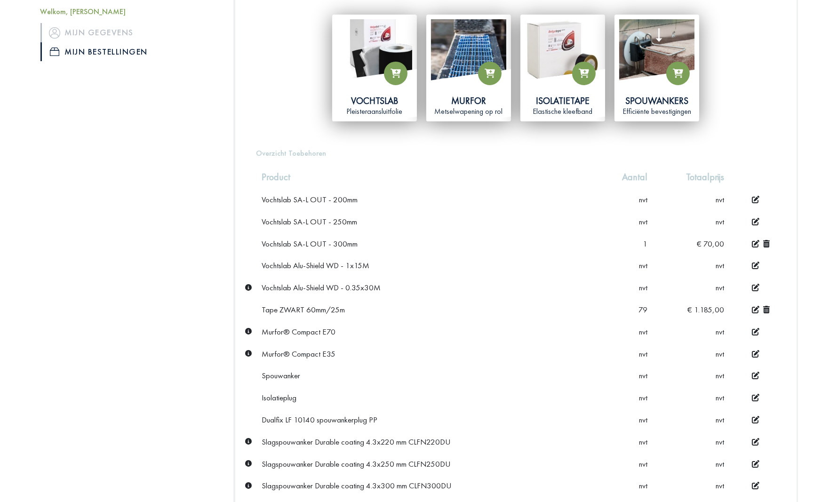
click at [767, 307] on icon at bounding box center [766, 310] width 7 height 8
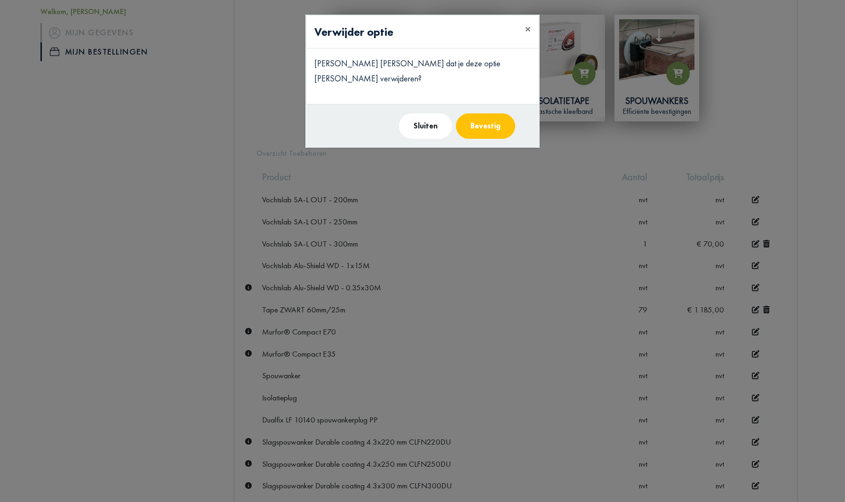
click at [475, 113] on button "Bevestig" at bounding box center [485, 125] width 59 height 25
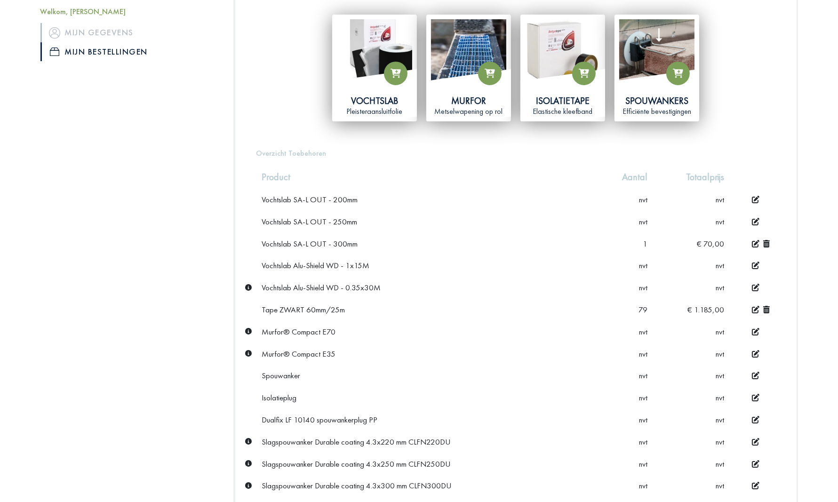
click at [766, 240] on icon at bounding box center [766, 244] width 7 height 8
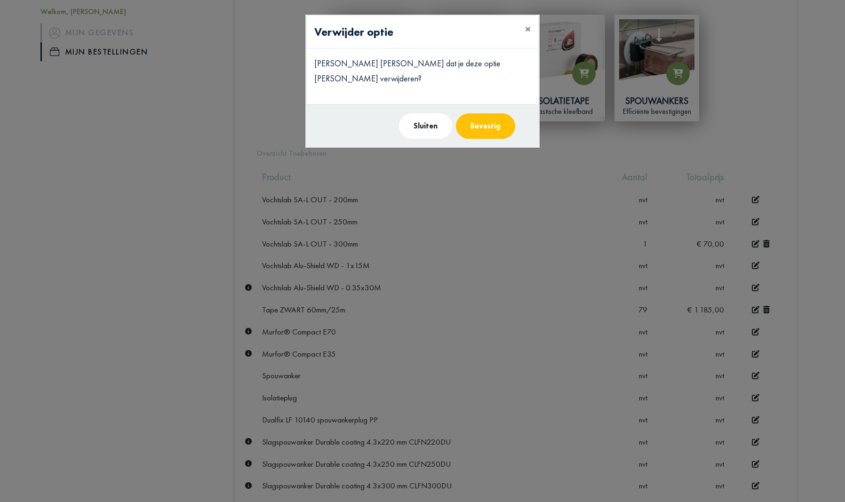
click at [499, 113] on button "Bevestig" at bounding box center [485, 125] width 59 height 25
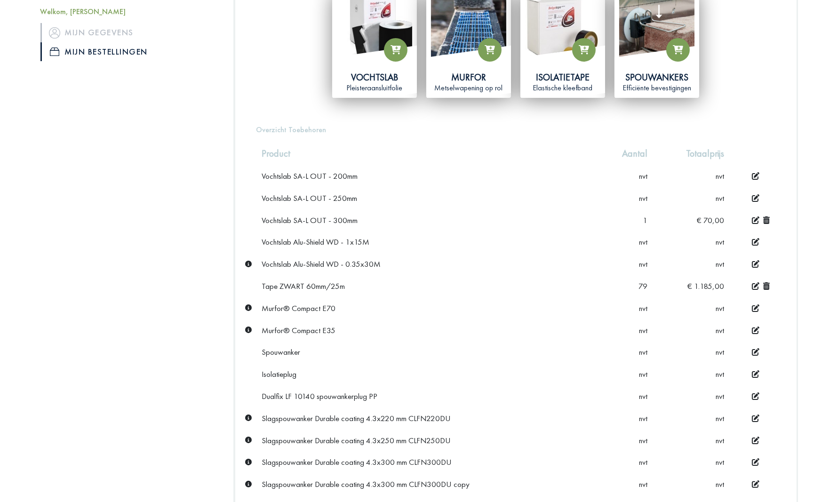
scroll to position [255, 0]
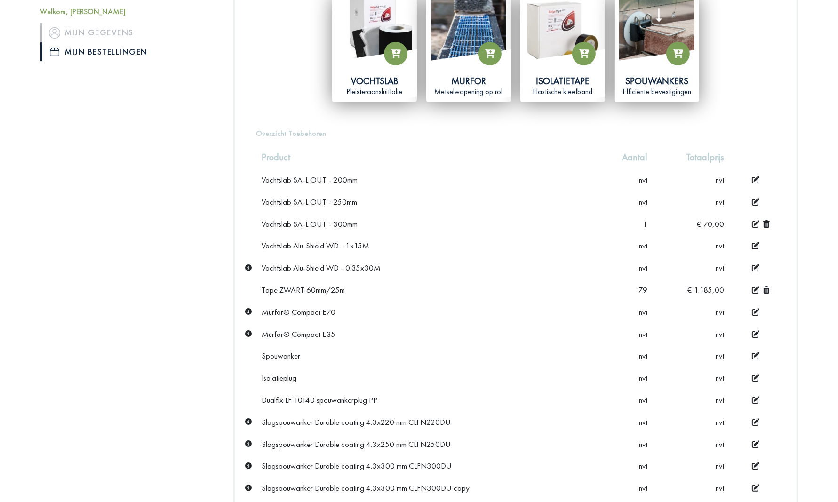
click at [765, 289] on icon at bounding box center [766, 290] width 7 height 8
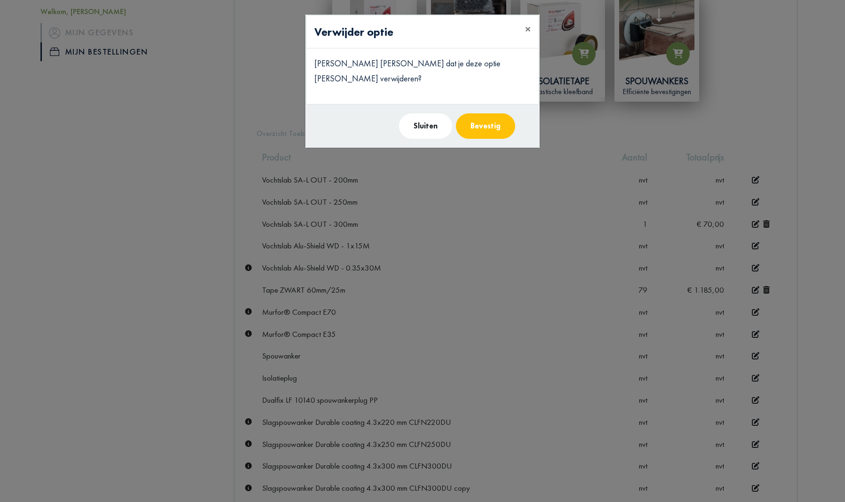
click at [490, 116] on button "Bevestig" at bounding box center [485, 125] width 59 height 25
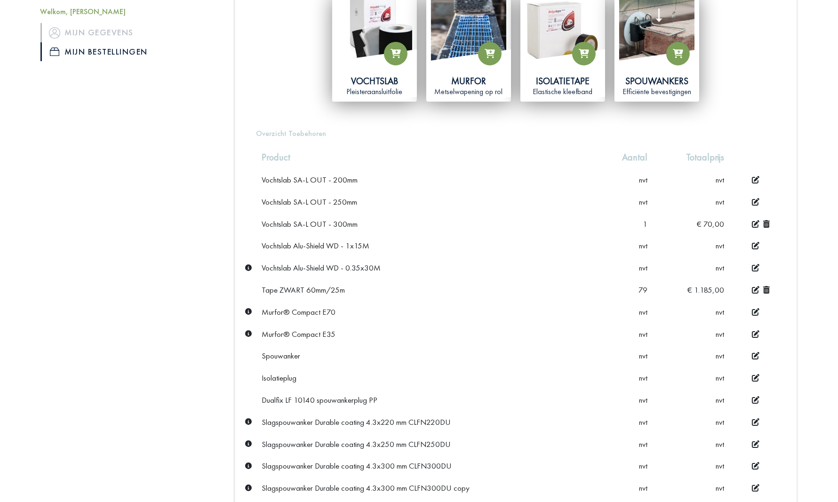
click at [695, 285] on td "€ 1.185,00" at bounding box center [691, 290] width 77 height 22
click at [645, 287] on span "79" at bounding box center [643, 290] width 9 height 10
click at [642, 289] on span "79" at bounding box center [643, 290] width 9 height 10
click at [754, 286] on icon at bounding box center [756, 290] width 8 height 8
click at [766, 290] on icon at bounding box center [766, 290] width 7 height 8
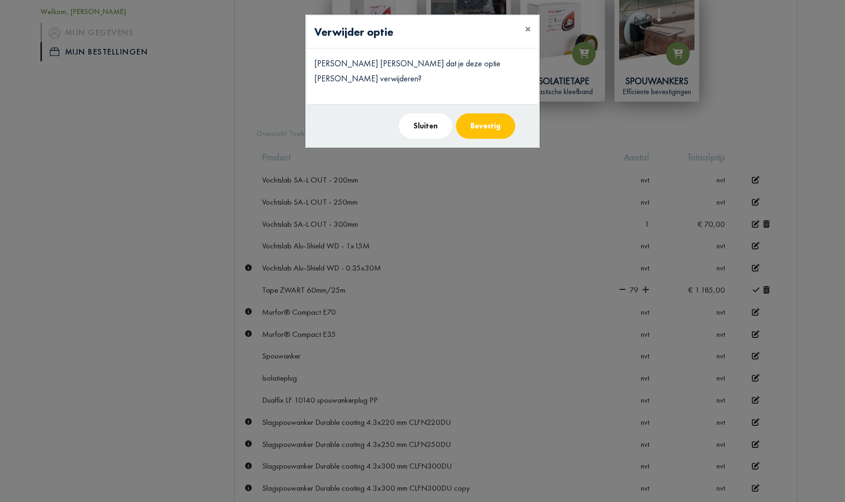
click at [508, 113] on button "Bevestig" at bounding box center [485, 125] width 59 height 25
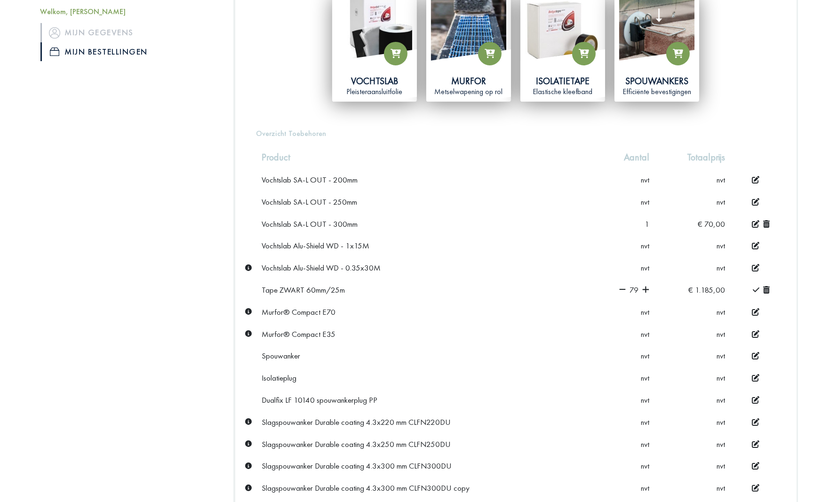
click at [757, 288] on icon at bounding box center [755, 290] width 7 height 5
click at [770, 287] on td at bounding box center [752, 290] width 45 height 21
click at [765, 288] on icon at bounding box center [766, 290] width 7 height 8
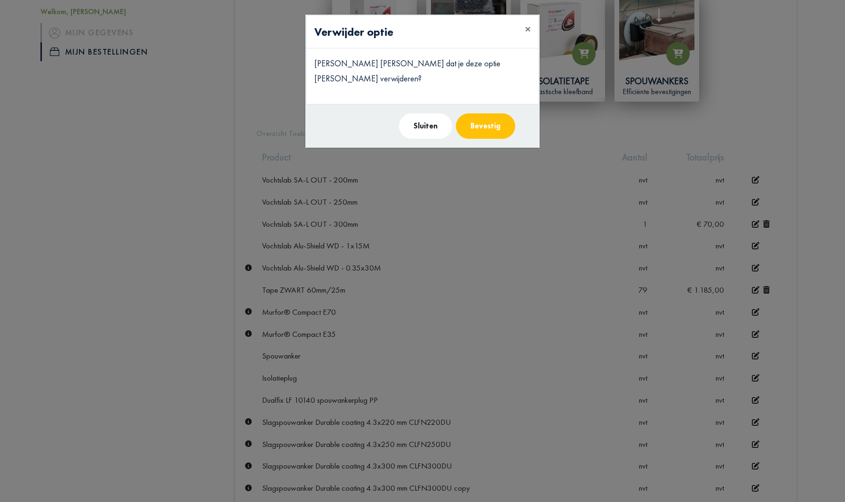
click at [493, 113] on button "Bevestig" at bounding box center [485, 125] width 59 height 25
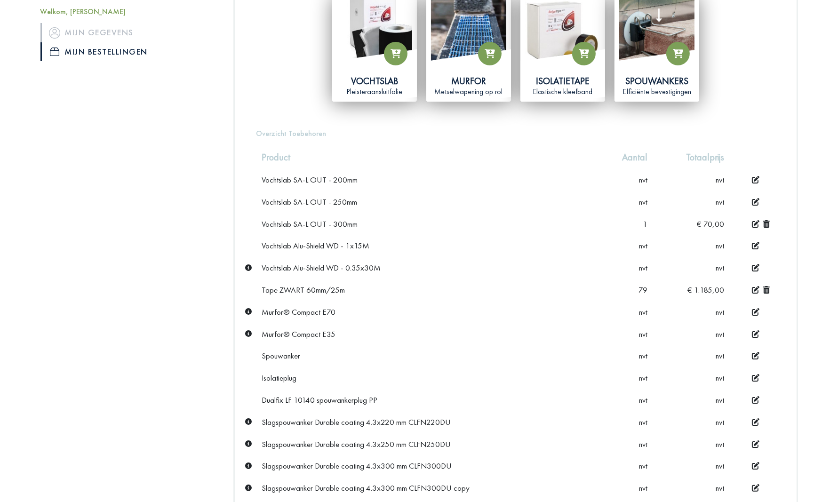
click at [756, 286] on icon at bounding box center [756, 290] width 8 height 8
click at [625, 288] on icon at bounding box center [622, 290] width 7 height 8
click at [624, 288] on icon at bounding box center [622, 290] width 7 height 8
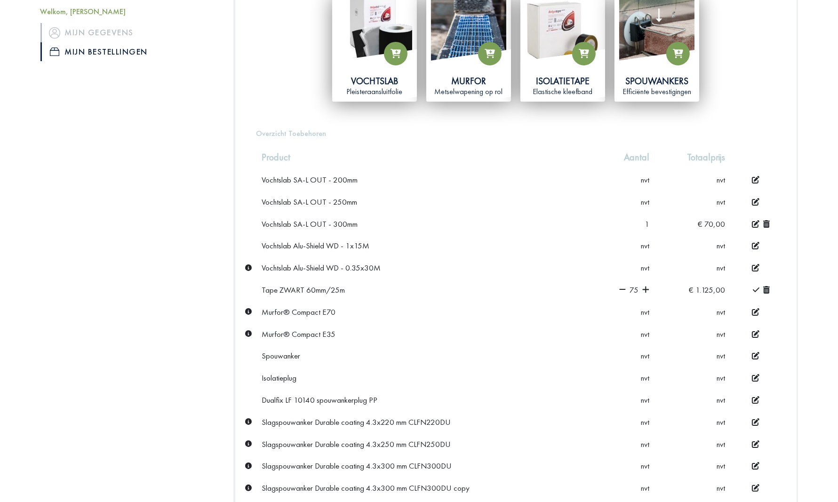
click at [623, 288] on icon at bounding box center [622, 290] width 7 height 8
click at [622, 288] on icon at bounding box center [622, 290] width 7 height 8
click at [621, 288] on icon at bounding box center [622, 290] width 7 height 8
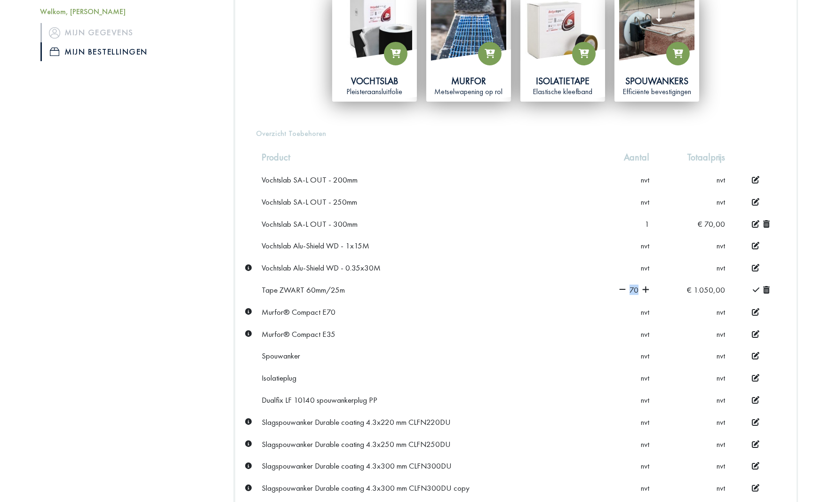
click at [620, 288] on icon at bounding box center [622, 290] width 7 height 8
click at [619, 289] on td "66" at bounding box center [623, 290] width 64 height 22
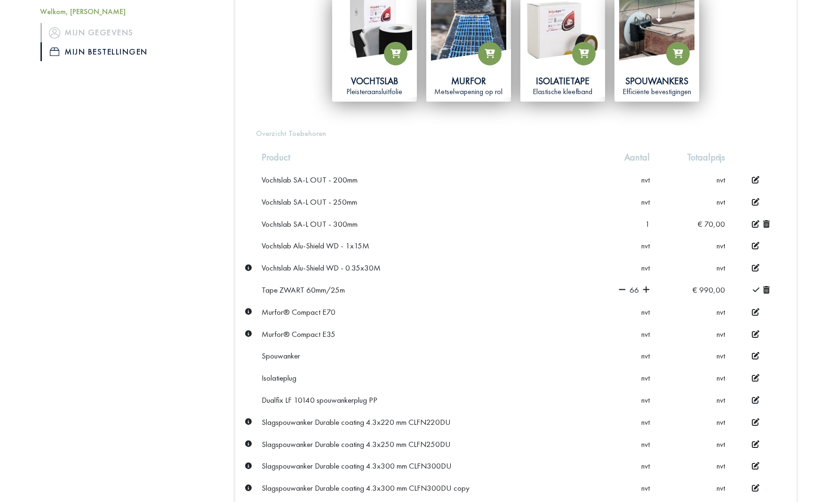
drag, startPoint x: 619, startPoint y: 289, endPoint x: 623, endPoint y: 286, distance: 5.3
click at [623, 286] on icon at bounding box center [622, 290] width 7 height 8
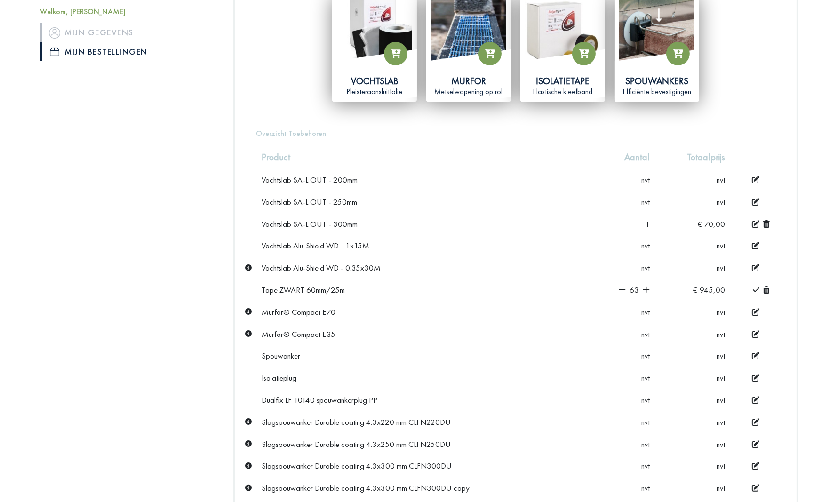
click at [623, 286] on icon at bounding box center [622, 290] width 7 height 8
click at [623, 287] on icon at bounding box center [622, 290] width 7 height 8
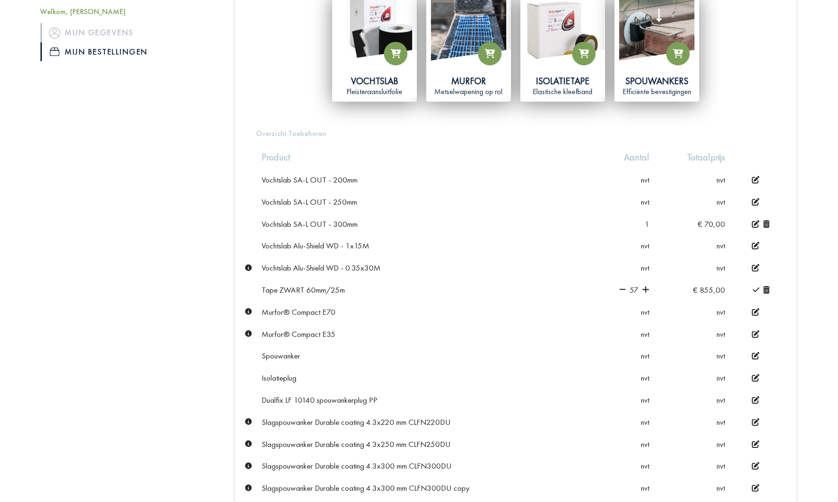
click at [623, 287] on icon at bounding box center [622, 290] width 7 height 8
click at [623, 289] on icon at bounding box center [622, 289] width 7 height 1
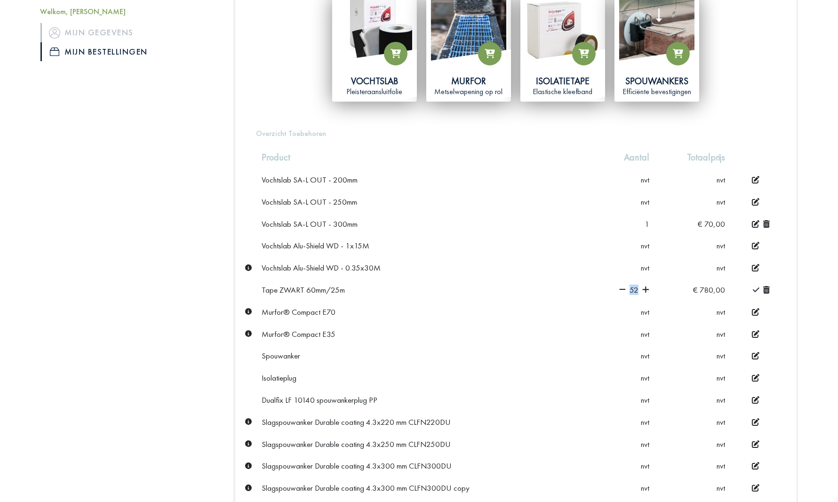
click at [623, 289] on icon at bounding box center [622, 289] width 7 height 1
click at [623, 289] on icon at bounding box center [623, 289] width 7 height 1
click at [623, 287] on icon at bounding box center [622, 290] width 7 height 8
click at [623, 289] on icon at bounding box center [622, 289] width 7 height 1
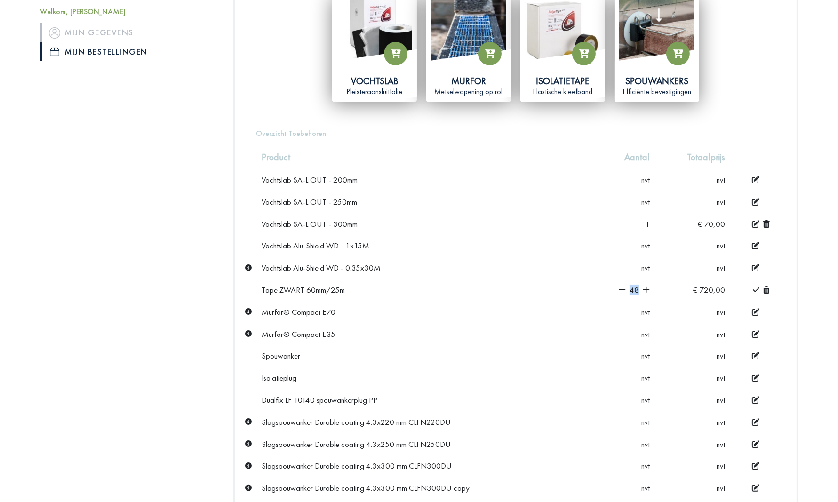
click at [623, 289] on icon at bounding box center [622, 289] width 7 height 1
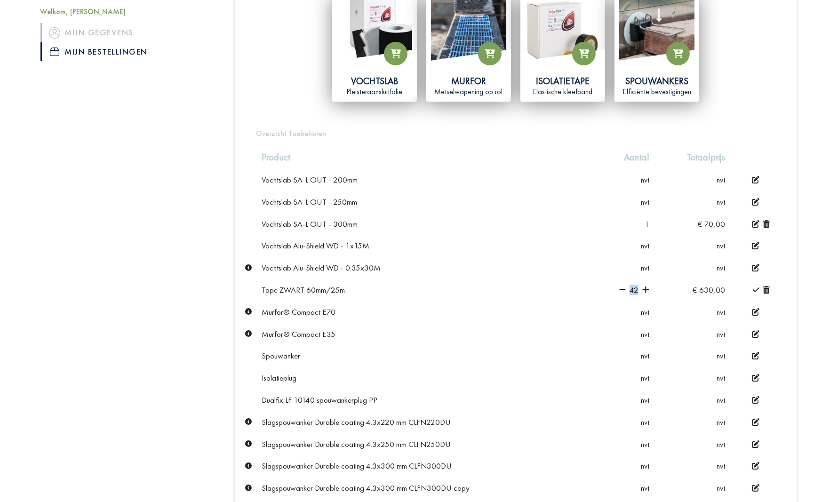
click at [623, 289] on icon at bounding box center [622, 289] width 7 height 1
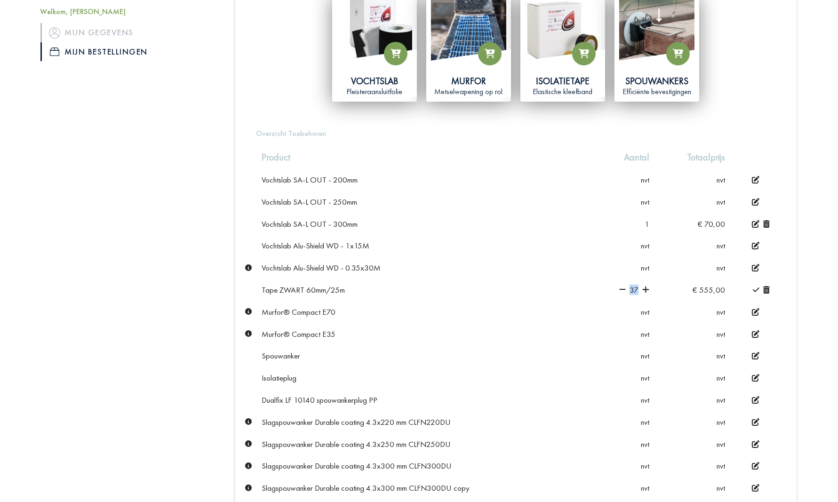
click at [623, 289] on icon at bounding box center [622, 289] width 7 height 1
click at [623, 288] on icon at bounding box center [622, 290] width 7 height 8
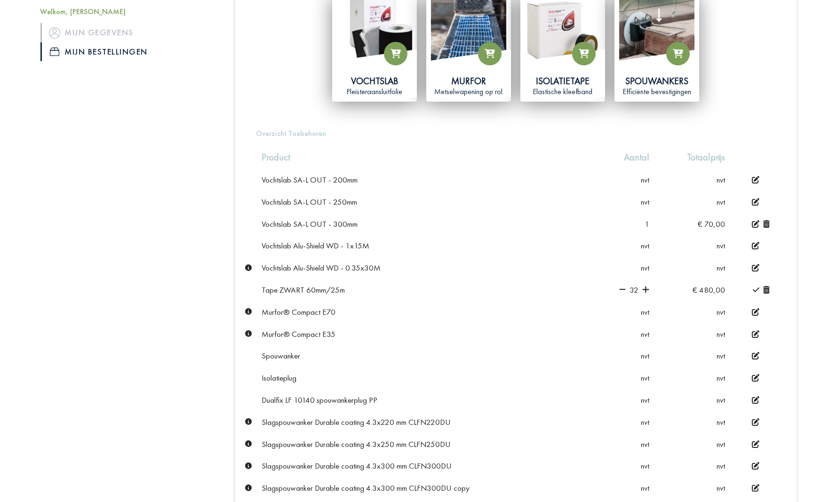
click at [623, 288] on icon at bounding box center [622, 290] width 7 height 8
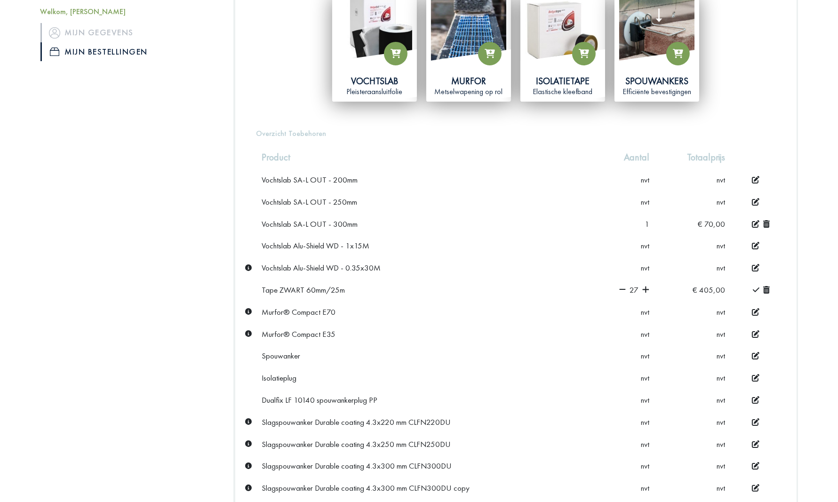
click at [623, 288] on icon at bounding box center [622, 290] width 7 height 8
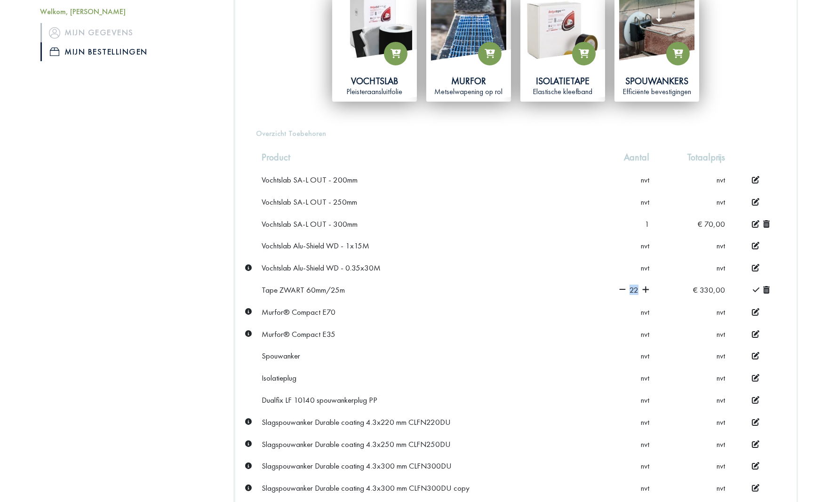
click at [623, 288] on icon at bounding box center [622, 290] width 7 height 8
click at [623, 288] on icon at bounding box center [623, 290] width 7 height 8
click at [623, 288] on icon at bounding box center [622, 290] width 7 height 8
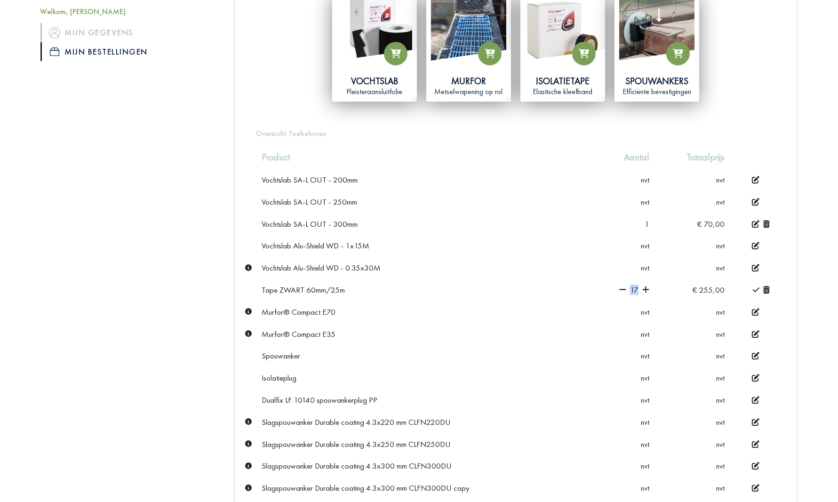
click at [623, 288] on icon at bounding box center [622, 290] width 7 height 8
click at [623, 289] on icon at bounding box center [623, 289] width 7 height 1
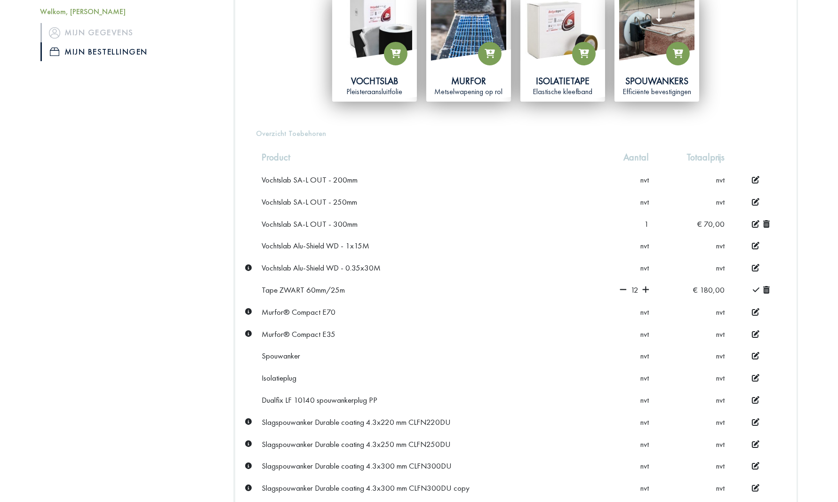
click at [623, 289] on icon at bounding box center [623, 289] width 7 height 1
click at [623, 289] on icon at bounding box center [622, 289] width 7 height 1
click at [623, 289] on icon at bounding box center [625, 289] width 7 height 1
click at [623, 288] on icon at bounding box center [625, 290] width 7 height 8
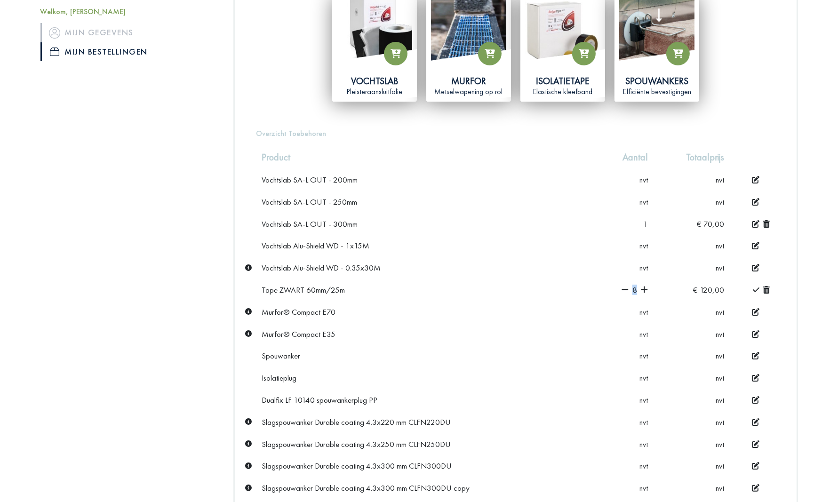
click at [623, 288] on icon at bounding box center [625, 290] width 7 height 8
click at [623, 289] on td "3" at bounding box center [625, 290] width 58 height 22
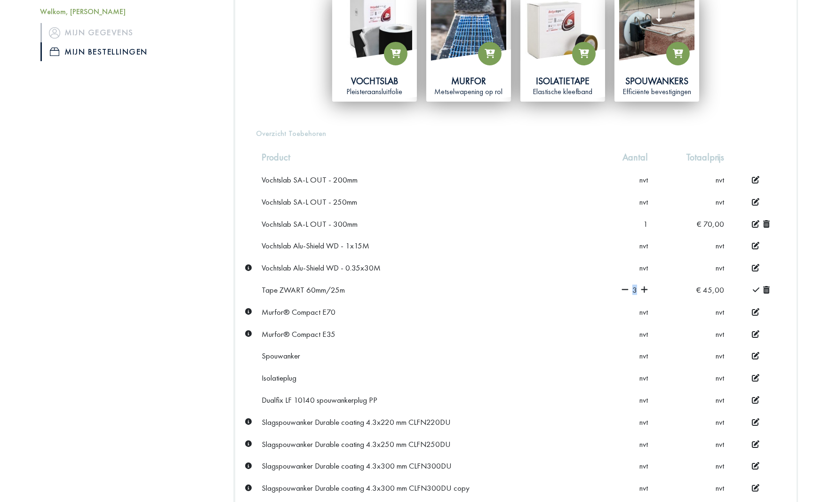
click at [623, 289] on icon at bounding box center [625, 290] width 7 height 8
click at [624, 289] on icon at bounding box center [625, 289] width 7 height 1
click at [624, 287] on td "0" at bounding box center [624, 290] width 57 height 22
click at [755, 286] on icon at bounding box center [756, 290] width 7 height 8
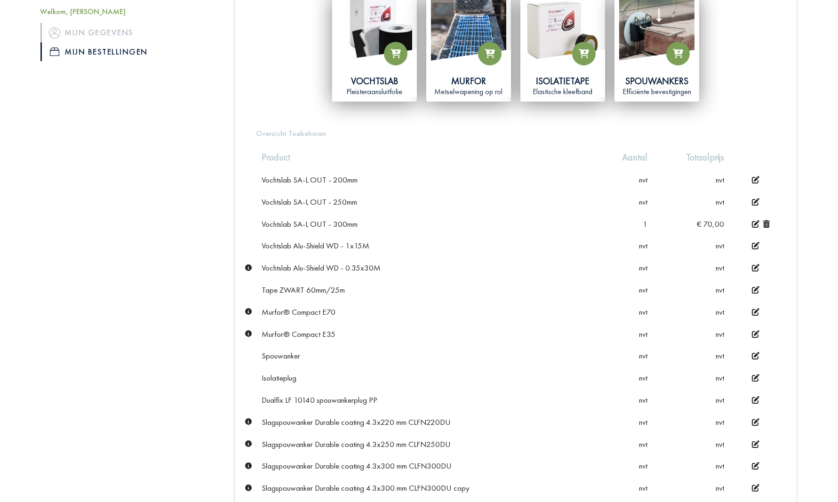
click at [647, 223] on span "1" at bounding box center [645, 224] width 5 height 10
click at [714, 223] on td "€ 70,00" at bounding box center [691, 224] width 77 height 22
drag, startPoint x: 754, startPoint y: 223, endPoint x: 748, endPoint y: 223, distance: 6.1
click at [755, 223] on icon at bounding box center [756, 224] width 8 height 8
click at [628, 223] on icon at bounding box center [625, 223] width 7 height 1
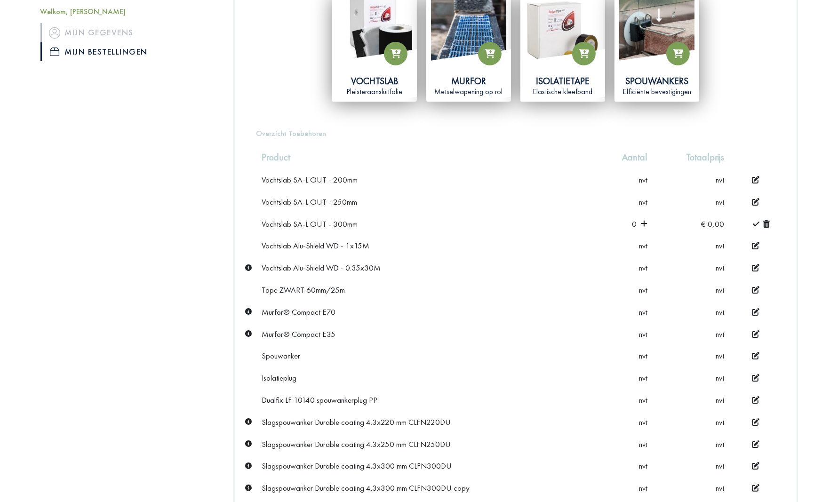
click at [754, 221] on icon at bounding box center [756, 224] width 7 height 8
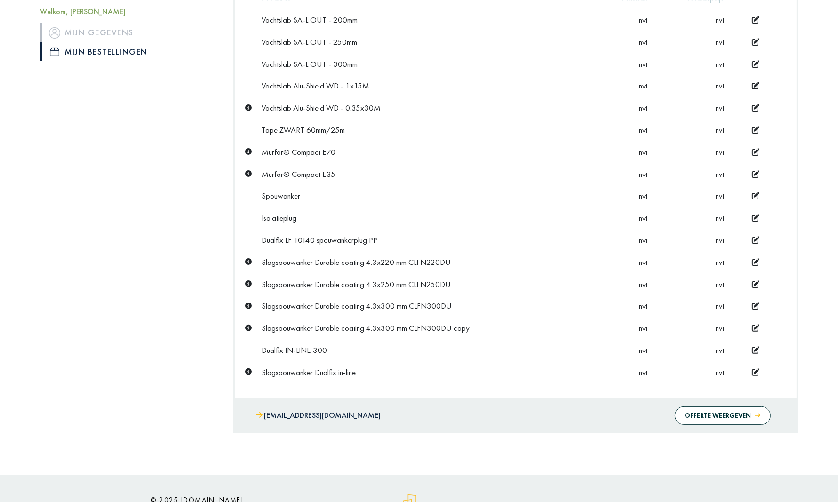
scroll to position [443, 0]
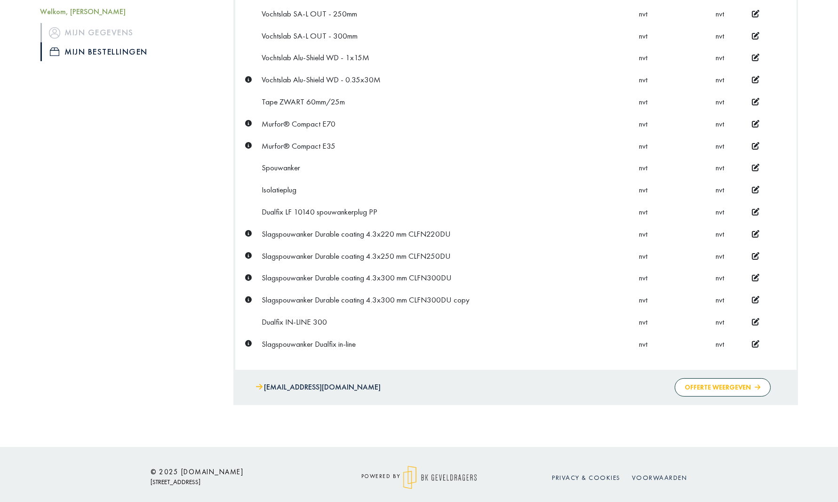
click at [706, 383] on button "Offerte weergeven" at bounding box center [723, 387] width 96 height 18
click at [627, 381] on button "Offerte wijzigen" at bounding box center [625, 387] width 89 height 18
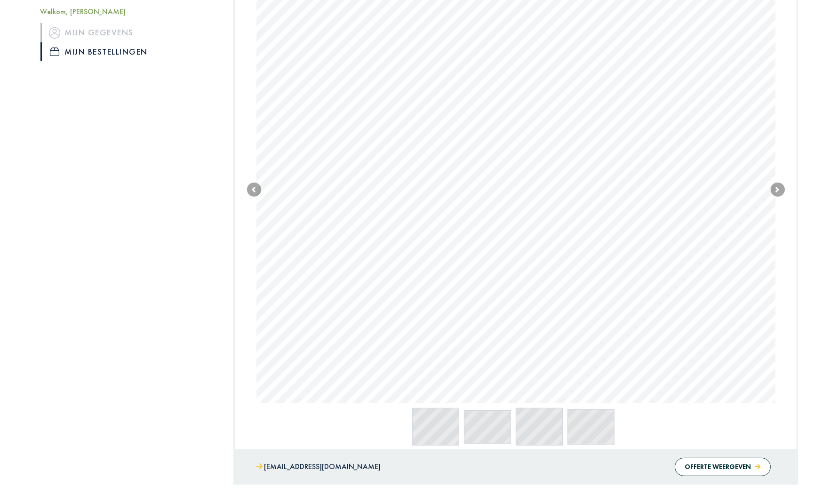
scroll to position [306, 0]
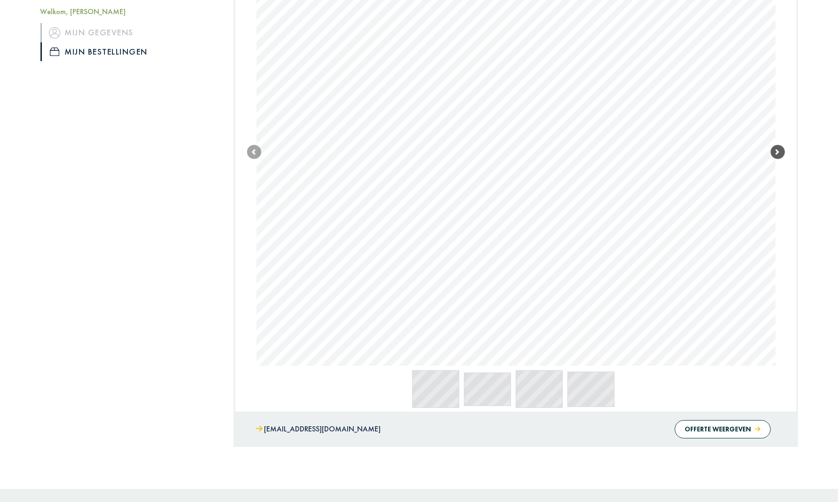
click at [784, 156] on link "Next" at bounding box center [778, 151] width 14 height 427
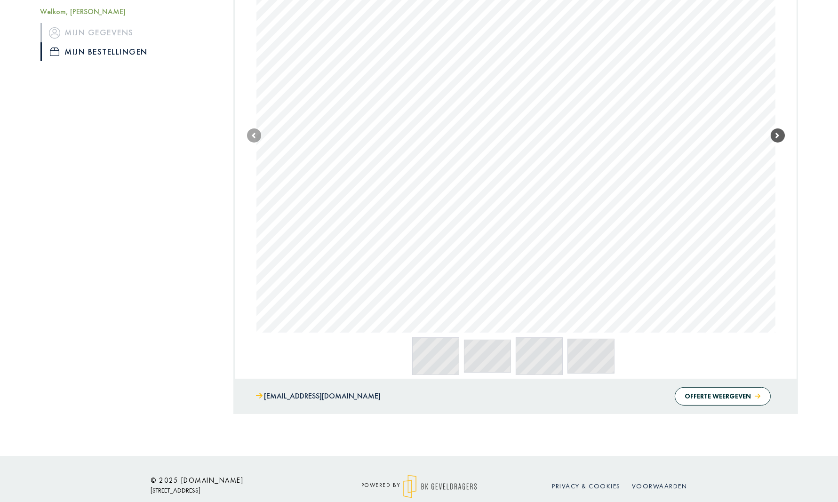
click at [783, 156] on link "Next" at bounding box center [778, 135] width 14 height 394
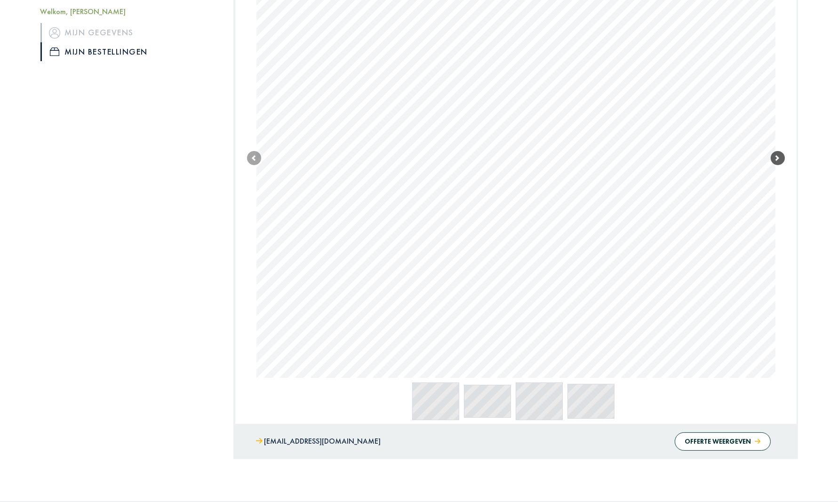
click at [783, 156] on span at bounding box center [778, 158] width 14 height 14
click at [783, 157] on link "Next" at bounding box center [778, 157] width 14 height 439
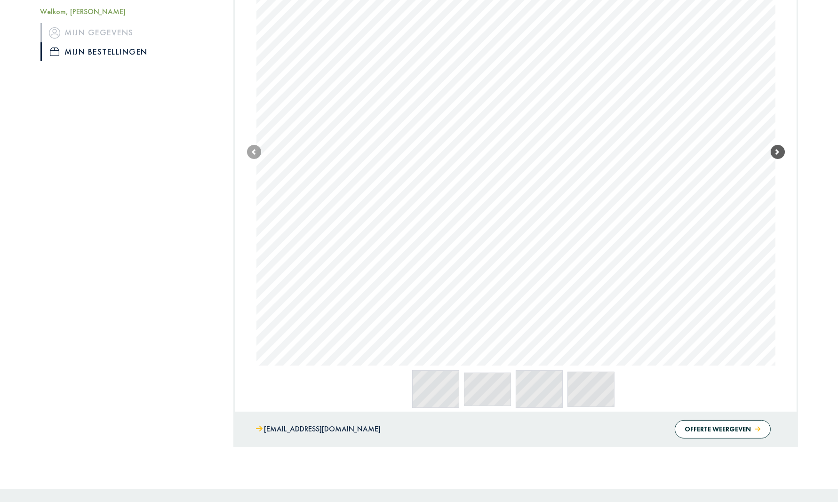
click at [783, 157] on link "Next" at bounding box center [778, 151] width 14 height 427
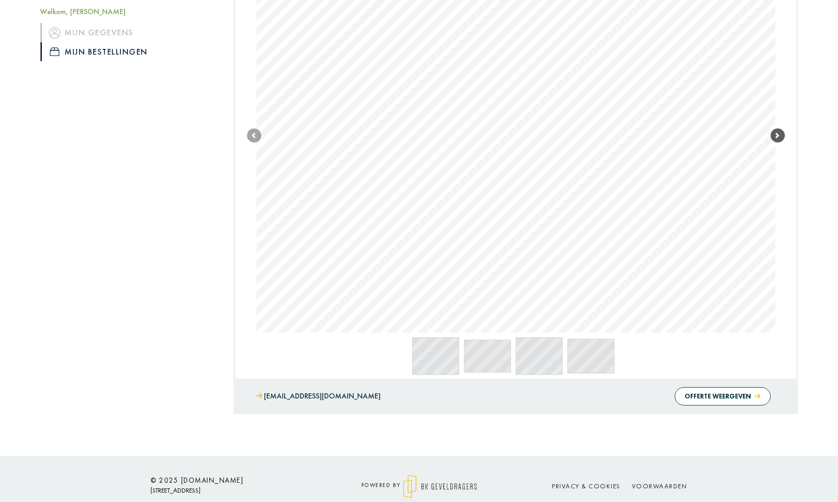
click at [780, 139] on span at bounding box center [778, 135] width 14 height 14
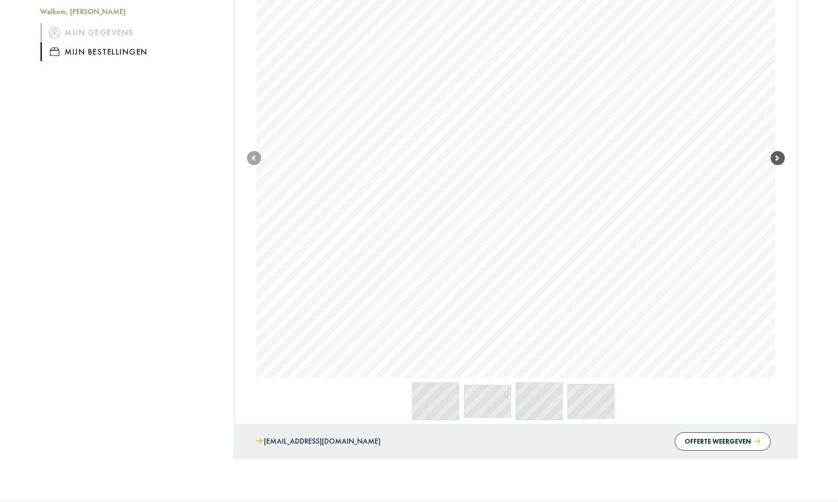
click at [779, 136] on link "Next" at bounding box center [778, 157] width 14 height 439
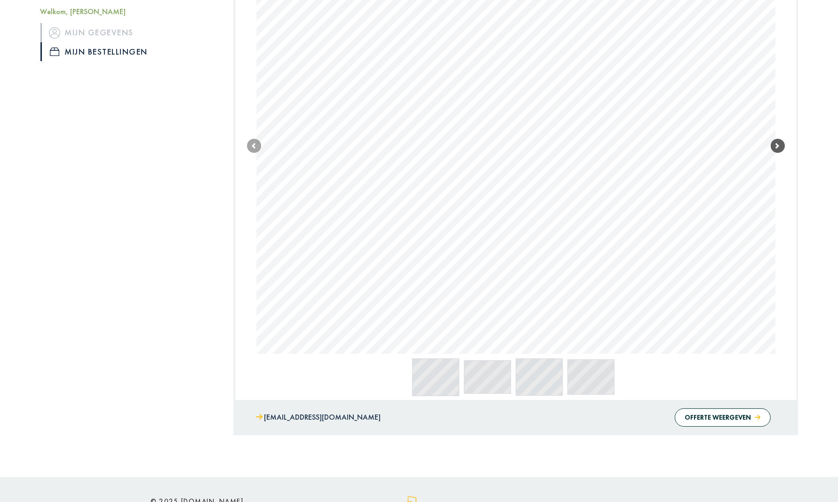
click at [778, 136] on link "Next" at bounding box center [778, 145] width 14 height 415
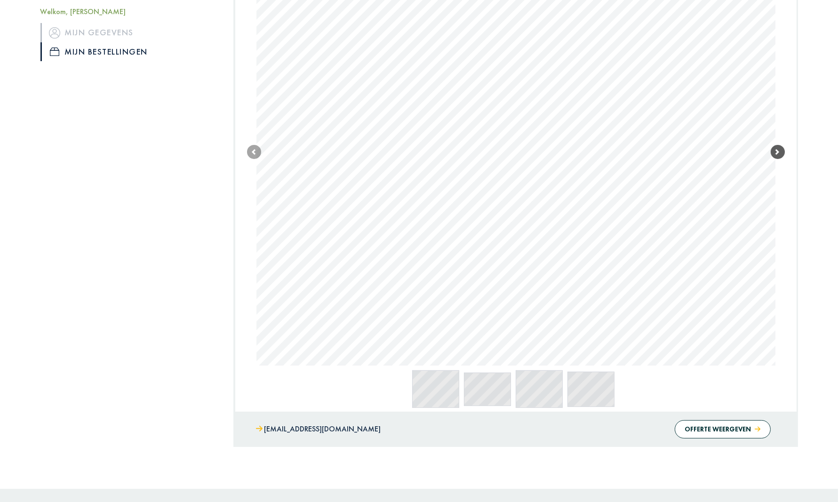
click at [778, 136] on link "Next" at bounding box center [778, 151] width 14 height 427
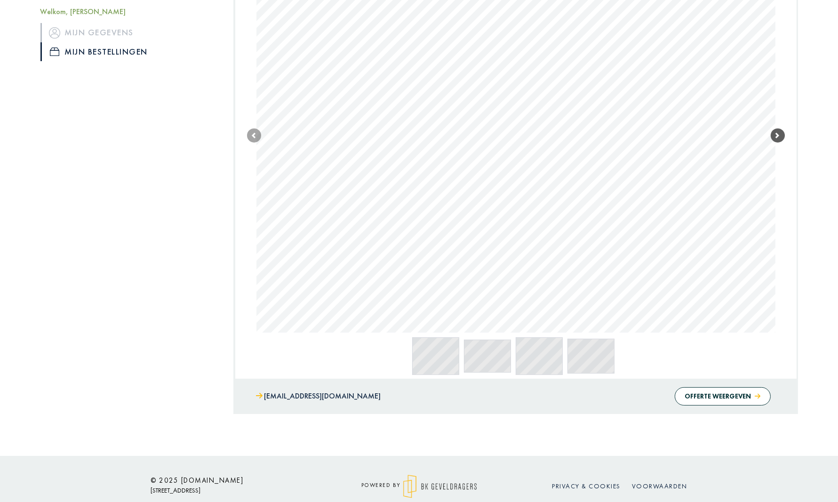
click at [778, 136] on span at bounding box center [778, 135] width 14 height 14
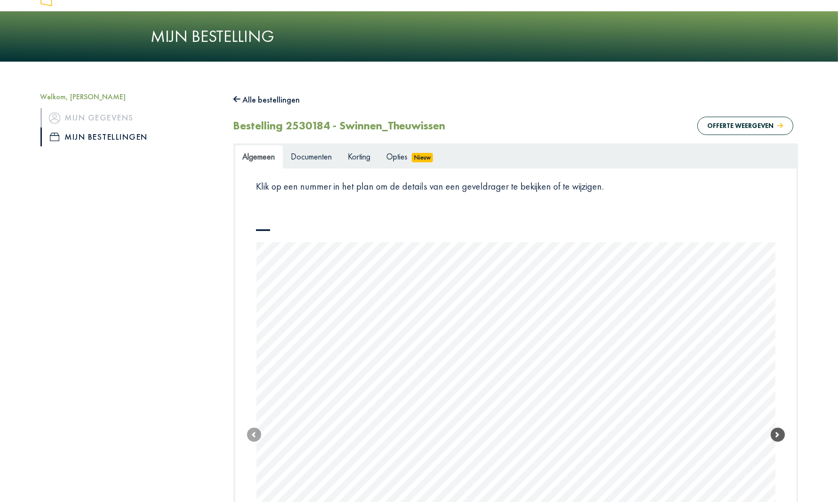
scroll to position [24, 0]
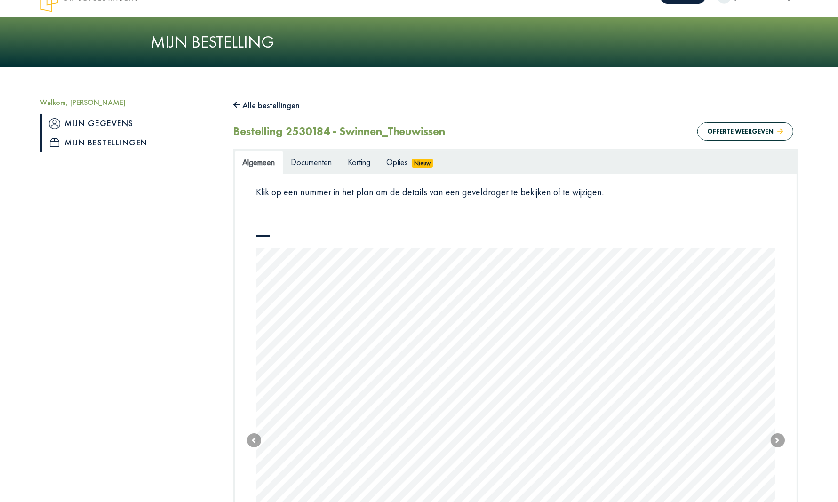
click at [99, 124] on link "Mijn gegevens" at bounding box center [129, 123] width 179 height 19
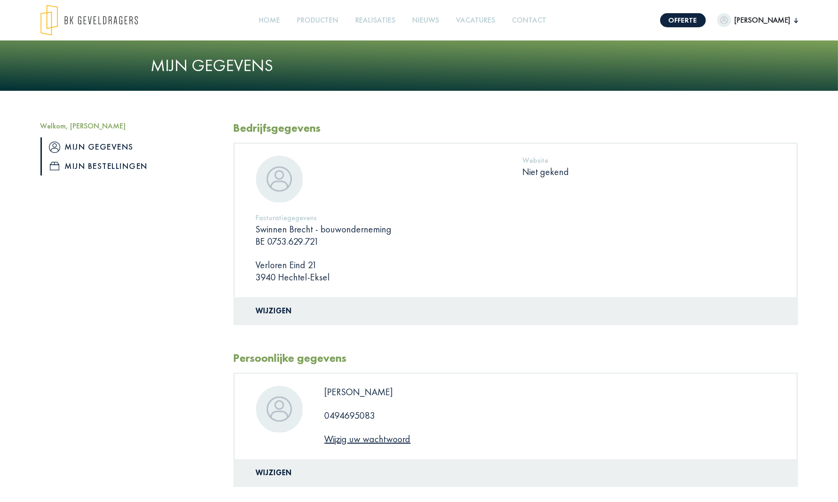
click at [115, 166] on link "Mijn bestellingen" at bounding box center [129, 166] width 179 height 19
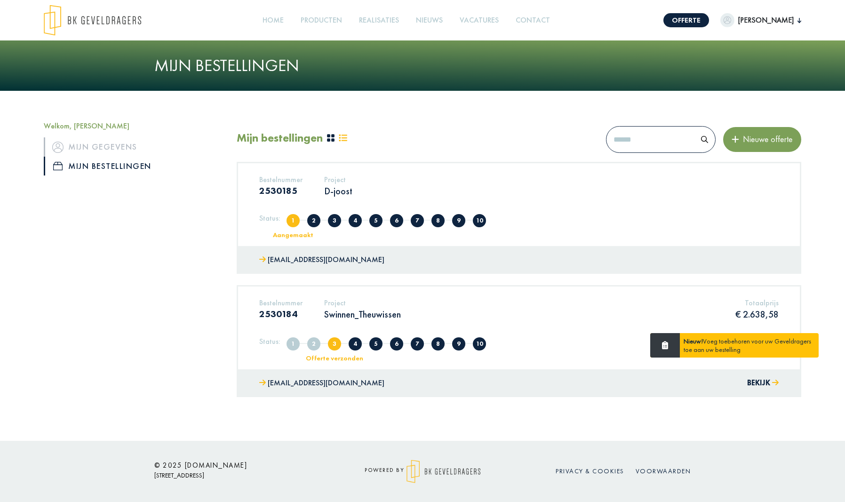
click at [709, 345] on div "Nieuw! Voeg toebehoren voor uw Geveldragers toe aan uw bestelling" at bounding box center [749, 345] width 139 height 24
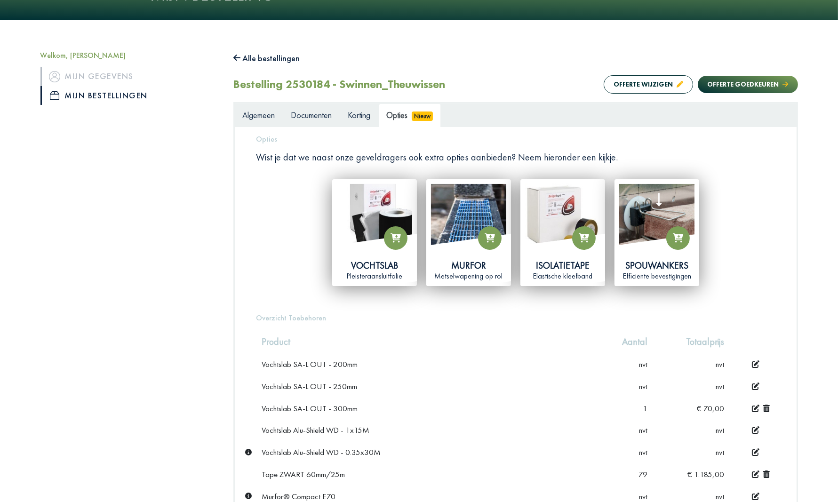
scroll to position [235, 0]
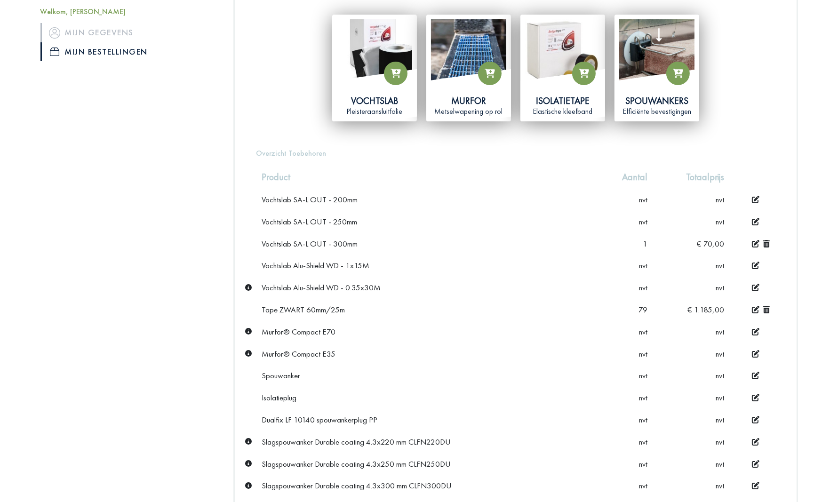
click at [767, 306] on icon at bounding box center [766, 310] width 7 height 8
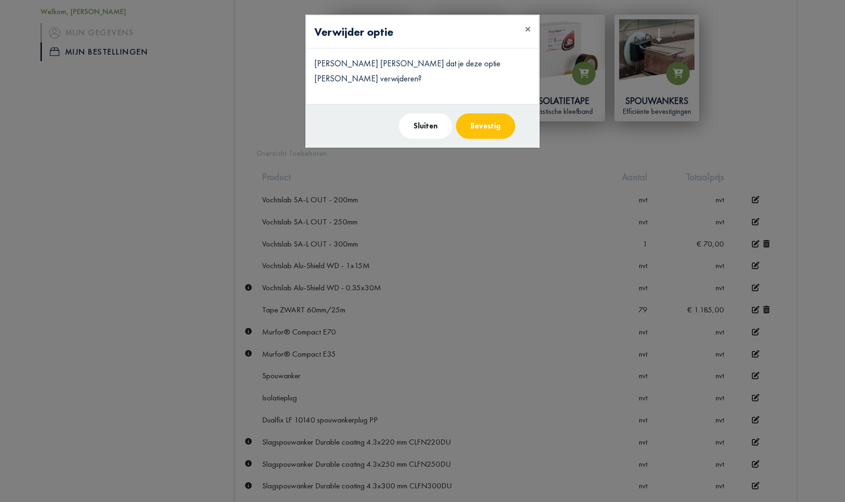
click at [478, 116] on button "Bevestig" at bounding box center [485, 125] width 59 height 25
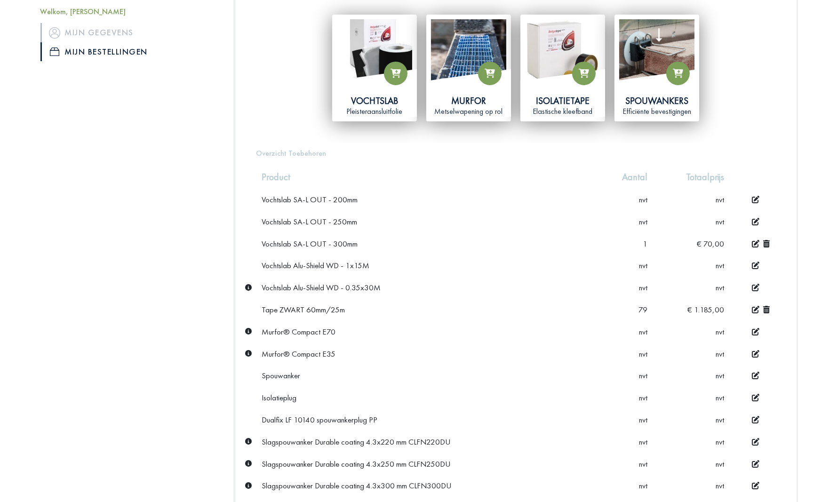
click at [765, 242] on icon at bounding box center [766, 244] width 7 height 8
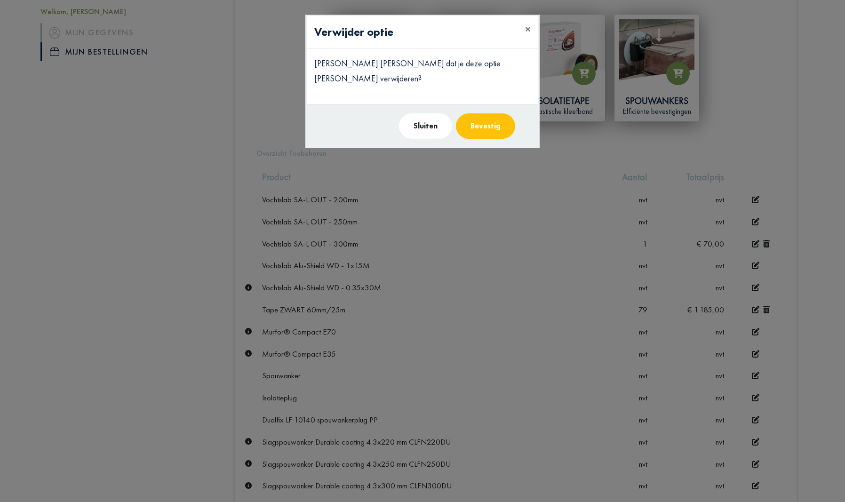
click at [493, 113] on button "Bevestig" at bounding box center [485, 125] width 59 height 25
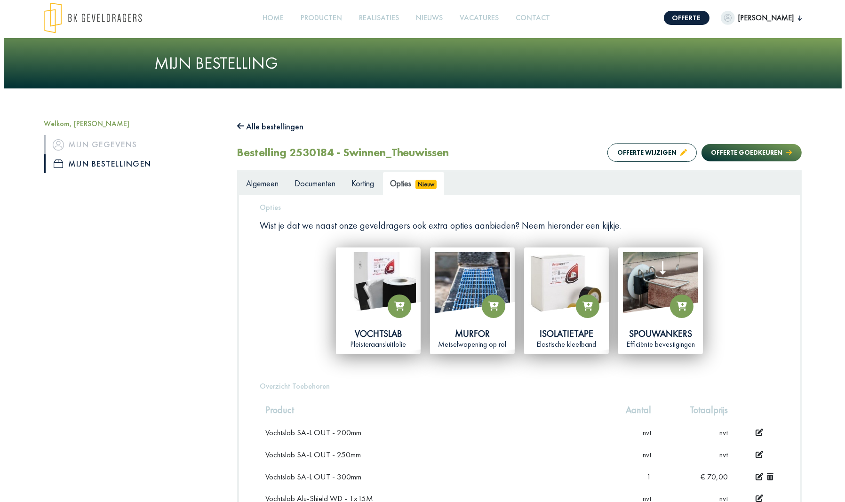
scroll to position [0, 0]
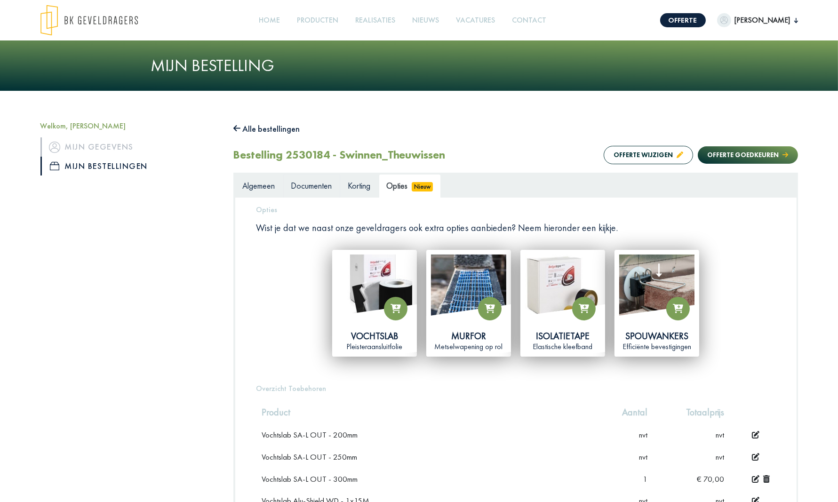
click at [311, 185] on span "Documenten" at bounding box center [311, 185] width 41 height 11
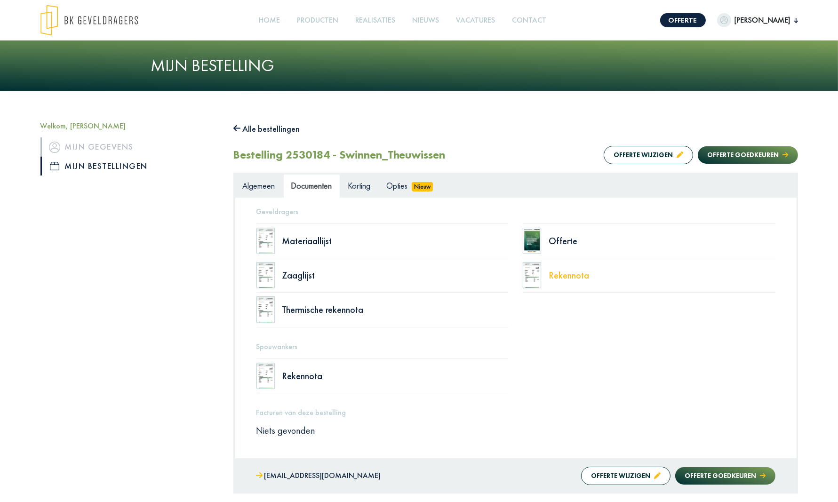
click at [552, 276] on div "Rekennota" at bounding box center [662, 275] width 227 height 9
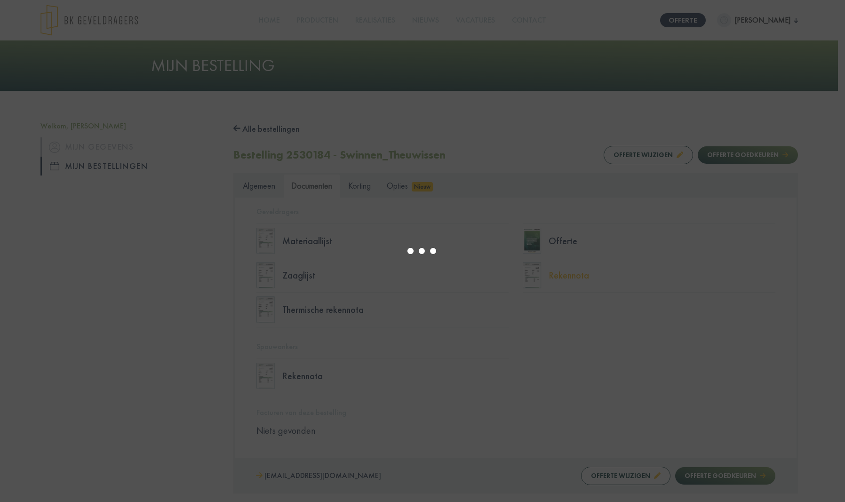
select select "****"
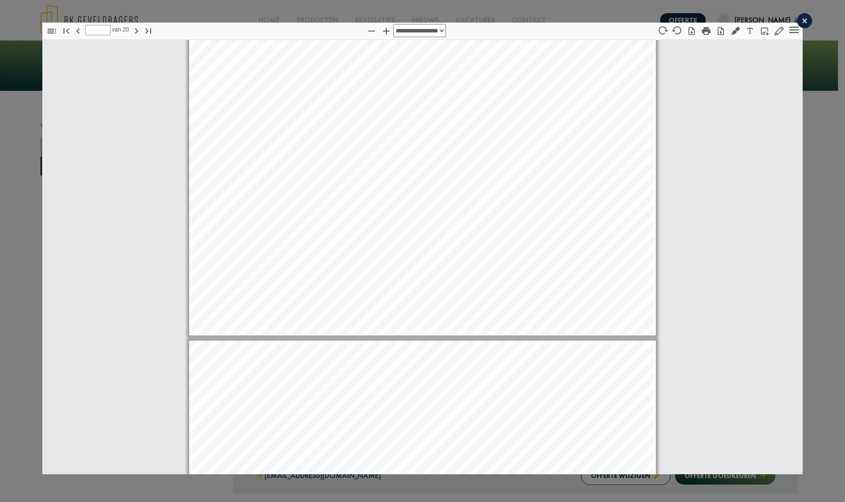
scroll to position [6404, 0]
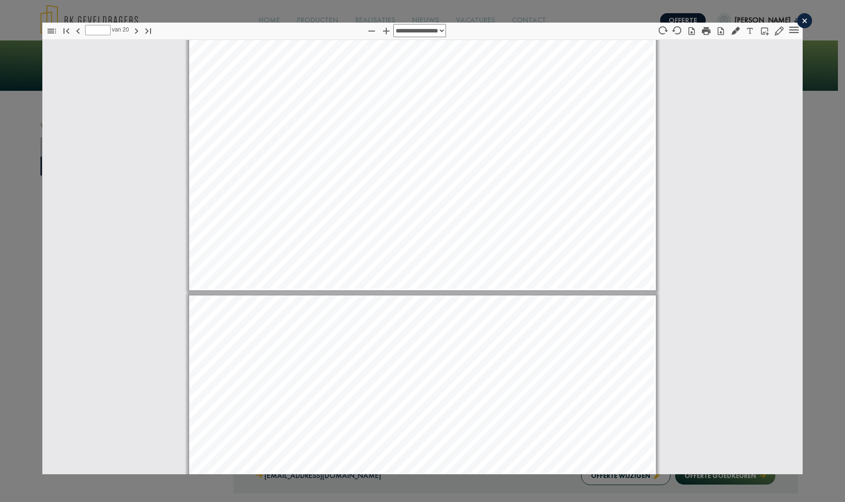
type input "**"
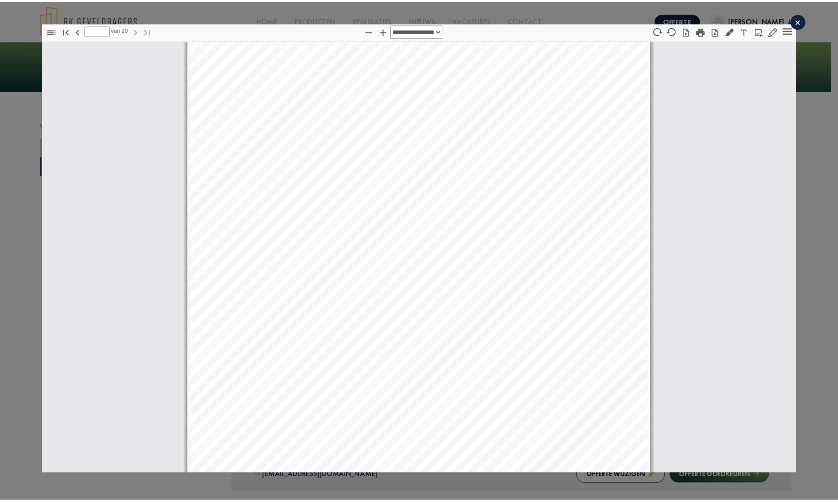
scroll to position [12867, 0]
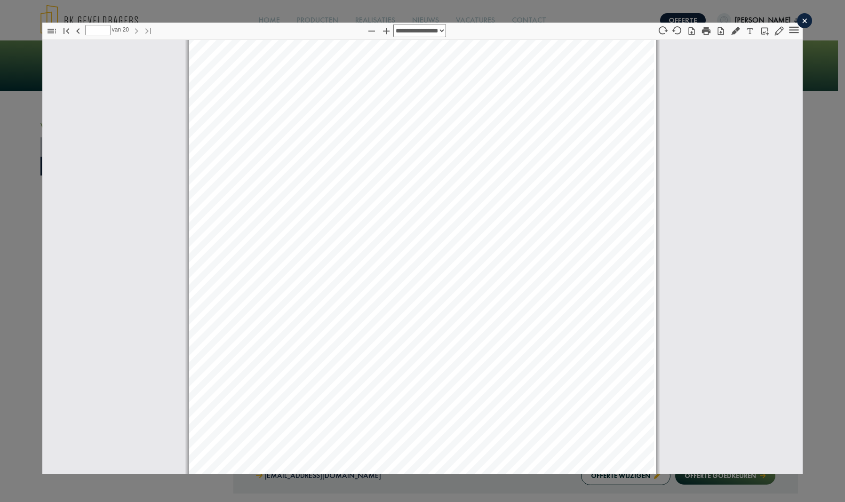
click at [797, 23] on div "×" at bounding box center [804, 20] width 15 height 15
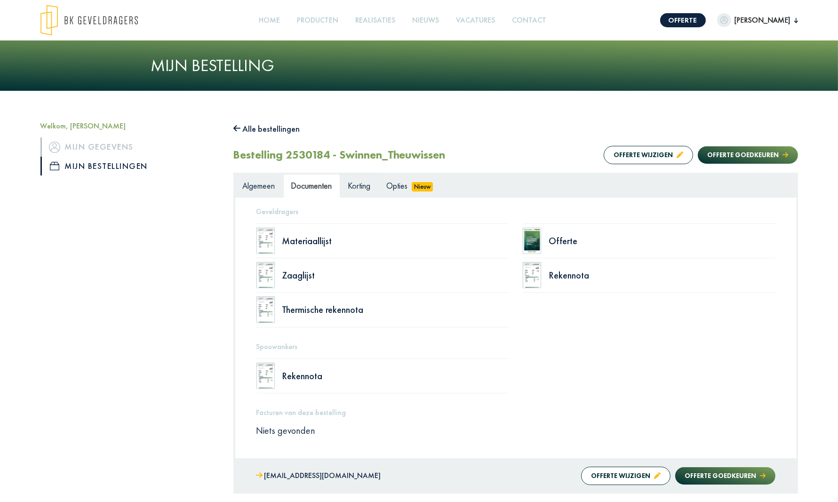
click at [366, 183] on span "Korting" at bounding box center [359, 185] width 23 height 11
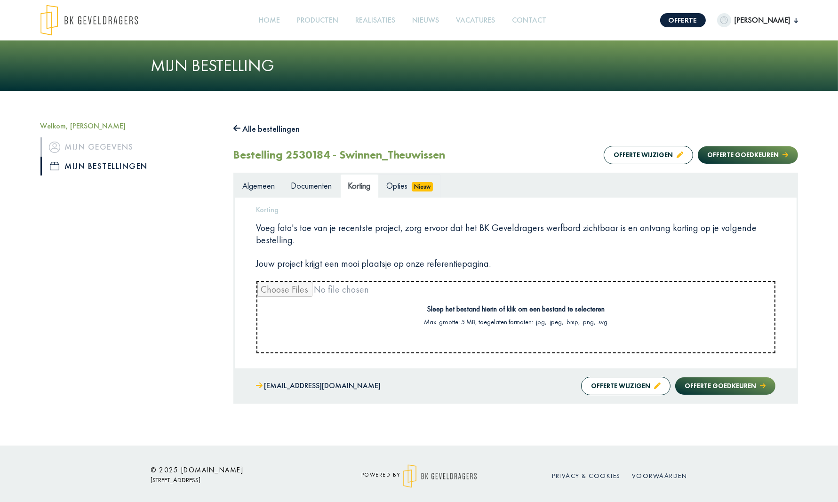
click at [394, 184] on span "Opties" at bounding box center [397, 185] width 21 height 11
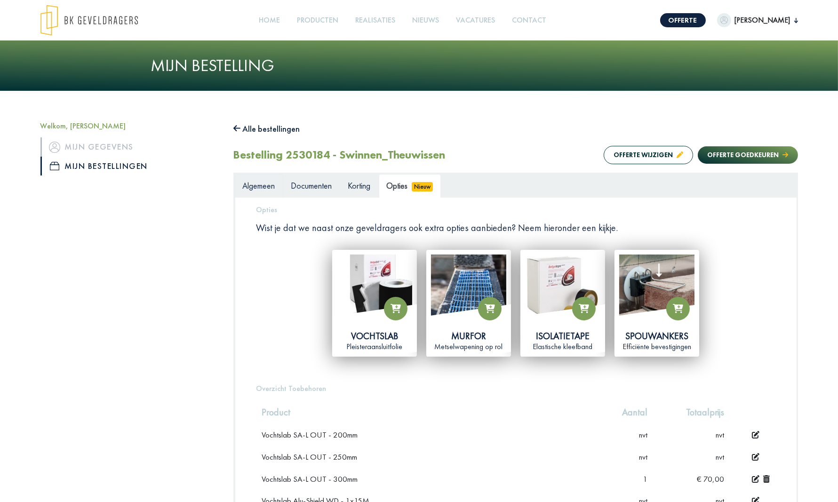
click at [264, 186] on span "Algemeen" at bounding box center [259, 185] width 32 height 11
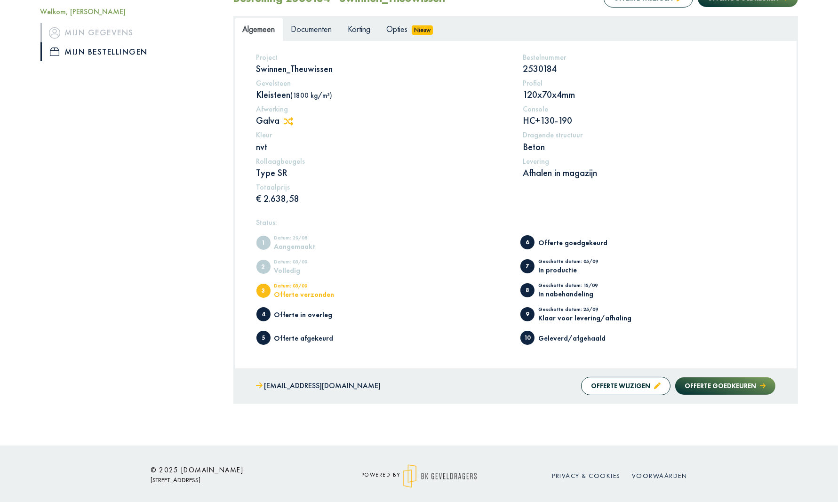
scroll to position [160, 0]
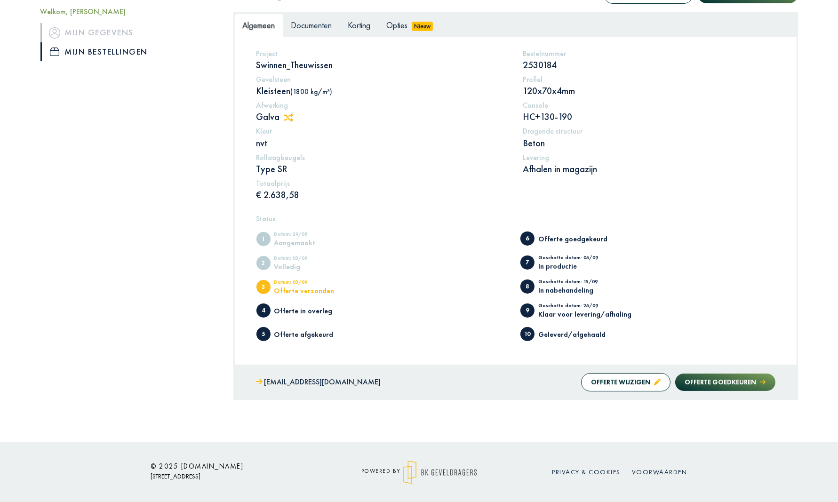
click at [281, 334] on div "Offerte afgekeurd" at bounding box center [313, 334] width 78 height 7
click at [263, 333] on span "5" at bounding box center [263, 334] width 14 height 14
click at [599, 379] on button "Offerte wijzigen" at bounding box center [625, 382] width 89 height 18
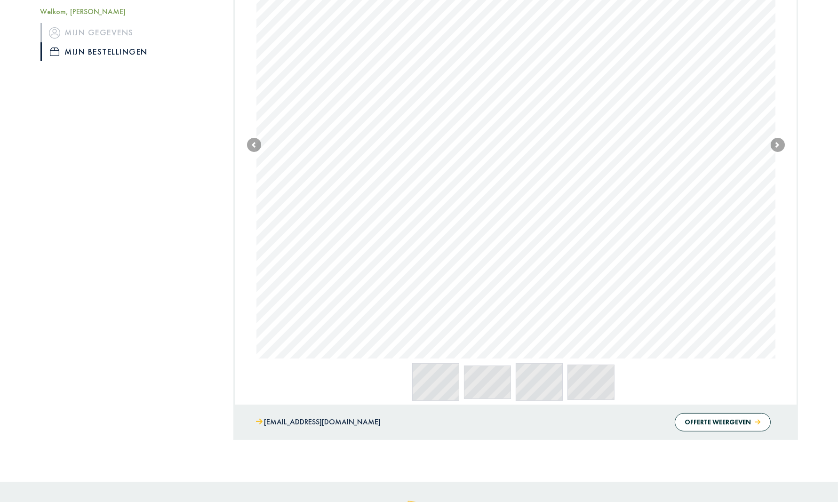
scroll to position [259, 0]
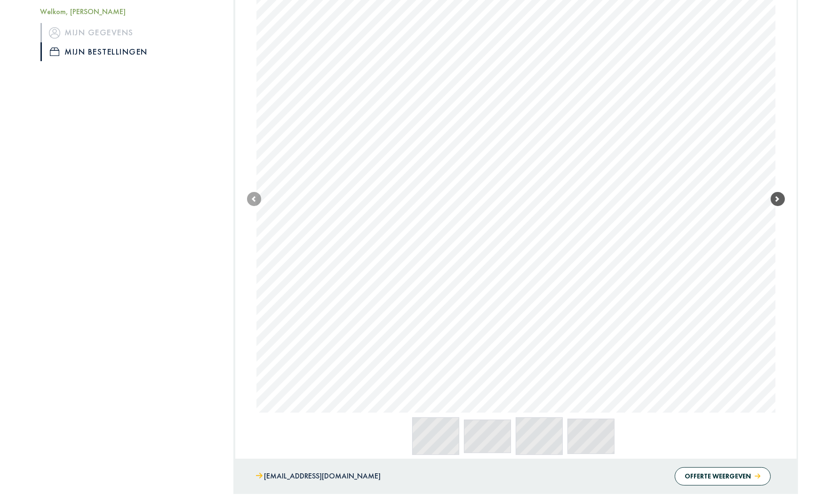
click at [775, 198] on span at bounding box center [778, 199] width 14 height 14
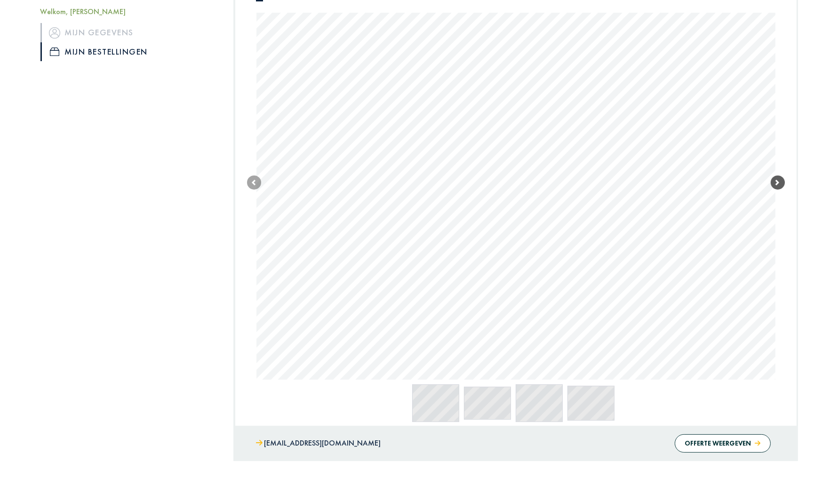
click at [775, 198] on link "Next" at bounding box center [778, 182] width 14 height 394
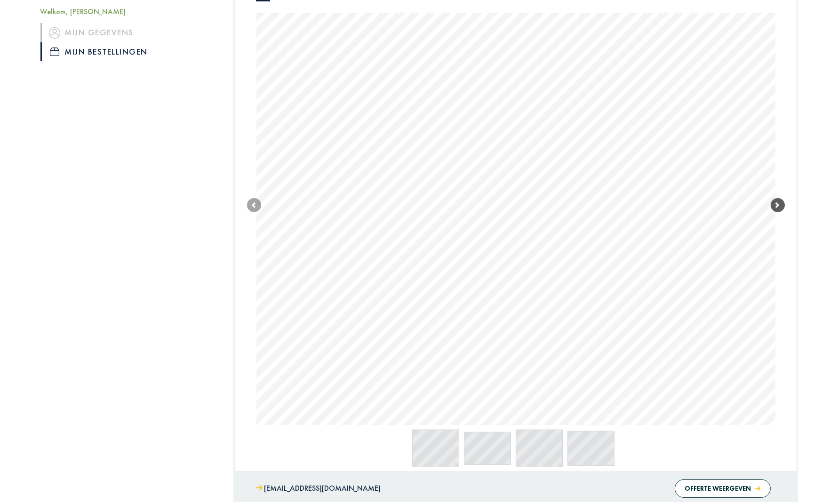
click at [775, 198] on span at bounding box center [778, 205] width 14 height 14
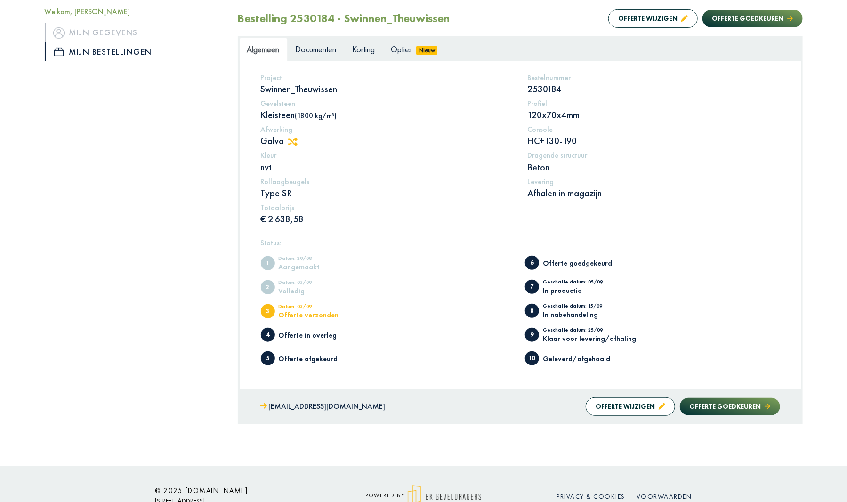
scroll to position [141, 0]
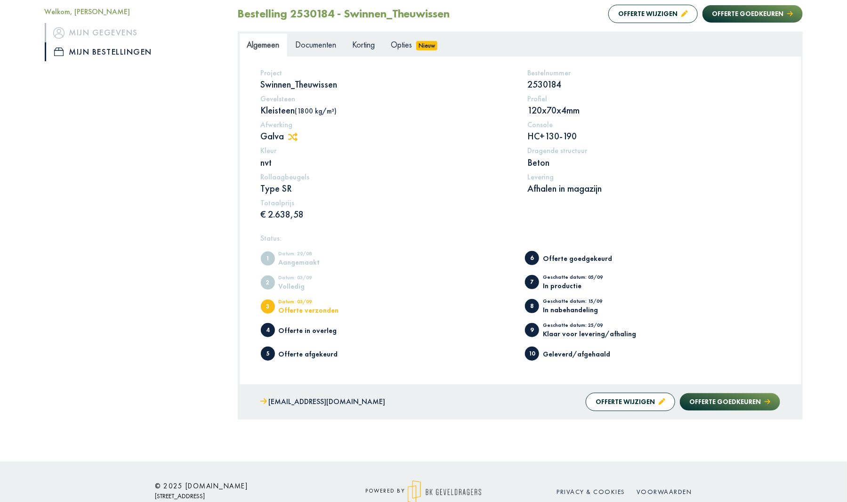
click at [629, 398] on button "Offerte wijzigen" at bounding box center [629, 401] width 89 height 18
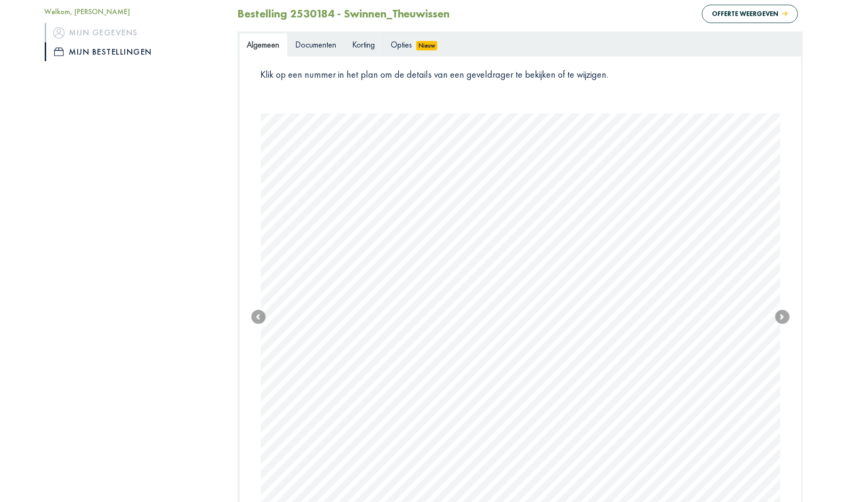
click at [410, 47] on span "Opties" at bounding box center [401, 44] width 21 height 11
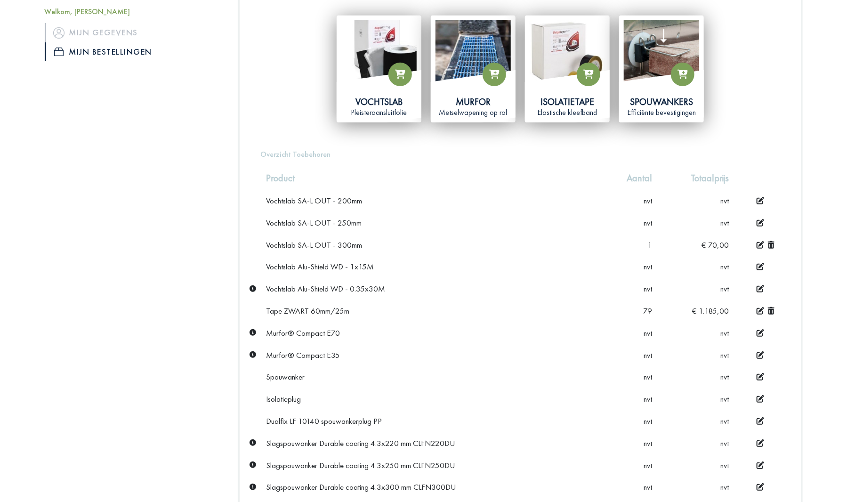
scroll to position [235, 0]
click at [768, 241] on icon at bounding box center [770, 244] width 7 height 8
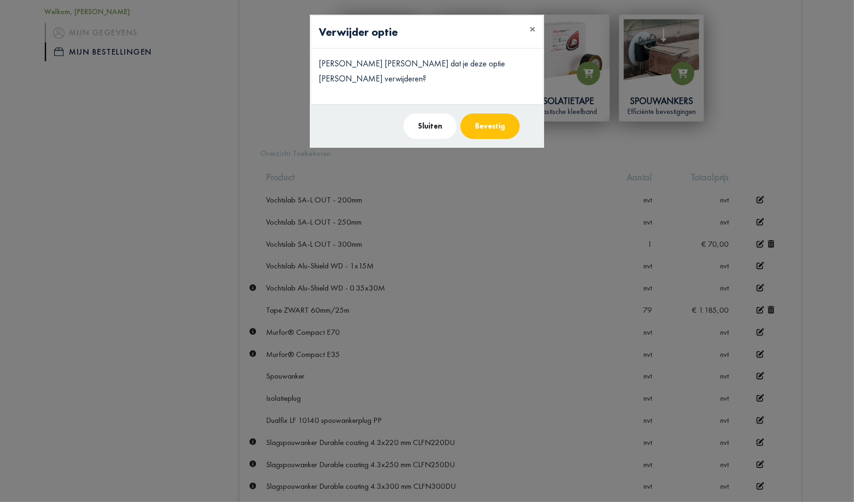
click at [480, 113] on button "Bevestig" at bounding box center [489, 125] width 59 height 25
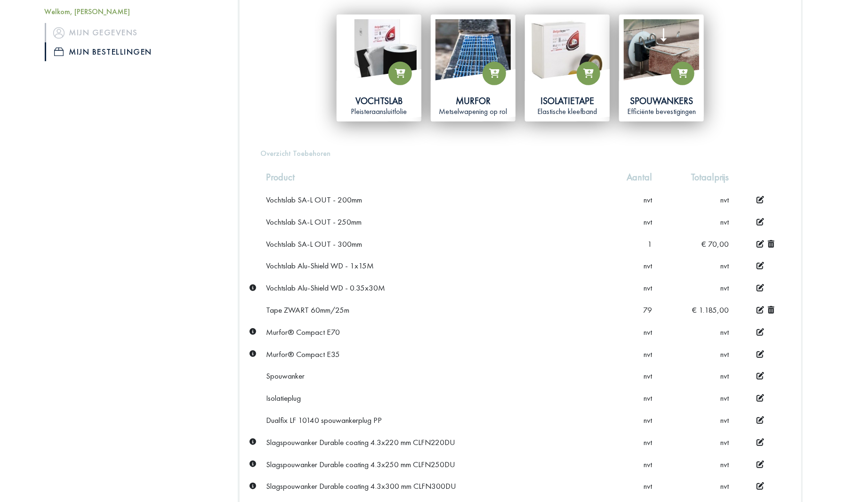
click at [774, 306] on td at bounding box center [756, 310] width 45 height 21
click at [774, 307] on icon at bounding box center [770, 310] width 7 height 8
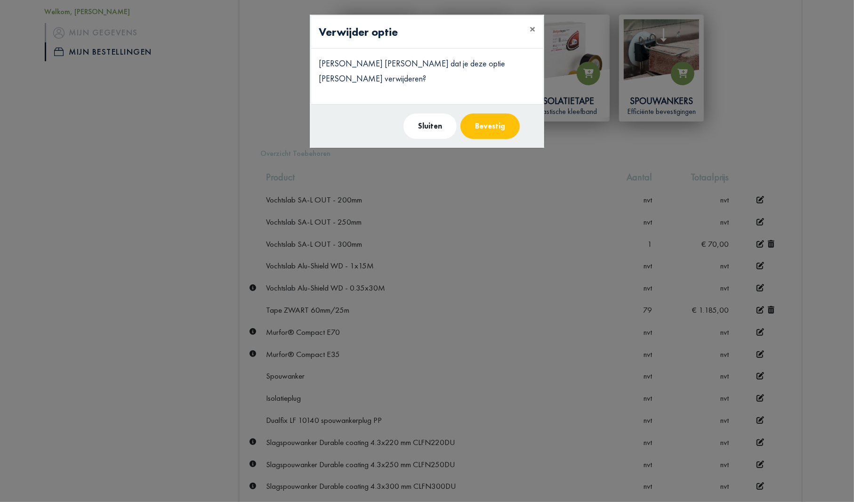
click at [493, 113] on button "Bevestig" at bounding box center [489, 125] width 59 height 25
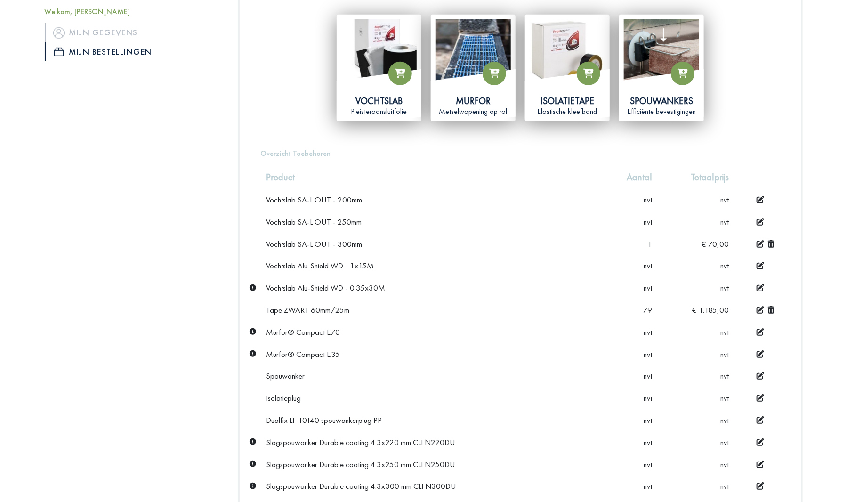
click at [250, 285] on icon at bounding box center [252, 287] width 7 height 7
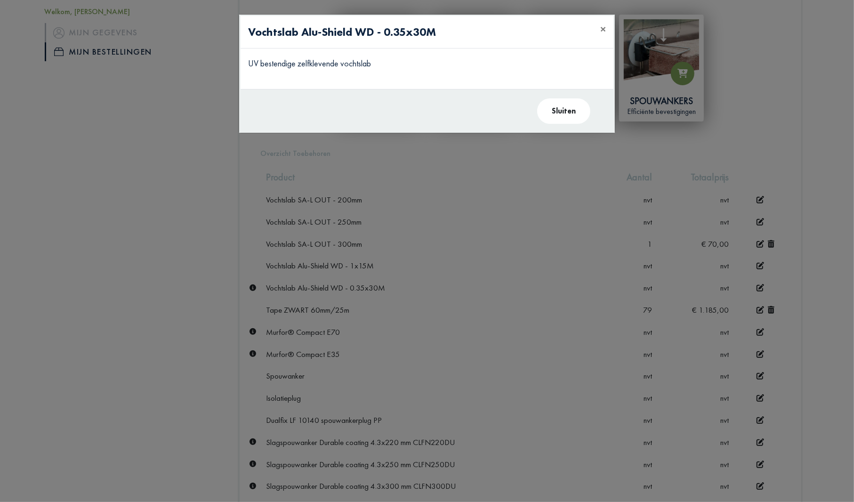
click at [250, 285] on modal-container "Vochtslab Alu-Shield WD - 0.35x30M × UV bestendige zelfklevende vochtslab Sluit…" at bounding box center [427, 251] width 854 height 502
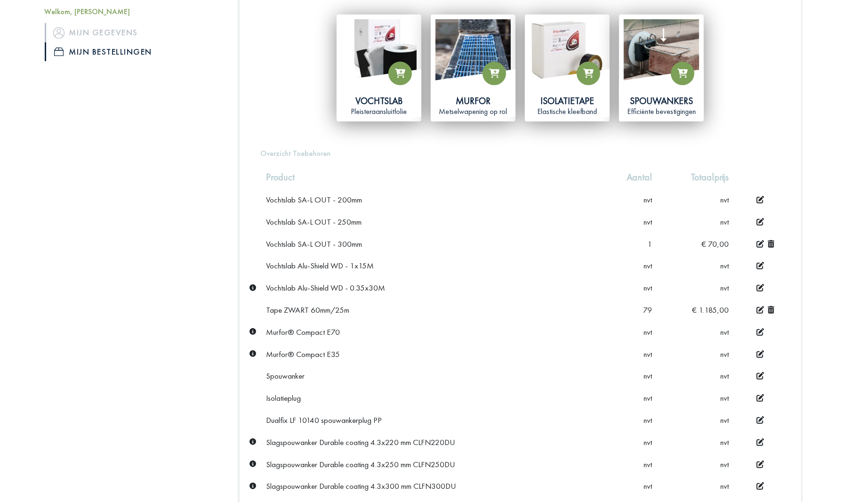
click at [759, 240] on icon at bounding box center [760, 244] width 8 height 8
click at [629, 243] on icon at bounding box center [629, 243] width 7 height 1
click at [759, 241] on icon at bounding box center [760, 244] width 7 height 8
click at [589, 272] on td "Vochtslab Alu-Shield WD - 1x15M" at bounding box center [431, 266] width 340 height 22
click at [762, 306] on icon at bounding box center [760, 310] width 8 height 8
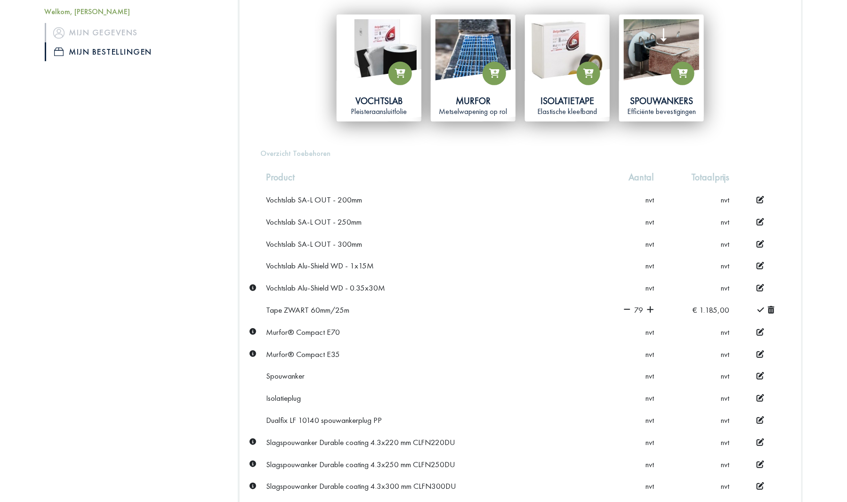
click at [771, 308] on icon at bounding box center [770, 310] width 7 height 8
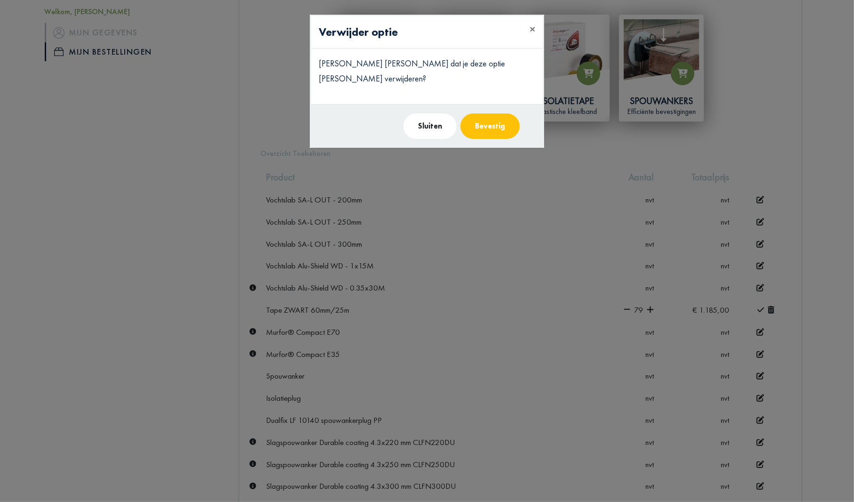
click at [496, 113] on button "Bevestig" at bounding box center [489, 125] width 59 height 25
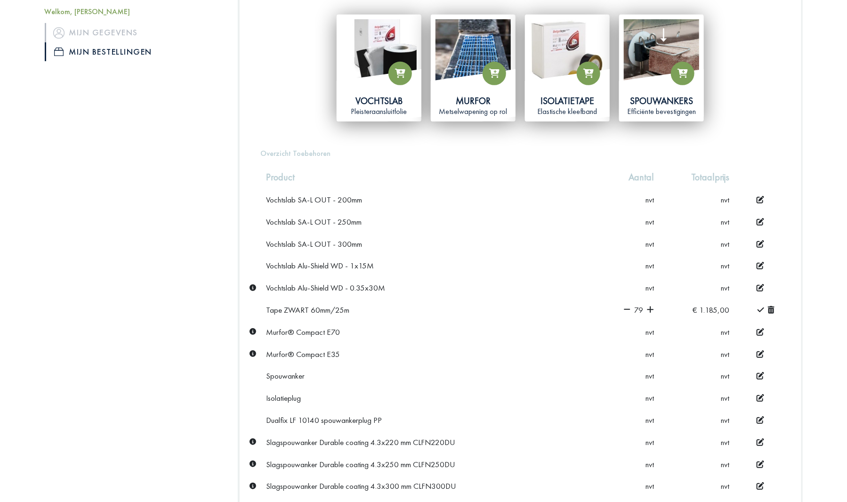
click at [644, 307] on app-quantity-selector "79" at bounding box center [638, 309] width 31 height 10
click at [641, 308] on span "79" at bounding box center [638, 309] width 9 height 10
click at [640, 308] on span "79" at bounding box center [638, 309] width 9 height 10
click at [639, 308] on span "79" at bounding box center [638, 309] width 9 height 10
click at [638, 307] on span "79" at bounding box center [638, 309] width 9 height 10
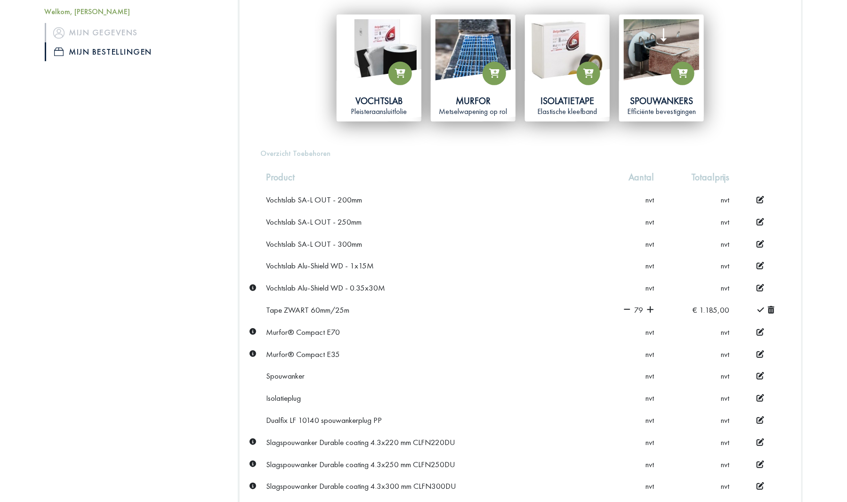
click at [624, 306] on td "79" at bounding box center [628, 310] width 64 height 22
click at [624, 305] on td "79" at bounding box center [628, 310] width 64 height 22
click at [625, 305] on icon at bounding box center [626, 309] width 7 height 8
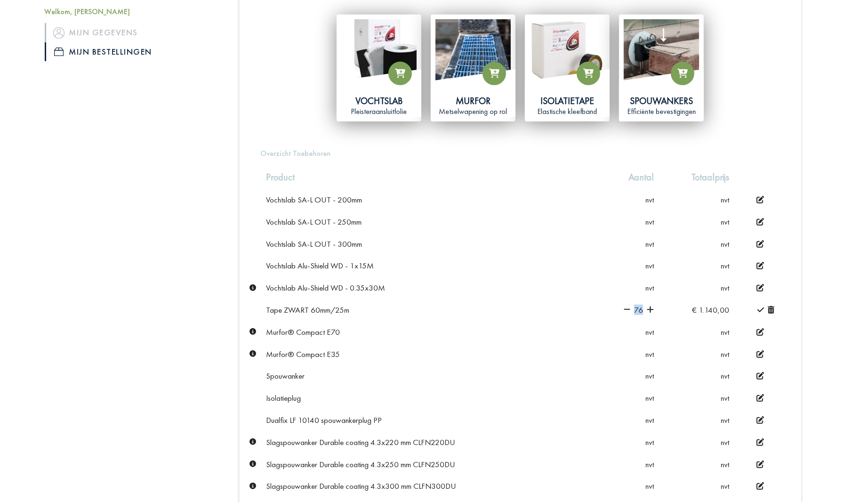
click at [625, 305] on icon at bounding box center [626, 309] width 7 height 8
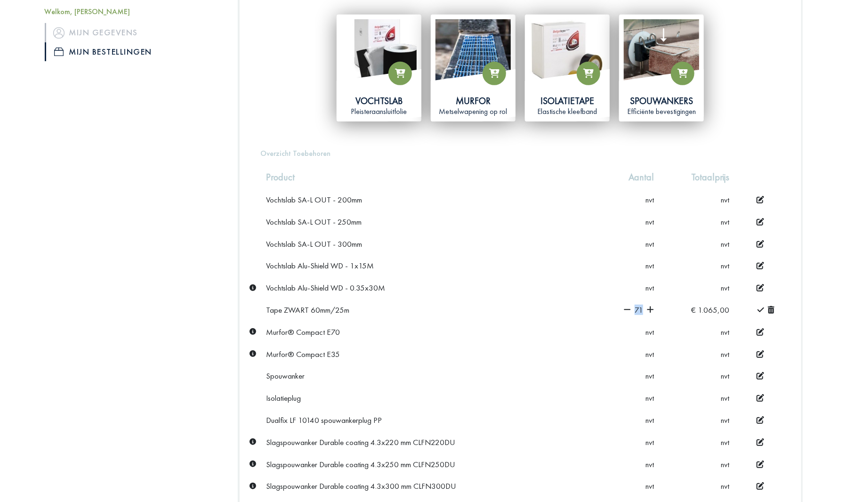
click at [625, 305] on icon at bounding box center [626, 309] width 7 height 8
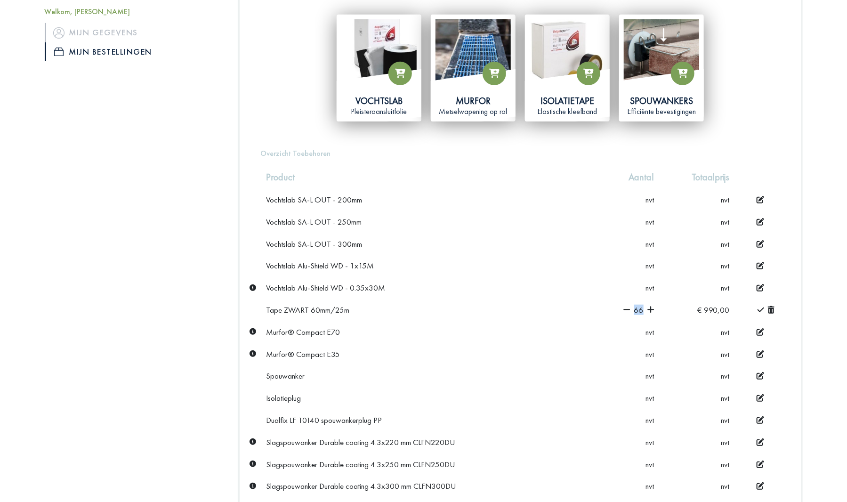
click at [625, 305] on icon at bounding box center [626, 309] width 7 height 8
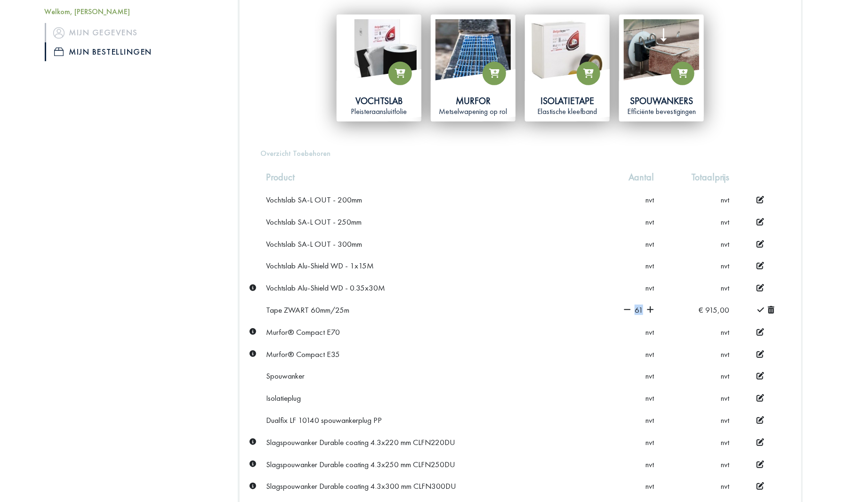
click at [625, 305] on icon at bounding box center [626, 309] width 7 height 8
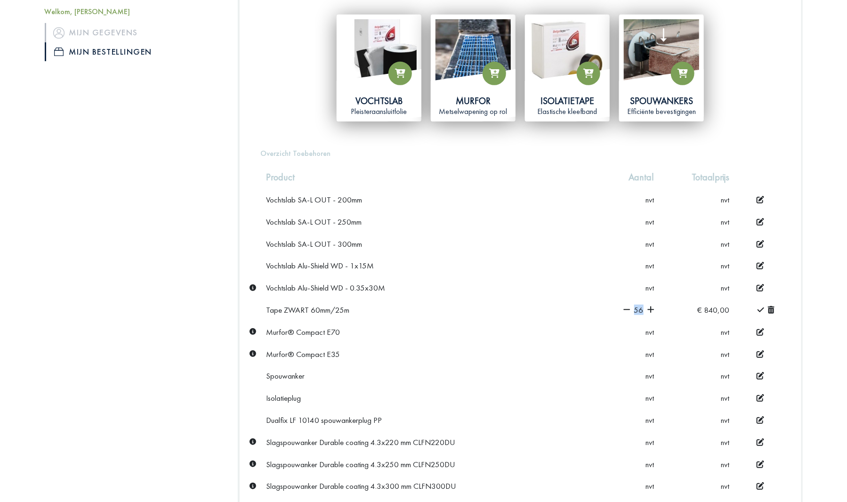
click at [625, 306] on icon at bounding box center [626, 309] width 7 height 8
click at [626, 306] on icon at bounding box center [626, 309] width 7 height 8
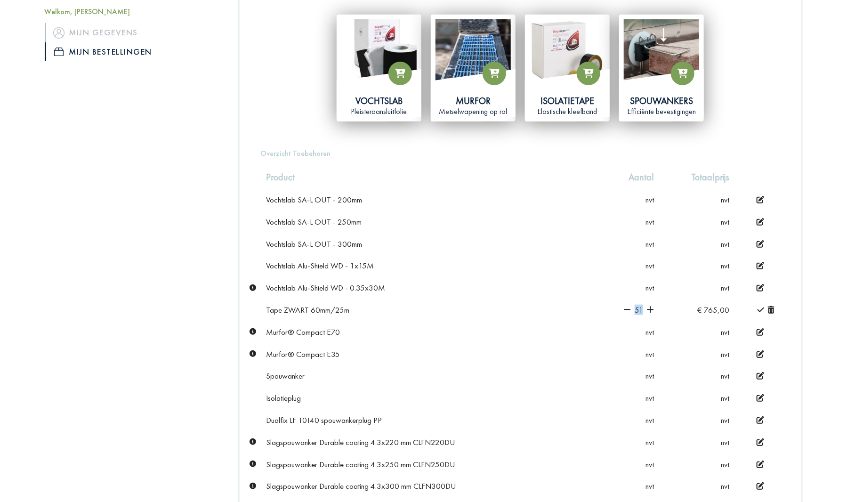
click at [626, 306] on icon at bounding box center [626, 309] width 7 height 8
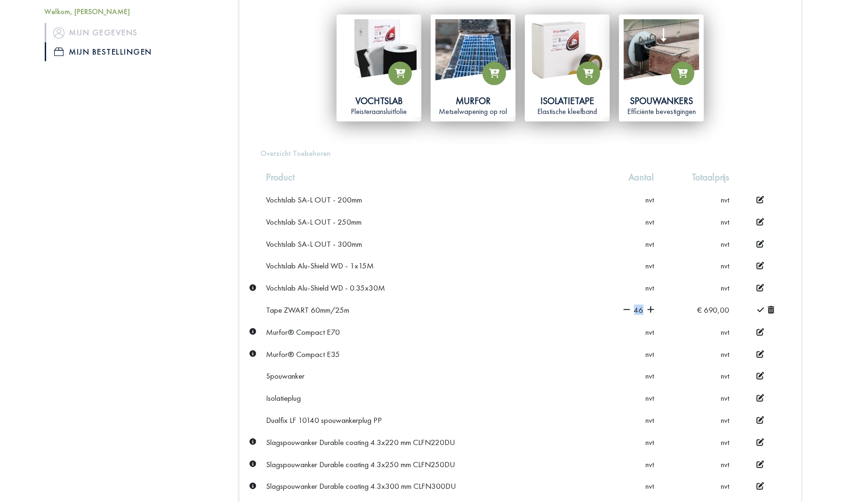
click at [626, 306] on icon at bounding box center [626, 309] width 7 height 8
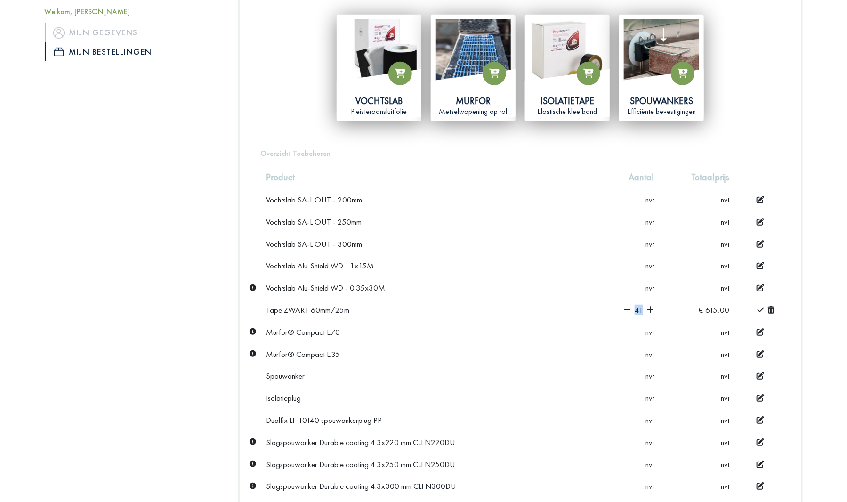
click at [626, 306] on icon at bounding box center [626, 309] width 7 height 8
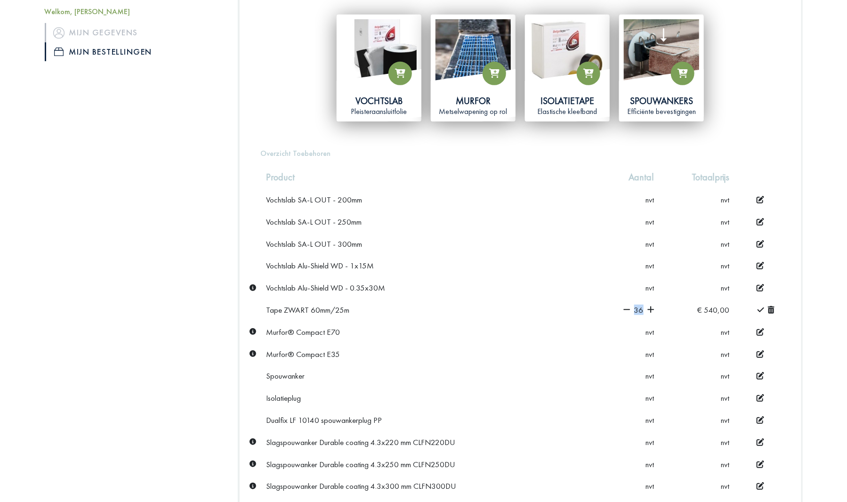
click at [626, 306] on icon at bounding box center [626, 309] width 7 height 8
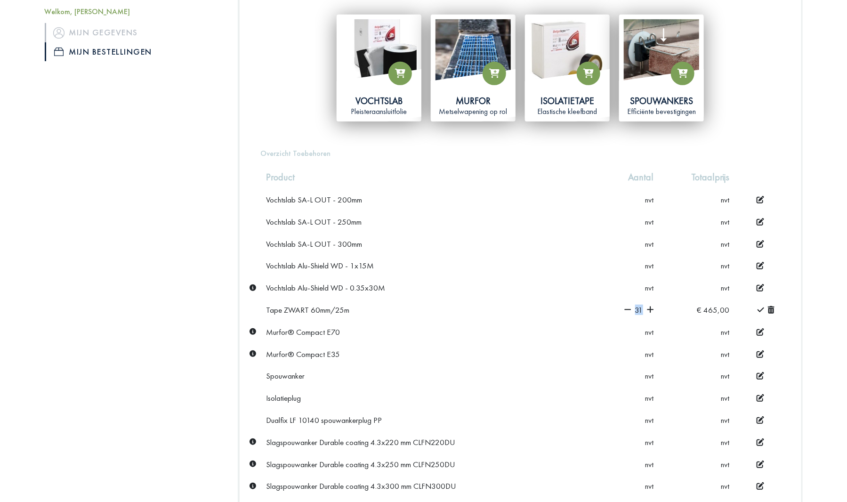
click at [626, 306] on icon at bounding box center [627, 309] width 7 height 8
click at [626, 306] on icon at bounding box center [626, 309] width 7 height 8
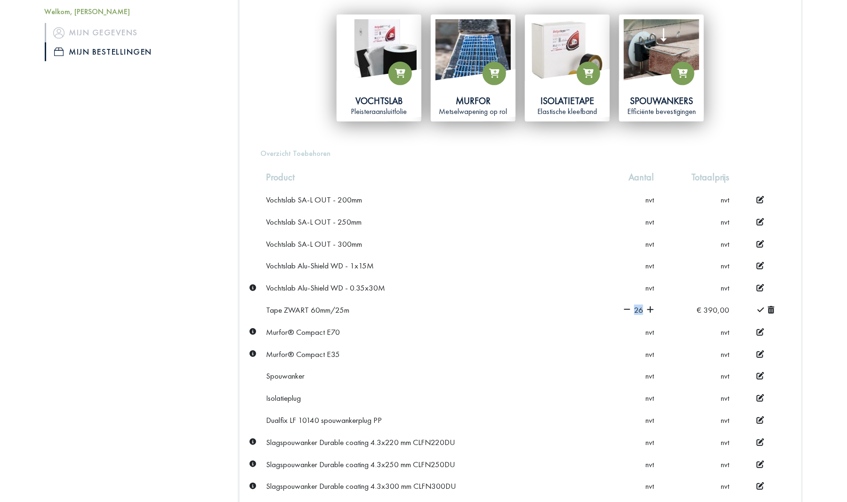
click at [626, 306] on icon at bounding box center [626, 309] width 7 height 8
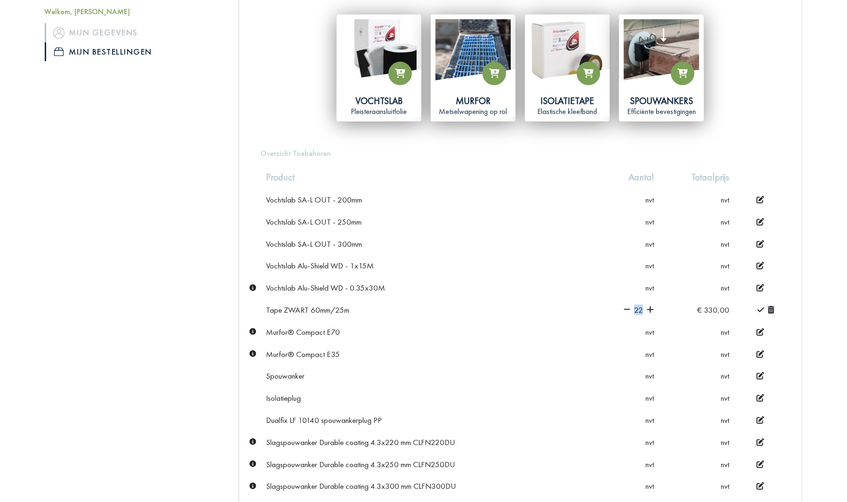
click at [626, 306] on icon at bounding box center [626, 309] width 7 height 8
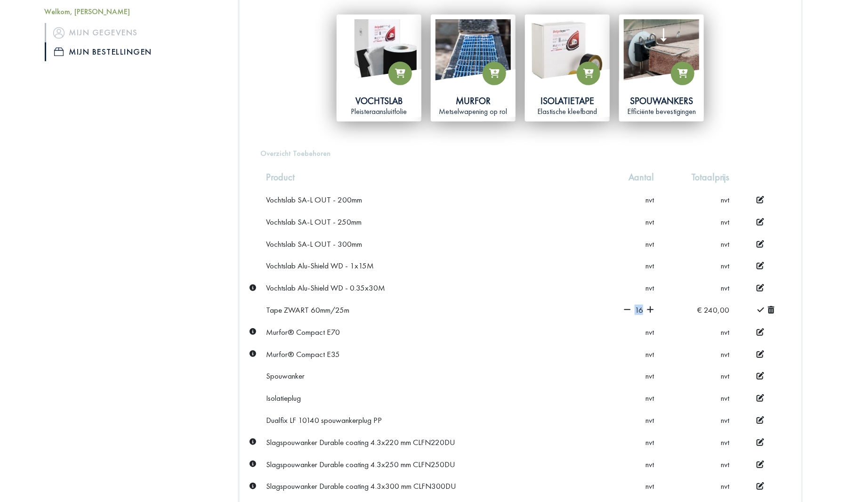
click at [627, 306] on icon at bounding box center [626, 309] width 7 height 8
click at [627, 306] on icon at bounding box center [627, 309] width 7 height 8
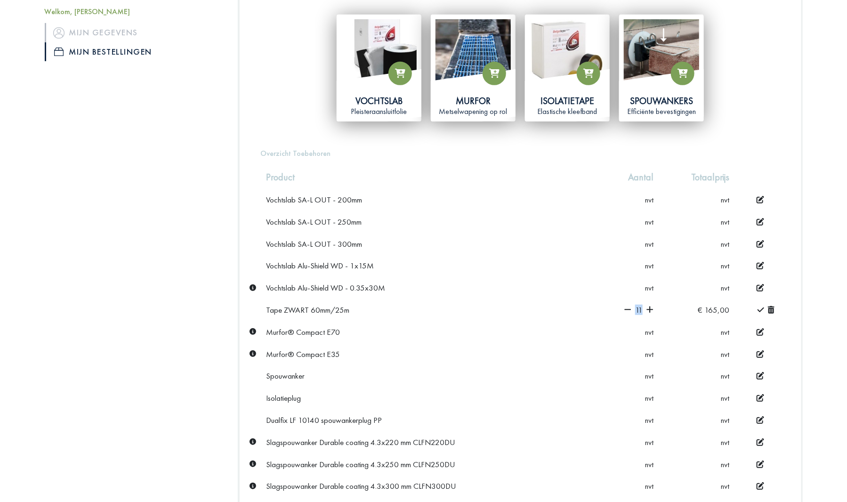
click at [627, 306] on icon at bounding box center [627, 309] width 7 height 8
click at [627, 306] on td "9" at bounding box center [629, 310] width 58 height 22
click at [627, 305] on td "9" at bounding box center [629, 310] width 58 height 22
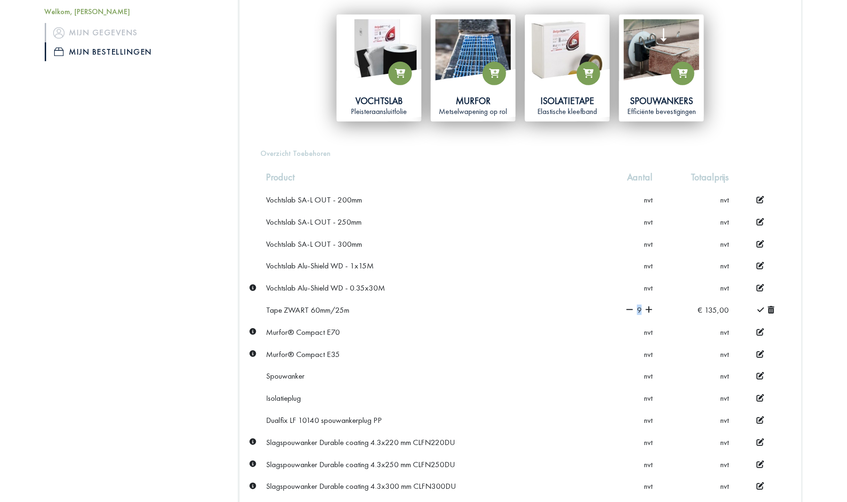
click at [627, 305] on td "9" at bounding box center [629, 310] width 58 height 22
click at [629, 306] on icon at bounding box center [629, 309] width 7 height 8
click at [629, 309] on icon at bounding box center [629, 309] width 7 height 1
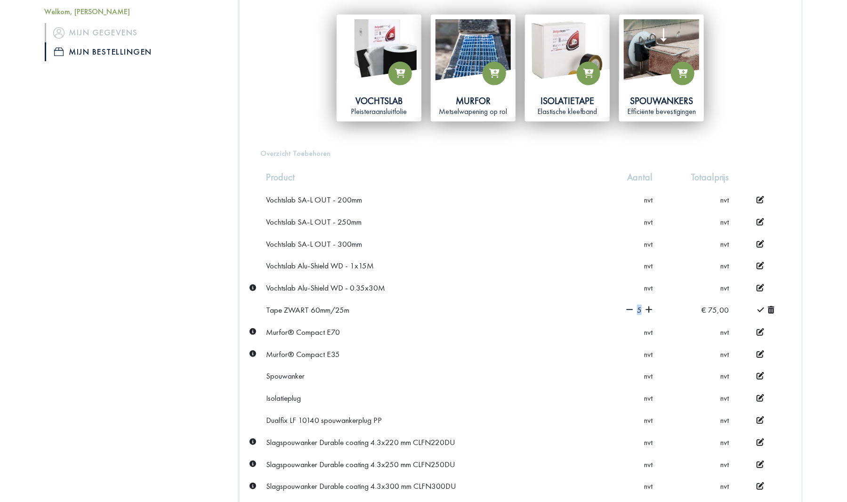
click at [629, 306] on icon at bounding box center [629, 309] width 7 height 8
click at [630, 306] on icon at bounding box center [629, 309] width 7 height 8
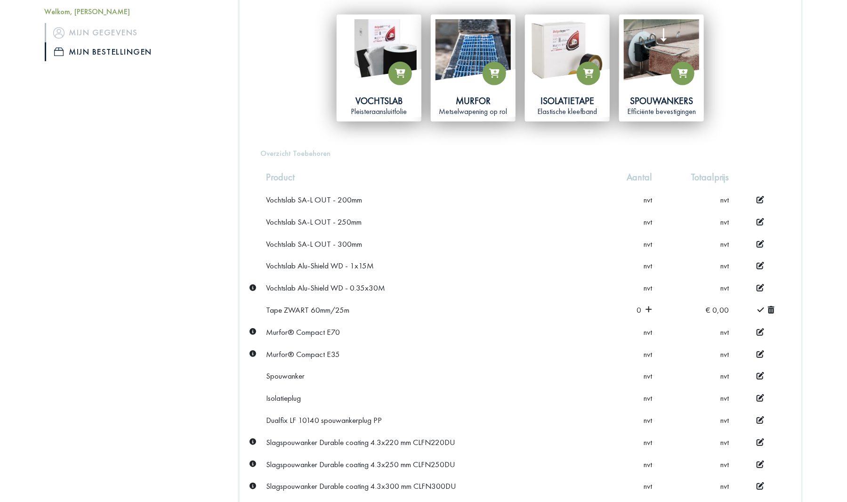
click at [760, 306] on icon at bounding box center [760, 310] width 7 height 8
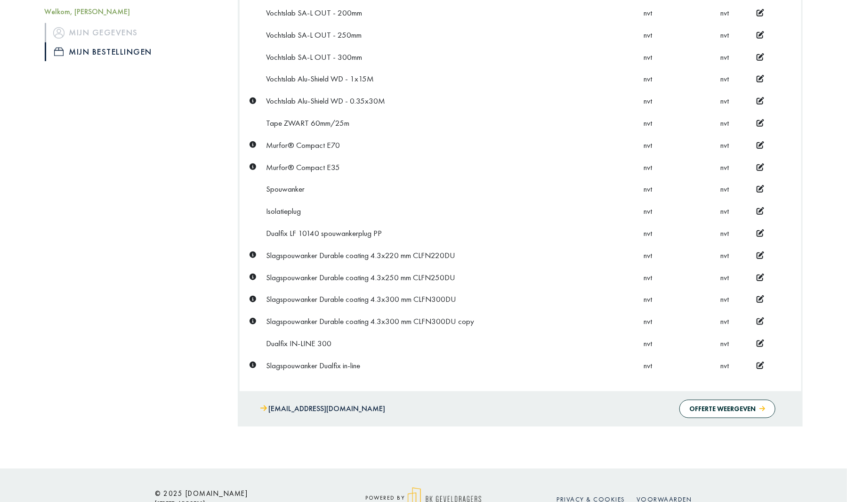
scroll to position [423, 0]
click at [727, 402] on button "Offerte weergeven" at bounding box center [727, 407] width 96 height 18
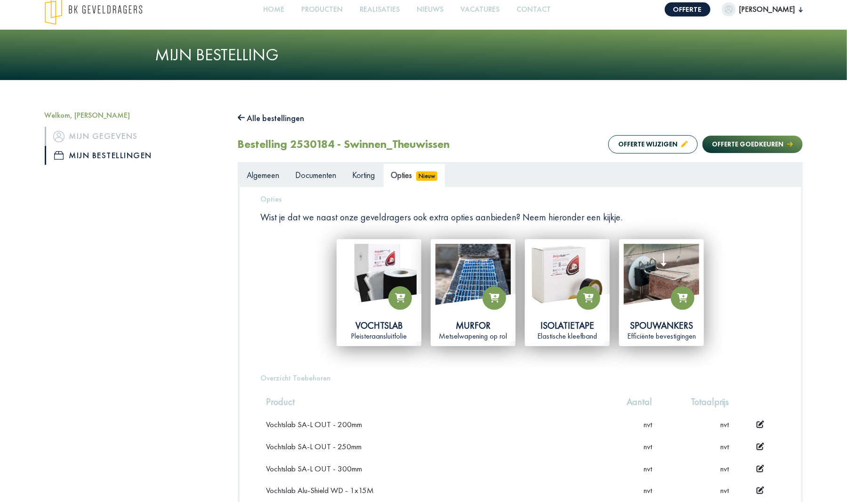
scroll to position [0, 0]
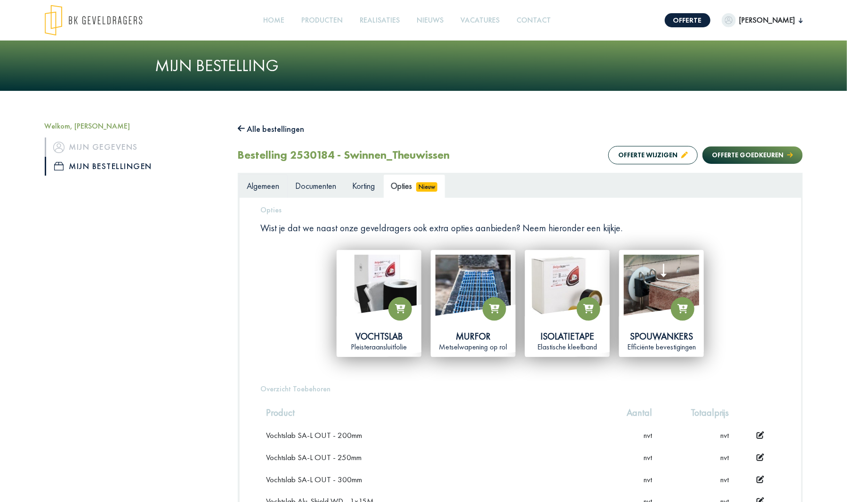
click at [266, 184] on span "Algemeen" at bounding box center [263, 185] width 32 height 11
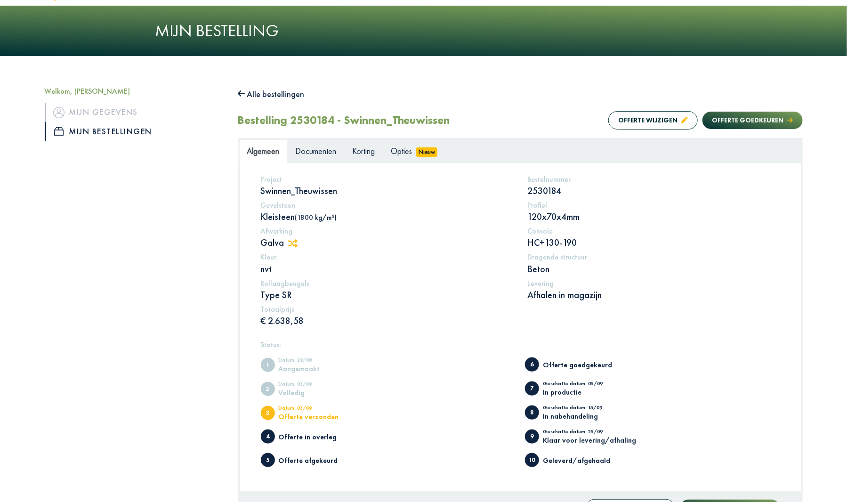
scroll to position [94, 0]
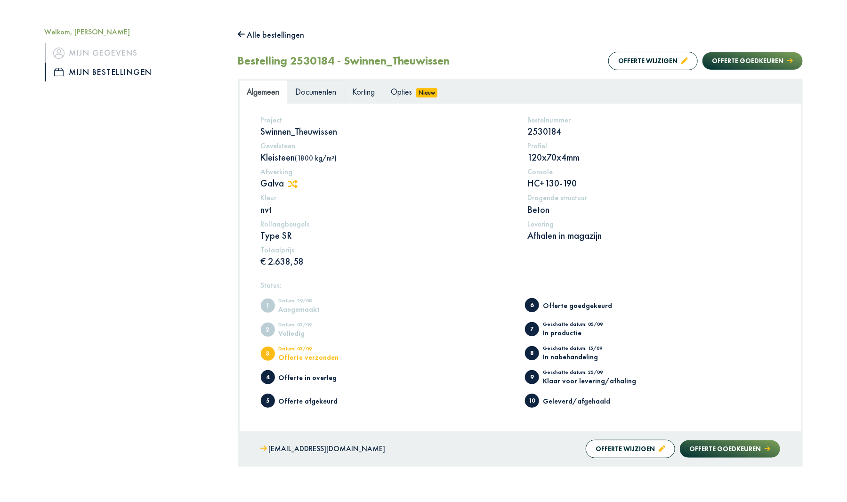
click at [318, 92] on span "Documenten" at bounding box center [316, 91] width 41 height 11
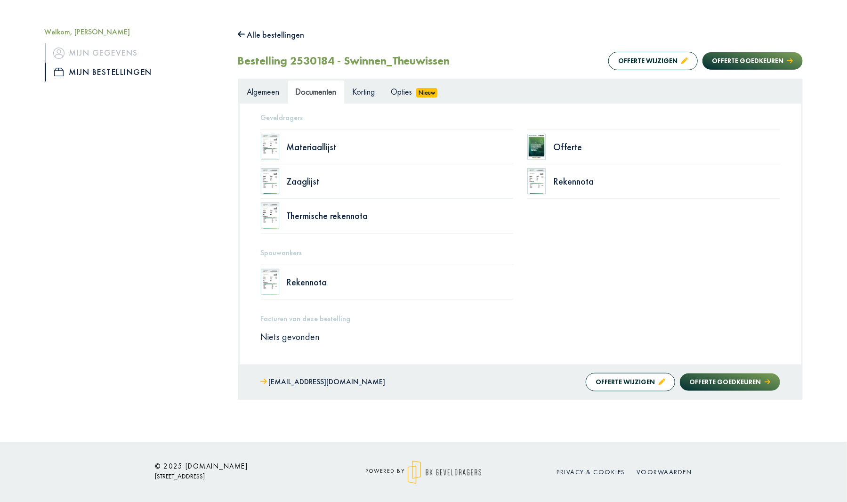
scroll to position [93, 0]
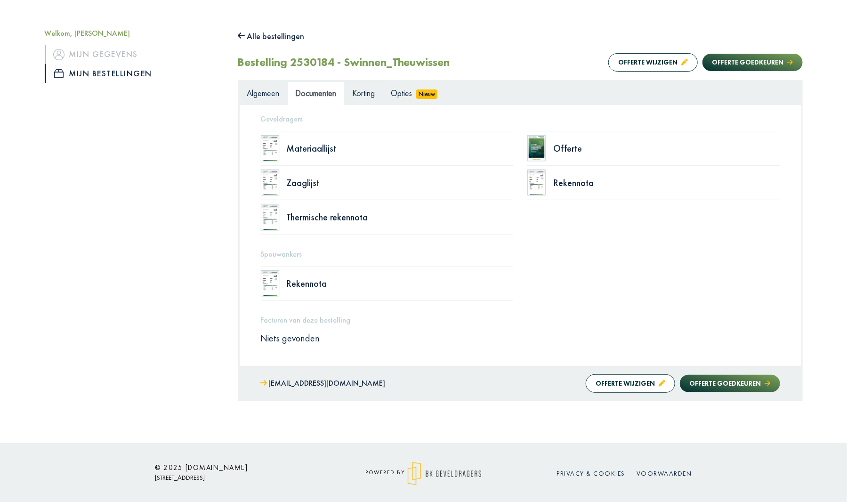
click at [366, 93] on span "Korting" at bounding box center [363, 93] width 23 height 11
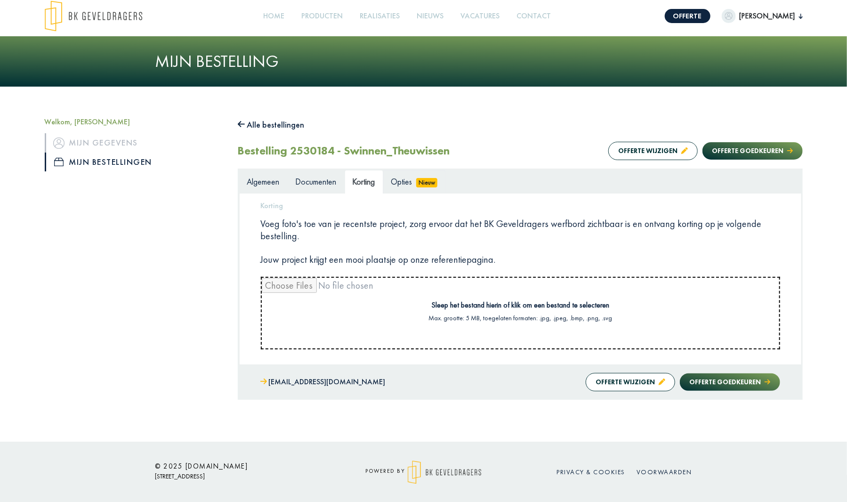
click at [400, 182] on span "Opties" at bounding box center [401, 181] width 21 height 11
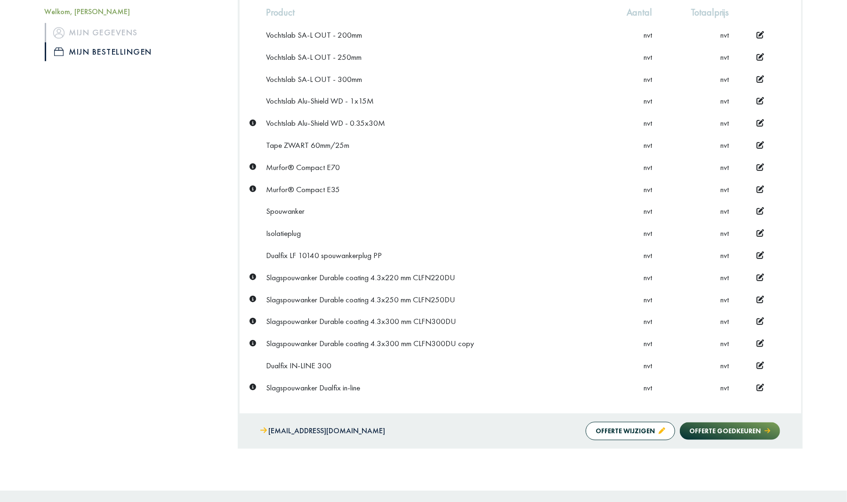
scroll to position [444, 0]
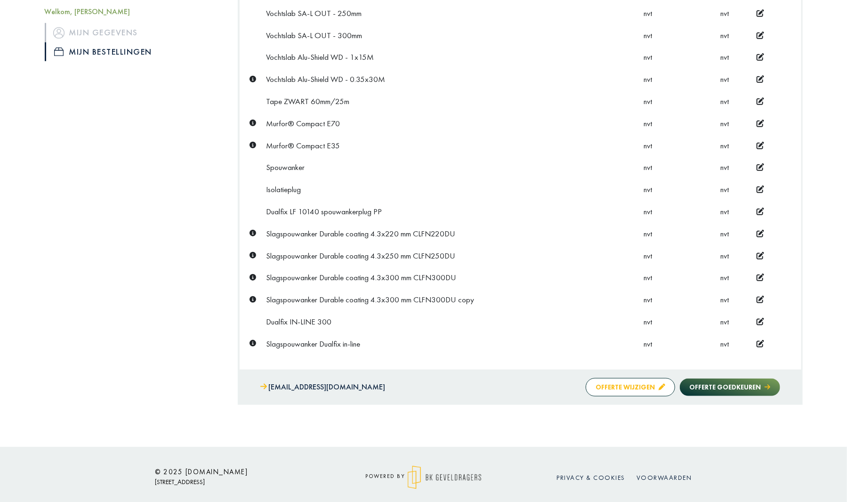
click at [636, 380] on button "Offerte wijzigen" at bounding box center [629, 387] width 89 height 18
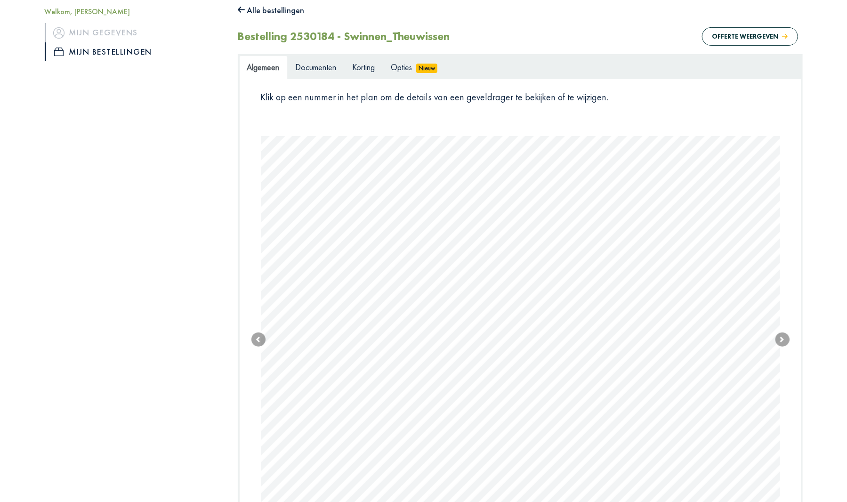
scroll to position [0, 0]
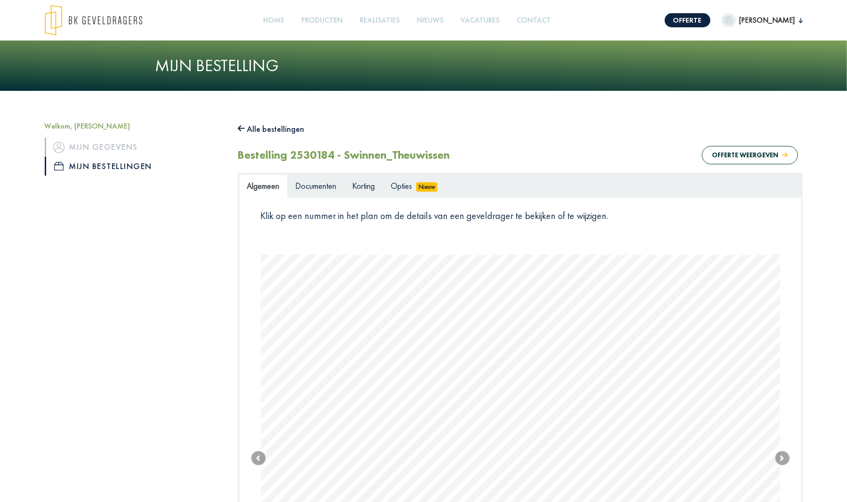
click at [324, 187] on span "Documenten" at bounding box center [316, 185] width 41 height 11
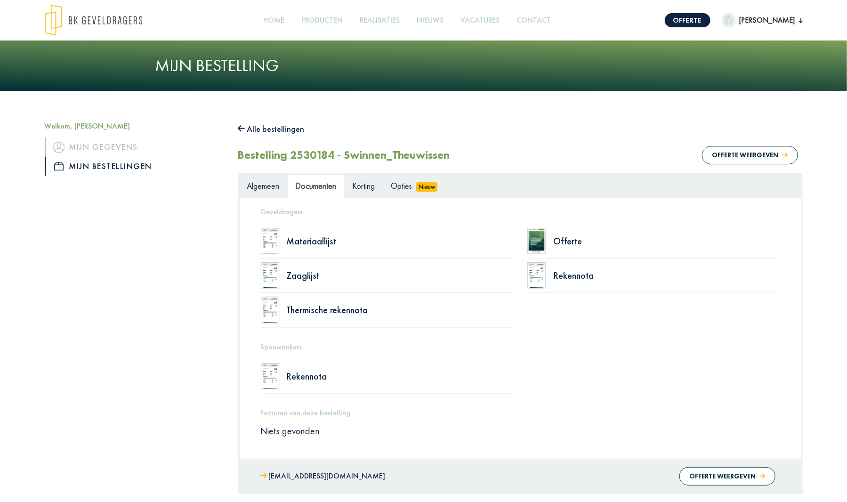
click at [265, 178] on link "Algemeen" at bounding box center [263, 186] width 48 height 24
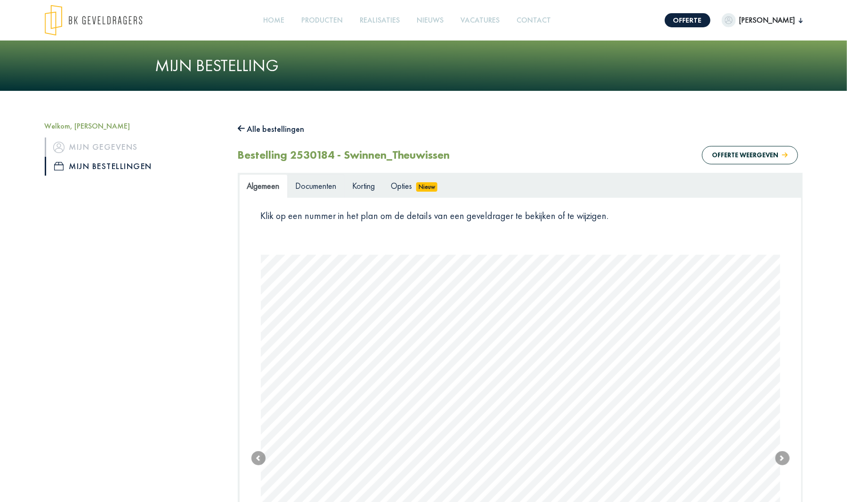
click at [319, 188] on span "Documenten" at bounding box center [316, 185] width 41 height 11
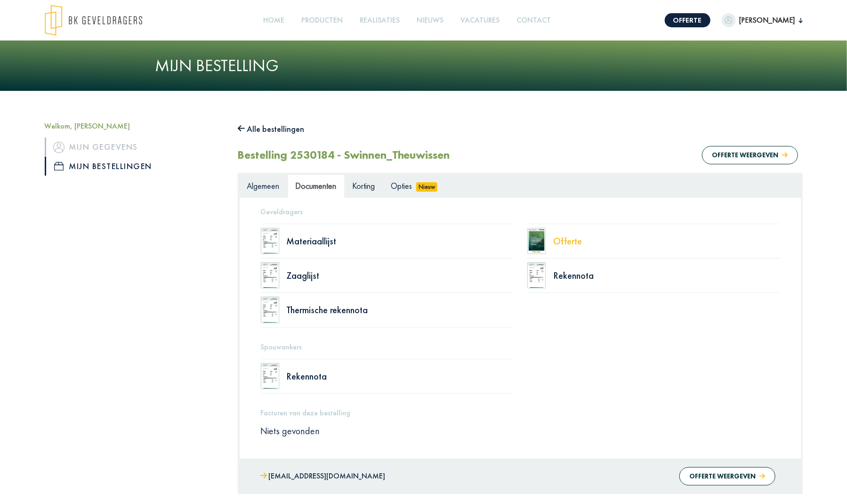
click at [572, 243] on div "Offerte" at bounding box center [666, 240] width 227 height 9
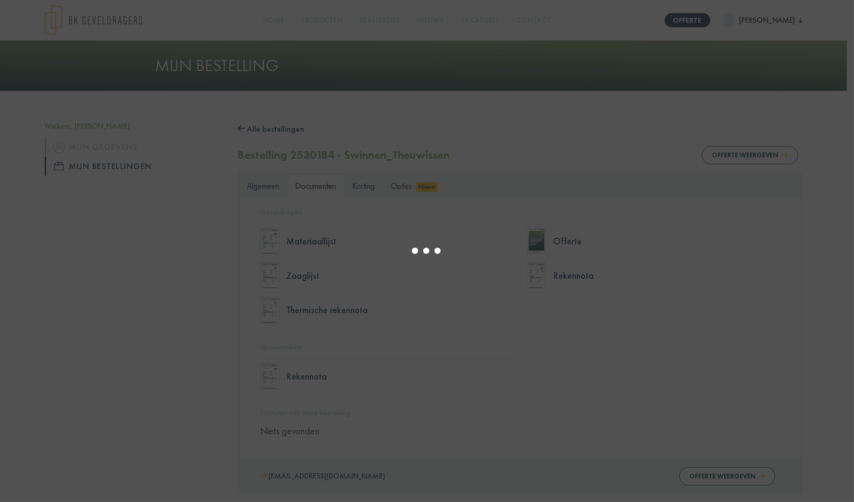
scroll to position [5, 0]
select select "****"
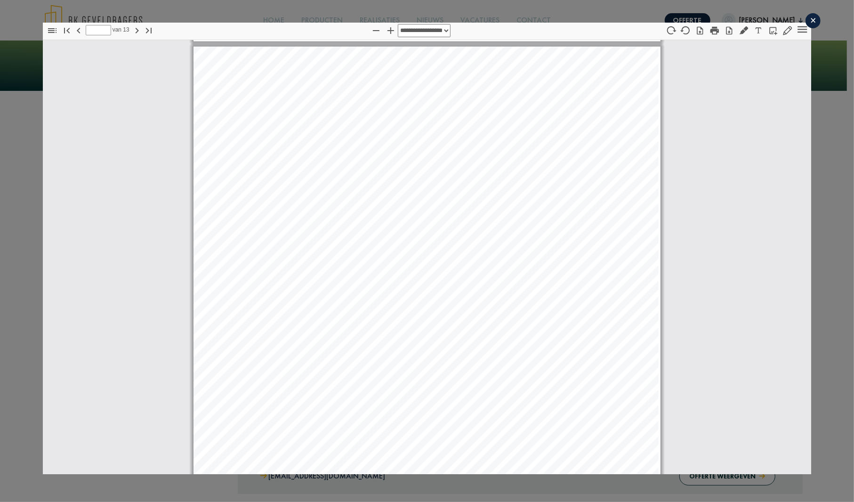
scroll to position [6627, 0]
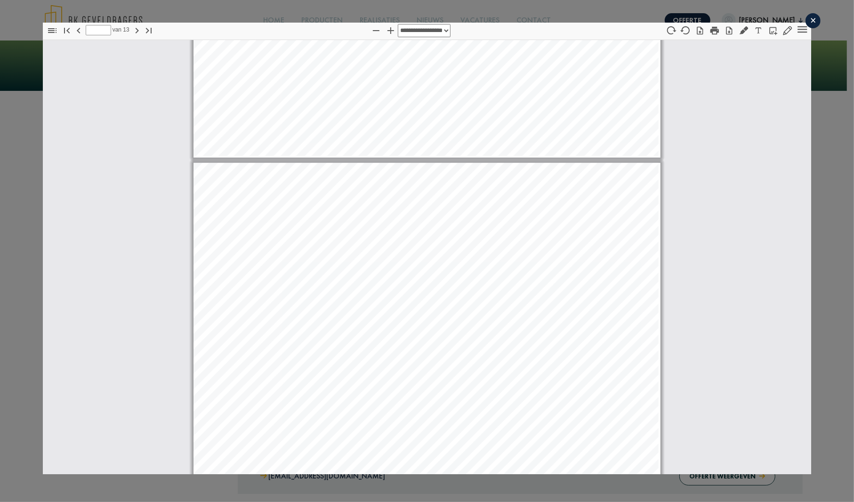
type input "*"
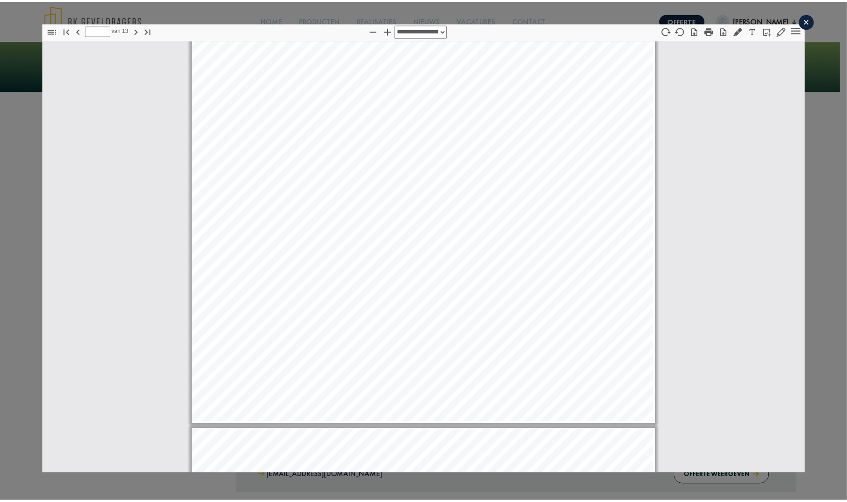
scroll to position [0, 0]
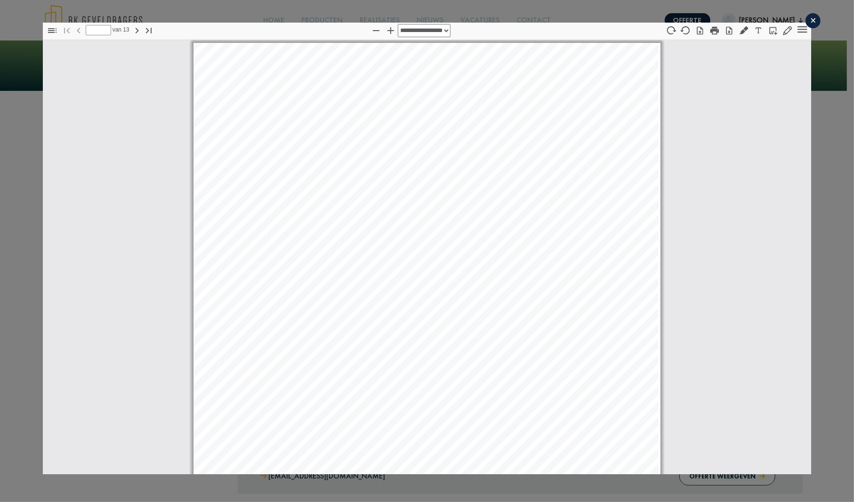
click at [805, 19] on div "×" at bounding box center [812, 20] width 15 height 15
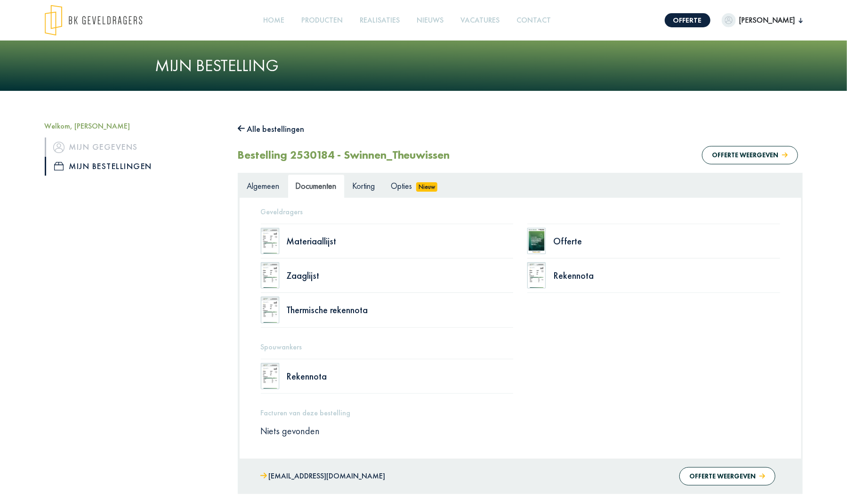
click at [85, 166] on link "Mijn bestellingen" at bounding box center [134, 166] width 179 height 19
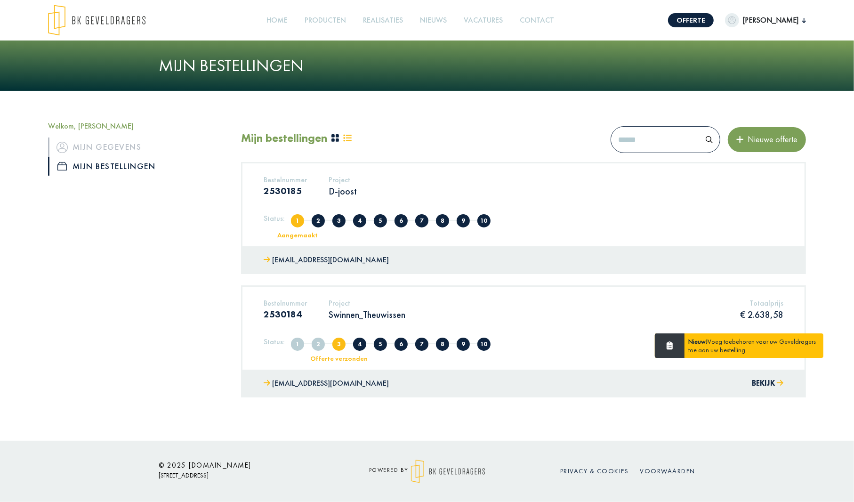
click at [711, 342] on div "Nieuw! Voeg toebehoren voor uw Geveldragers toe aan uw bestelling" at bounding box center [753, 345] width 139 height 24
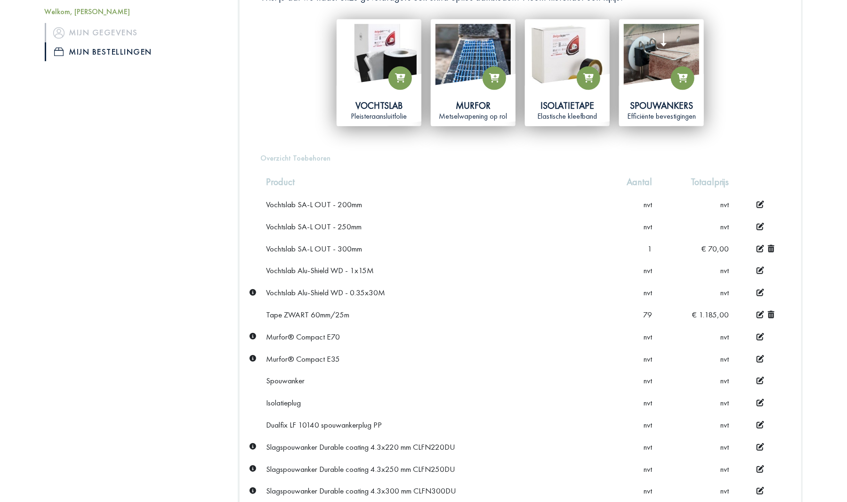
scroll to position [235, 0]
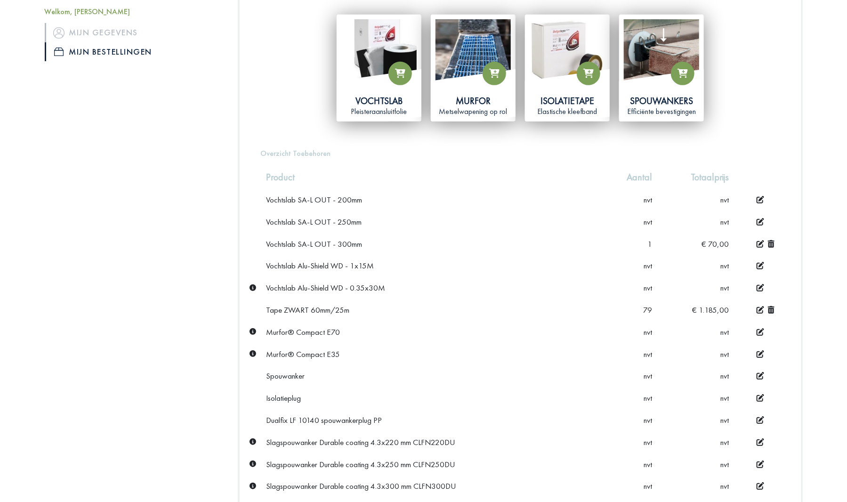
click at [771, 309] on icon at bounding box center [770, 310] width 7 height 8
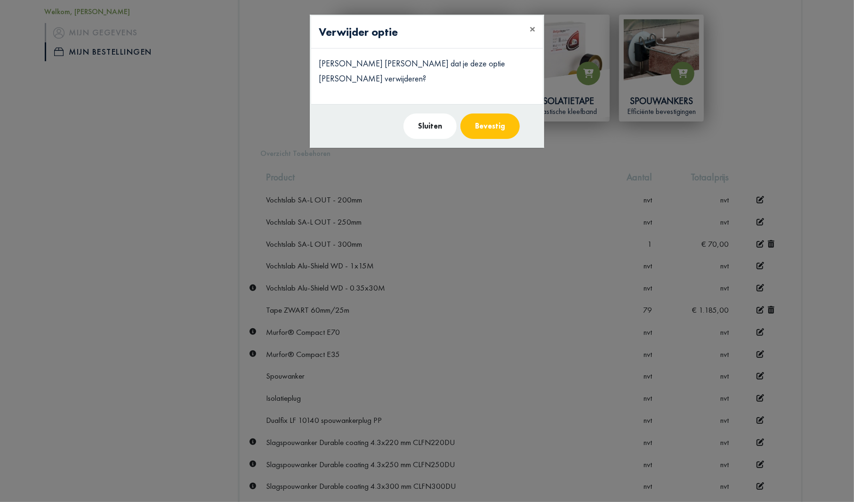
click at [491, 113] on button "Bevestig" at bounding box center [489, 125] width 59 height 25
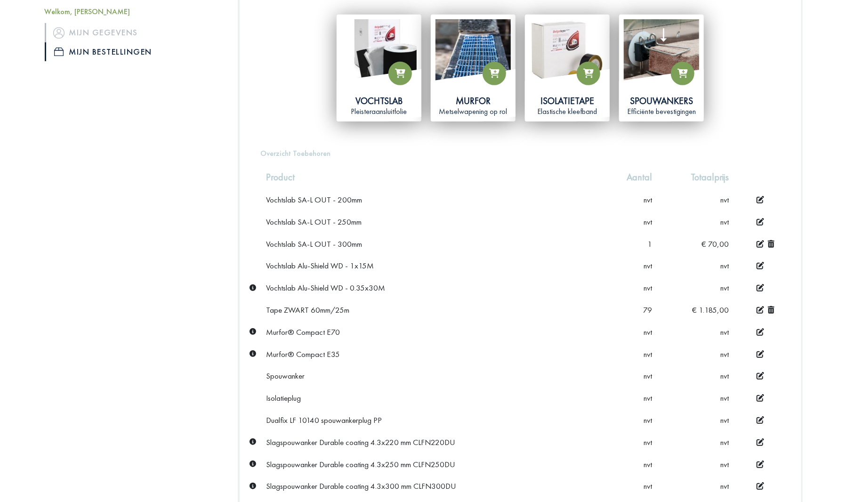
click at [770, 243] on icon at bounding box center [770, 244] width 7 height 8
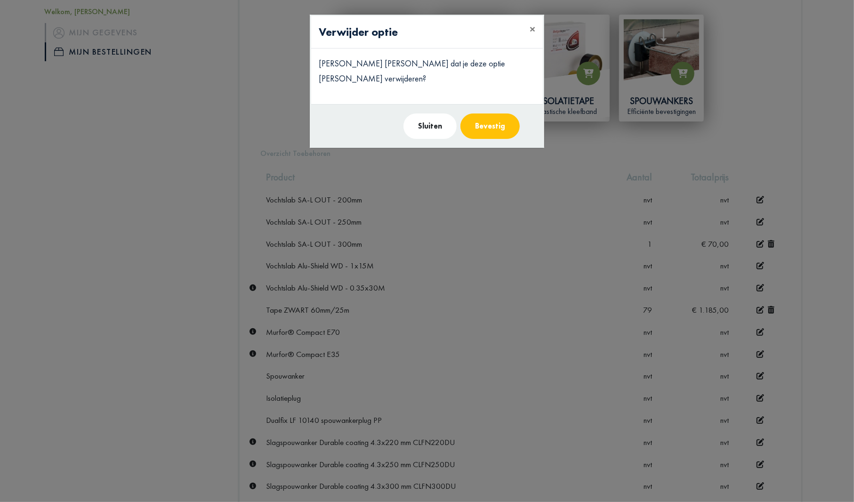
click at [490, 115] on button "Bevestig" at bounding box center [489, 125] width 59 height 25
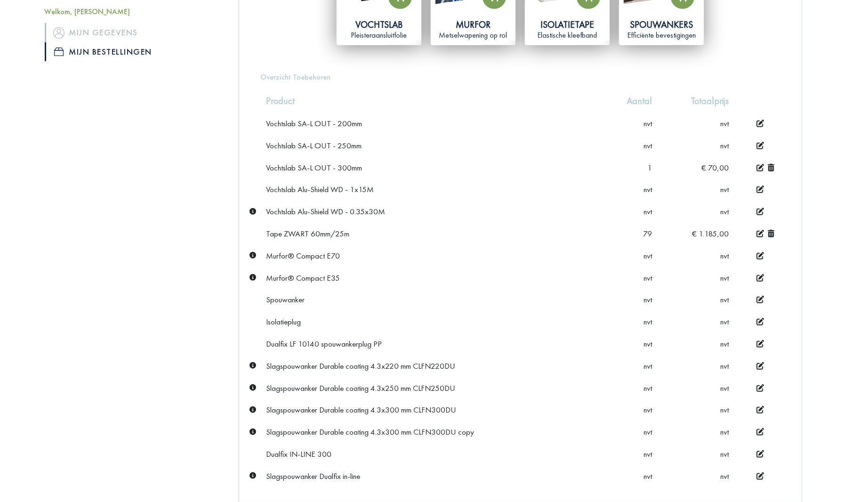
scroll to position [444, 0]
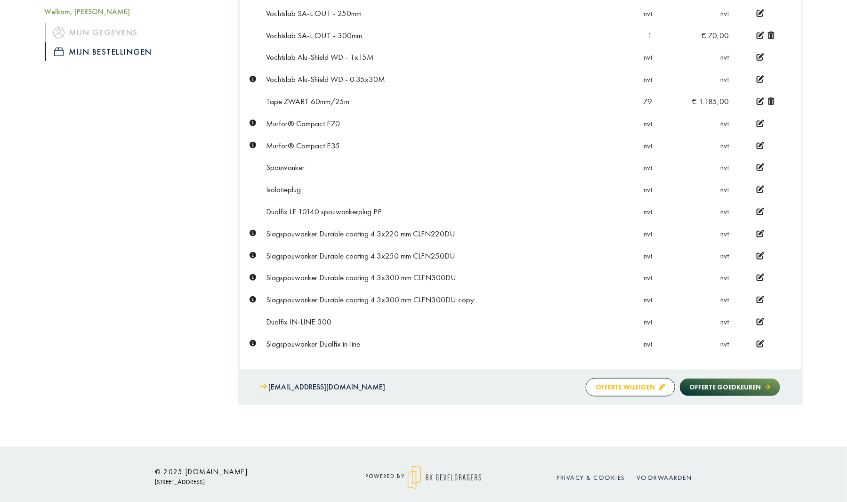
click at [619, 383] on button "Offerte wijzigen" at bounding box center [629, 387] width 89 height 18
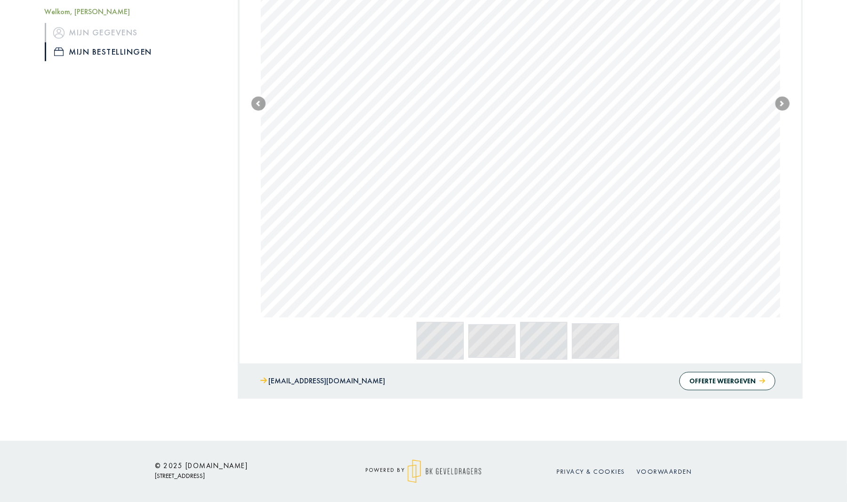
scroll to position [354, 0]
